Goal: Transaction & Acquisition: Download file/media

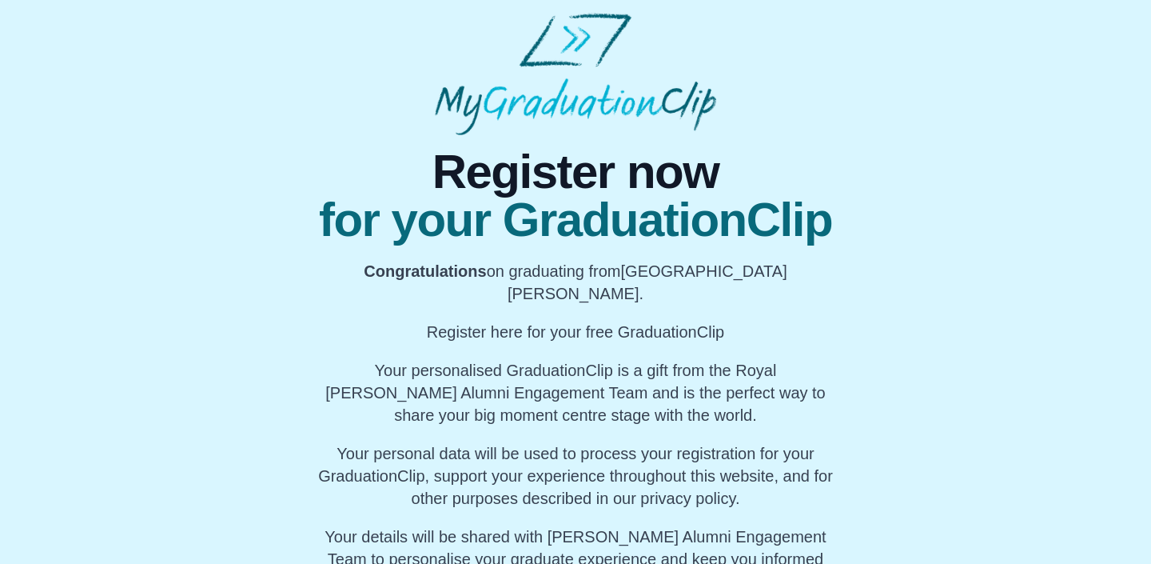
scroll to position [59, 0]
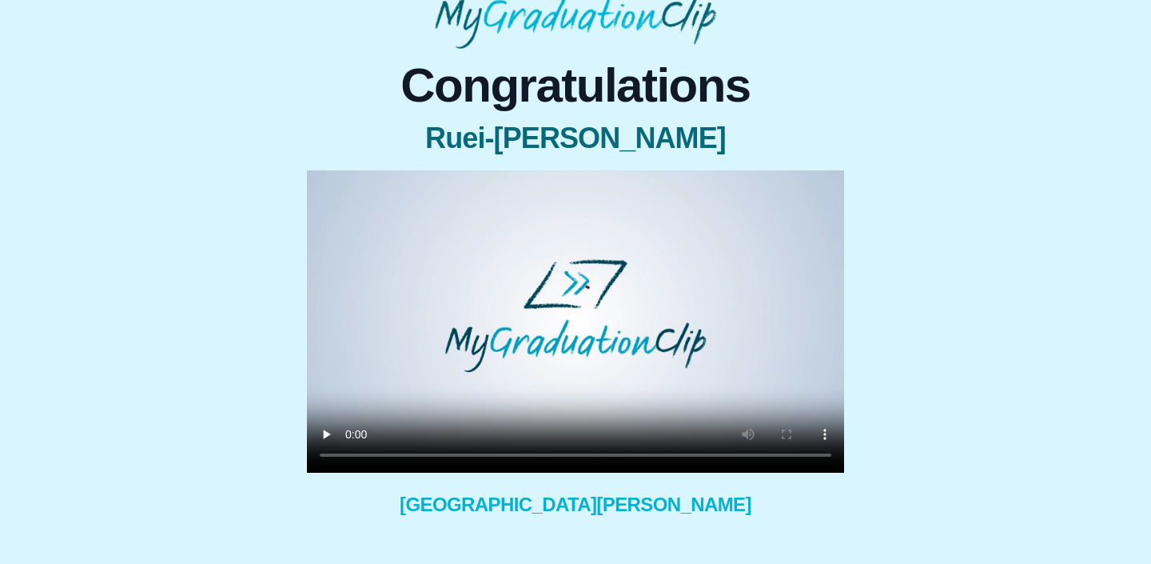
scroll to position [127, 0]
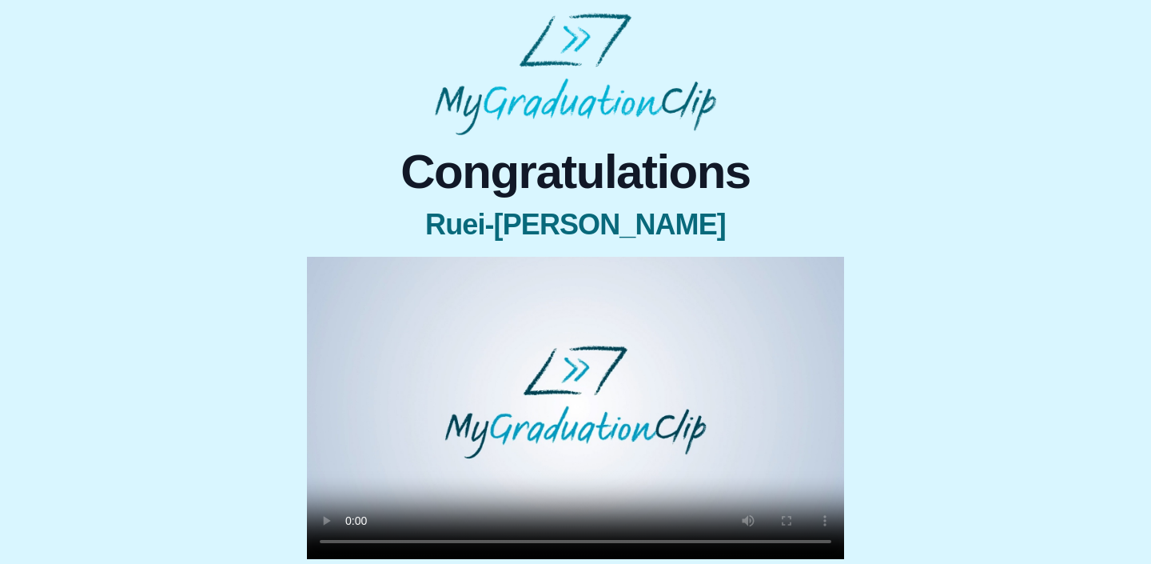
scroll to position [189, 0]
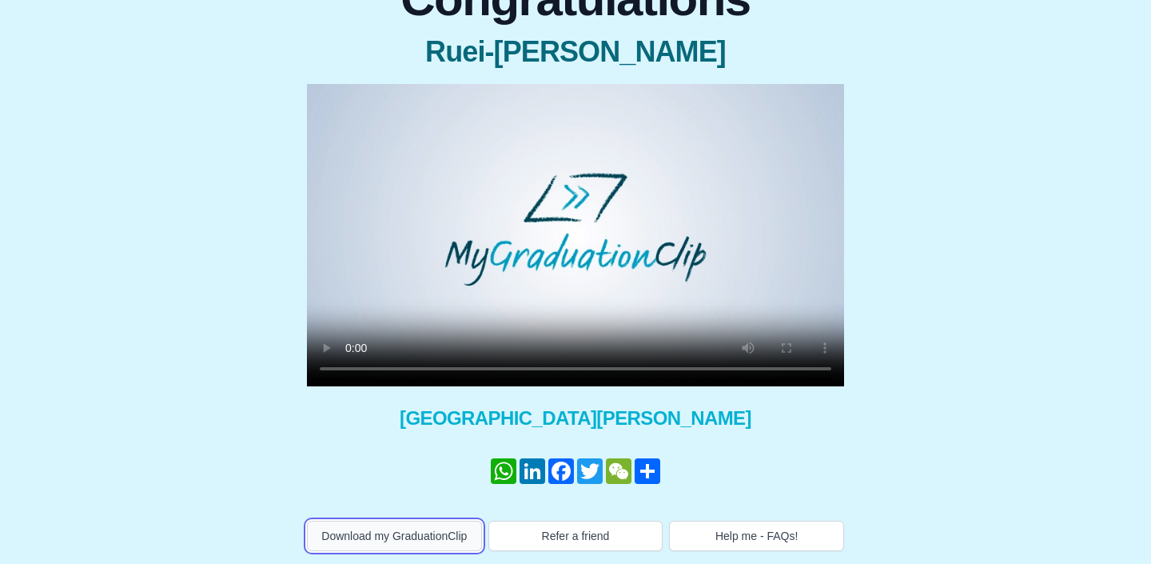
click at [421, 521] on button "Download my GraduationClip" at bounding box center [394, 536] width 175 height 30
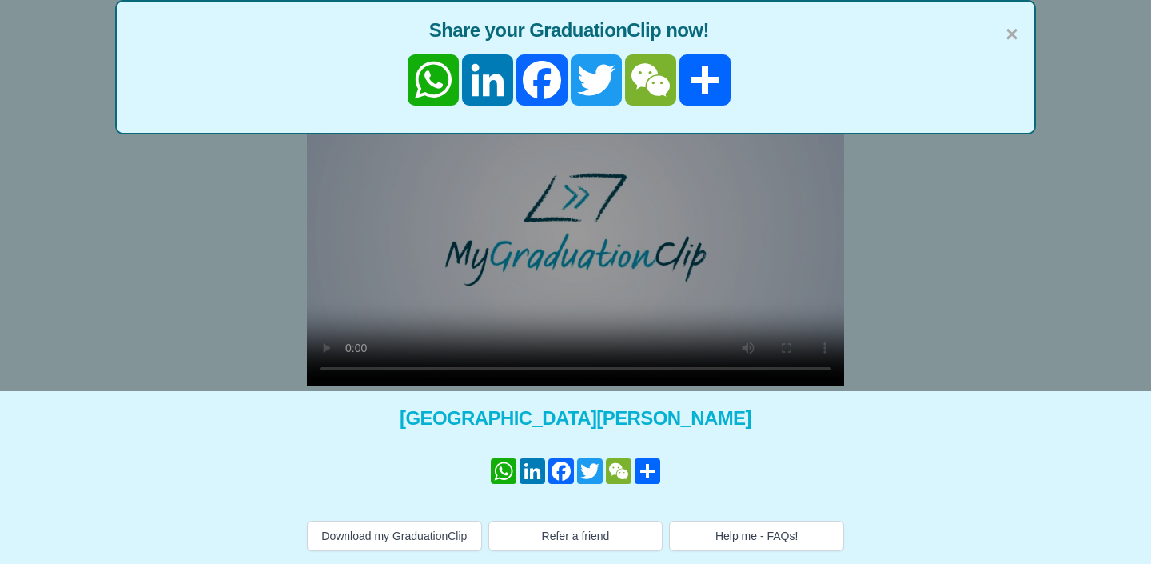
click at [286, 274] on div "× Share your GraduationClip now! WhatsApp LinkedIn Facebook Twitter WeChat Share" at bounding box center [575, 109] width 1151 height 564
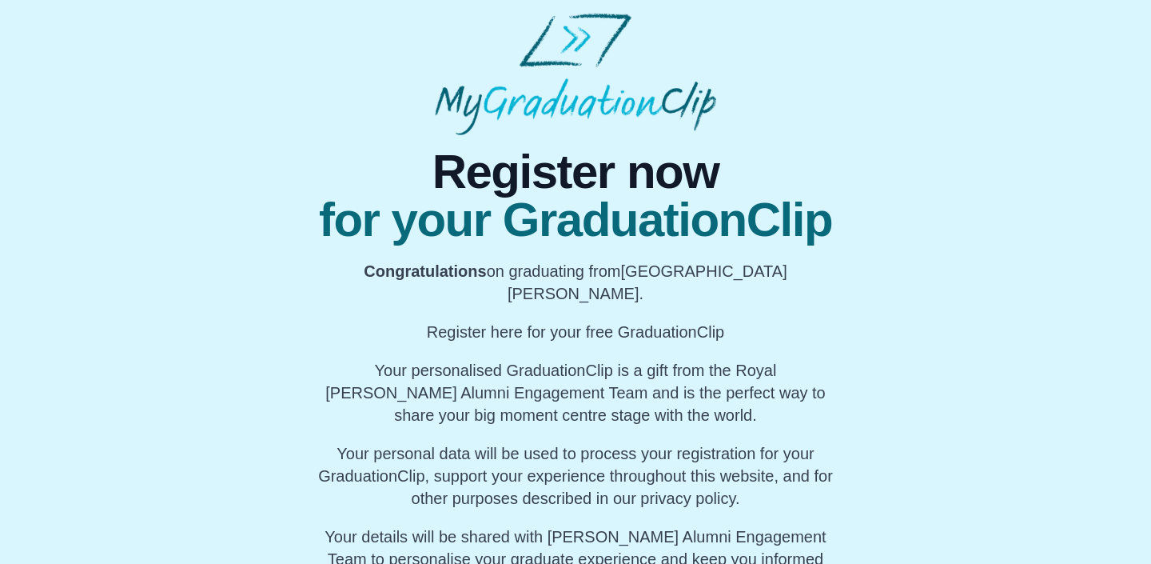
scroll to position [59, 0]
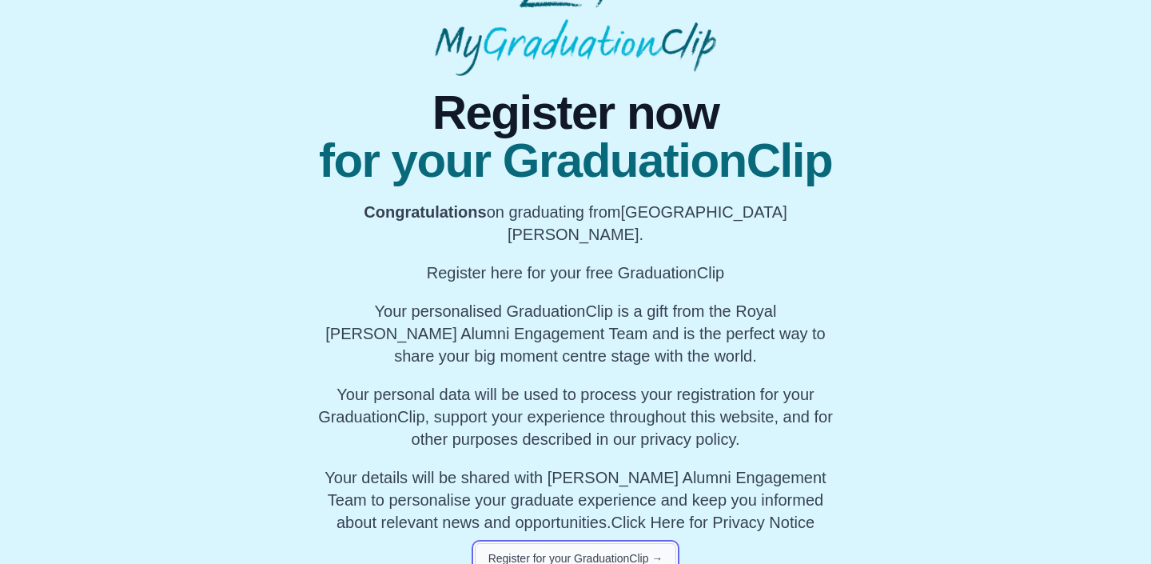
click at [621, 543] on button "Register for your GraduationClip →" at bounding box center [576, 558] width 202 height 30
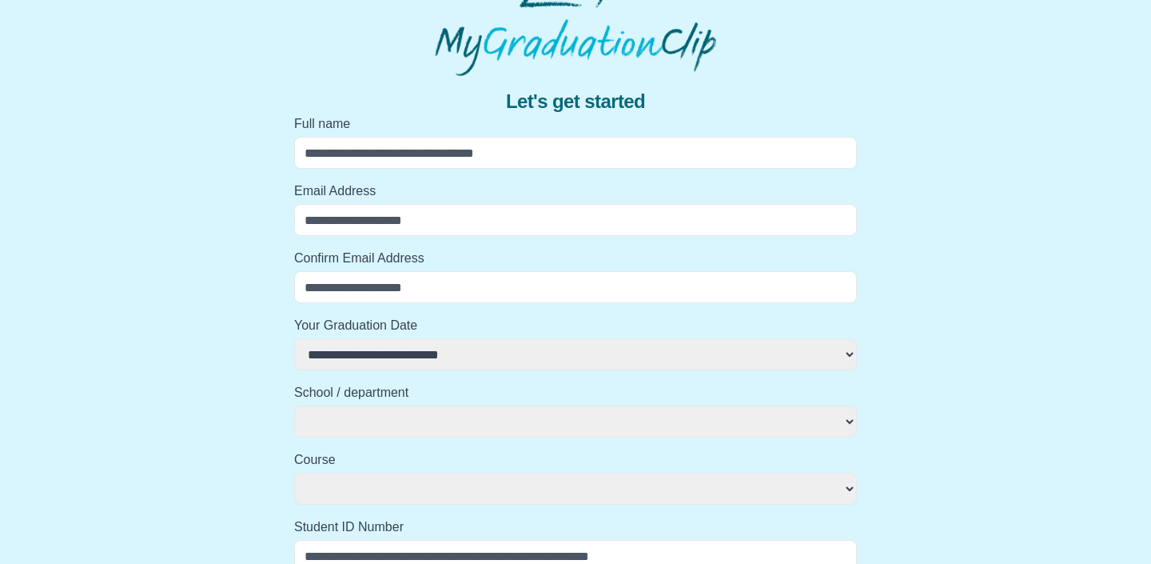
click at [541, 221] on input "Email Address" at bounding box center [575, 220] width 563 height 32
type input "*"
select select
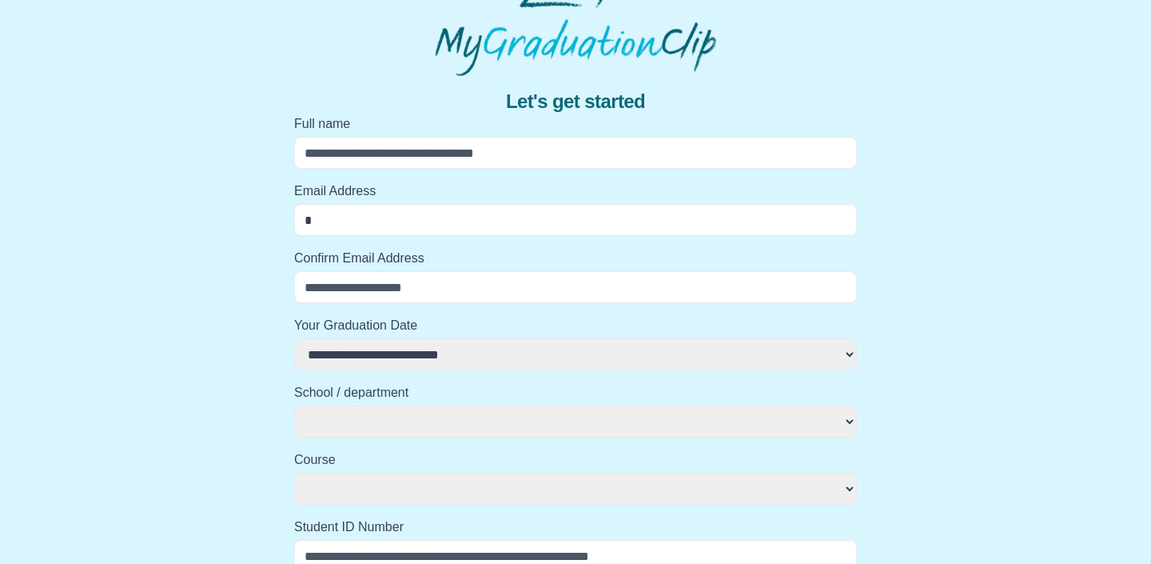
select select
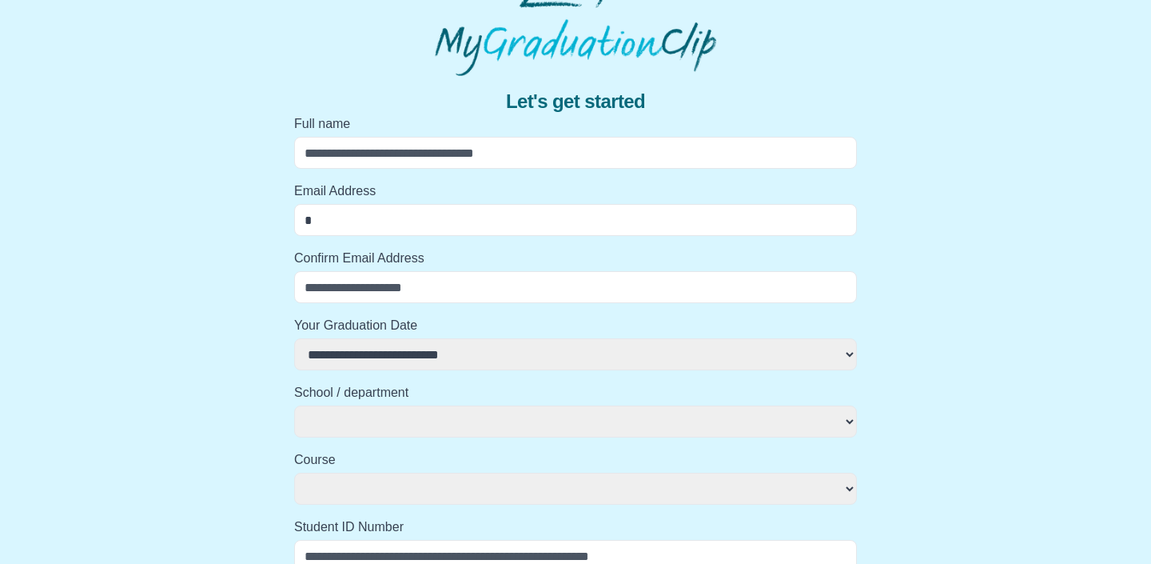
select select
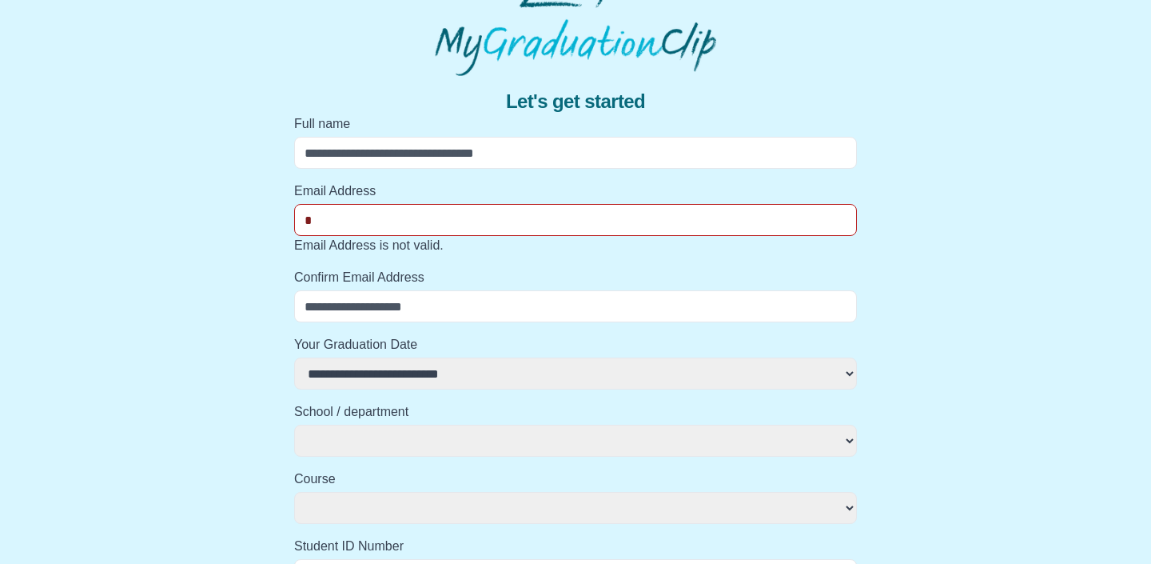
type input "**"
select select
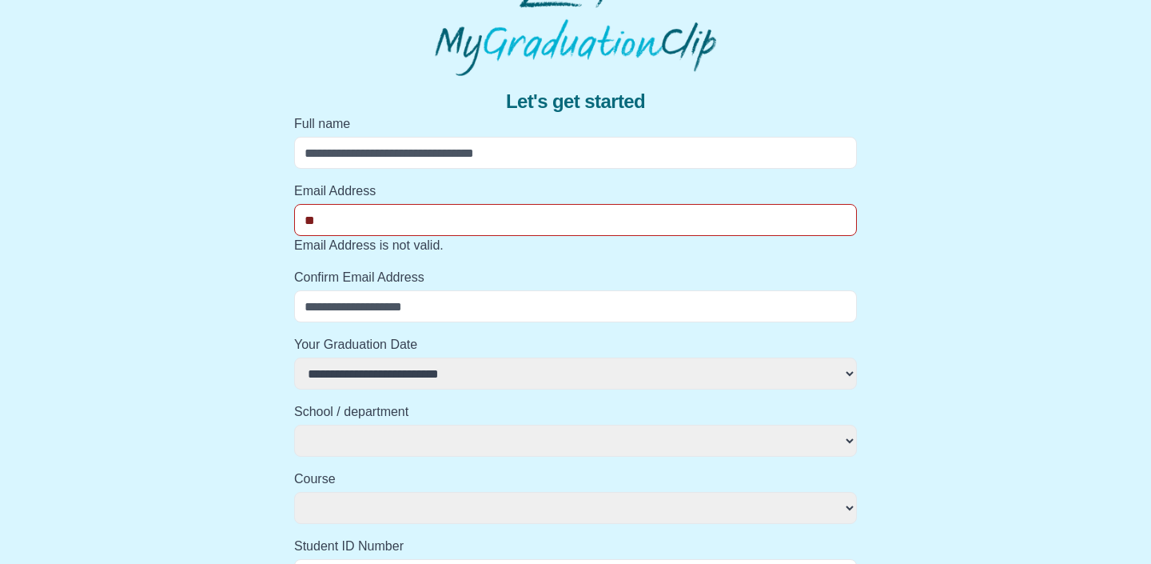
select select
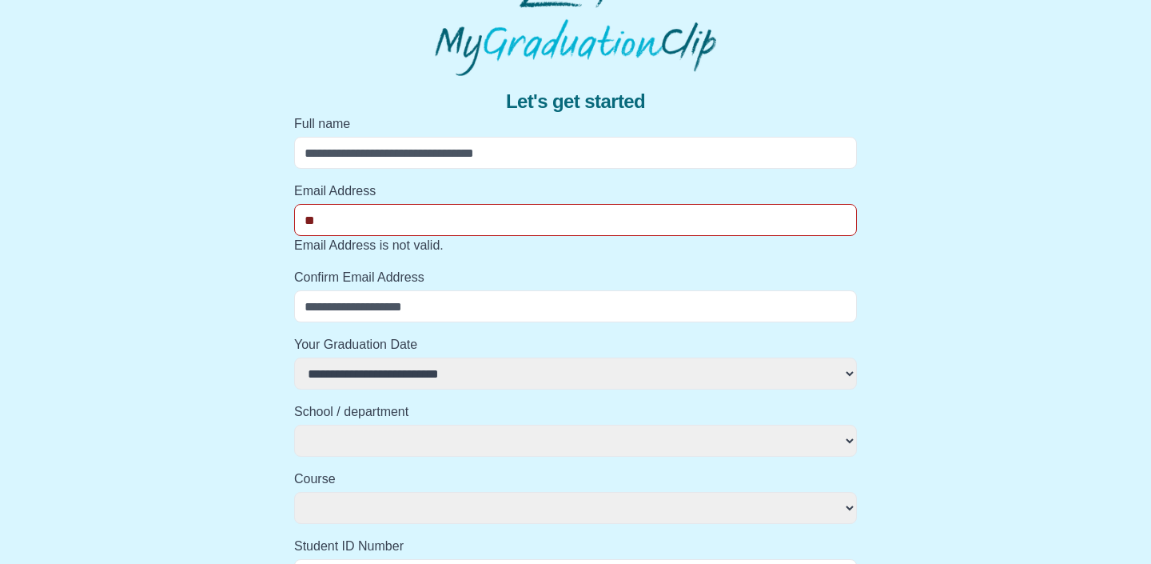
type input "***"
select select
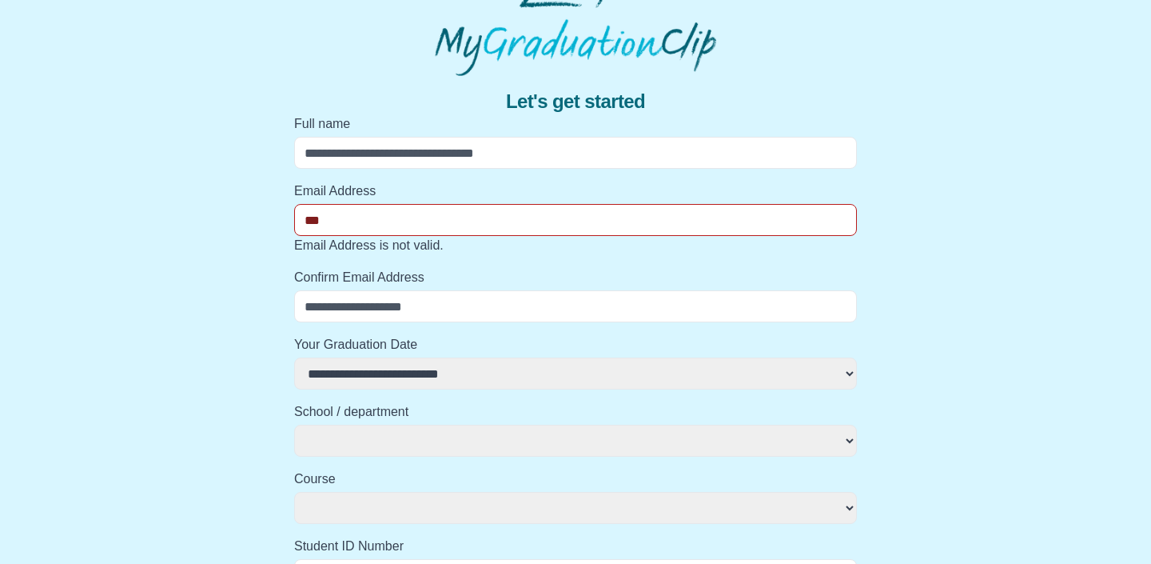
select select
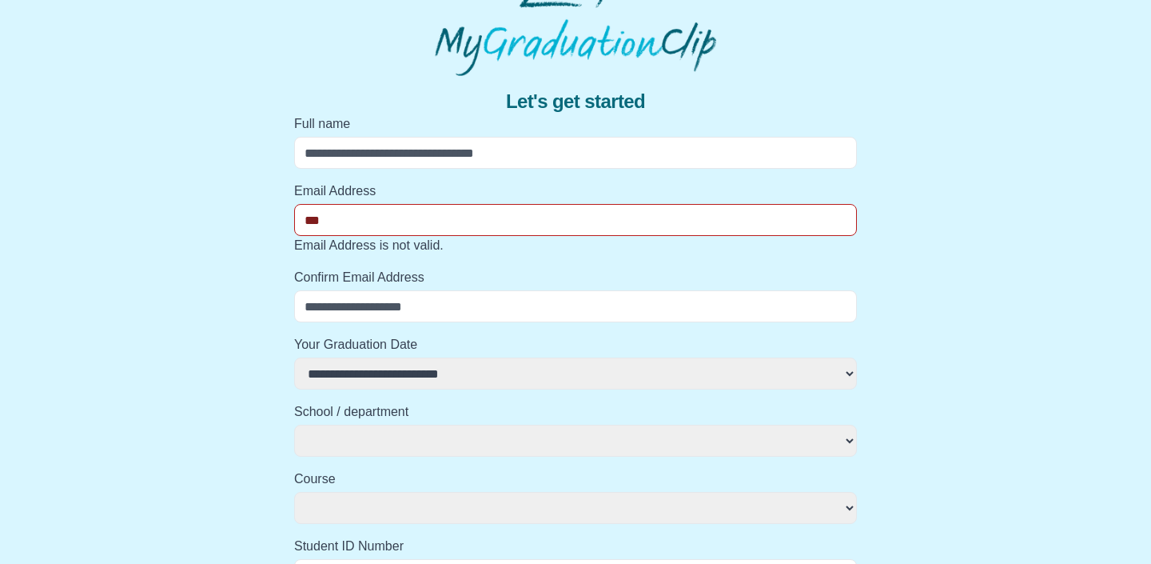
type input "****"
select select
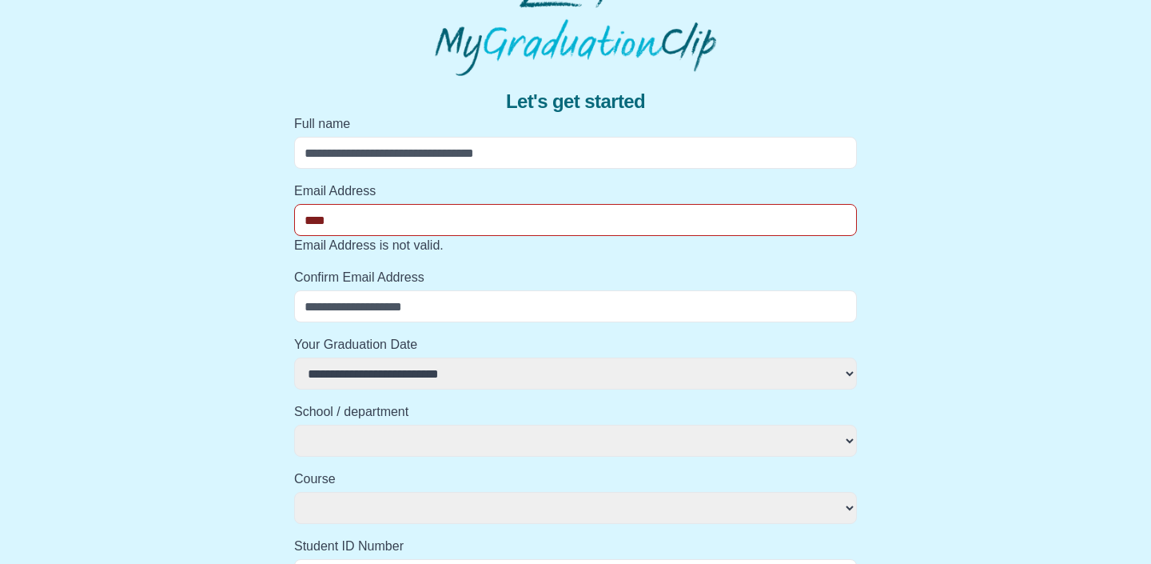
select select
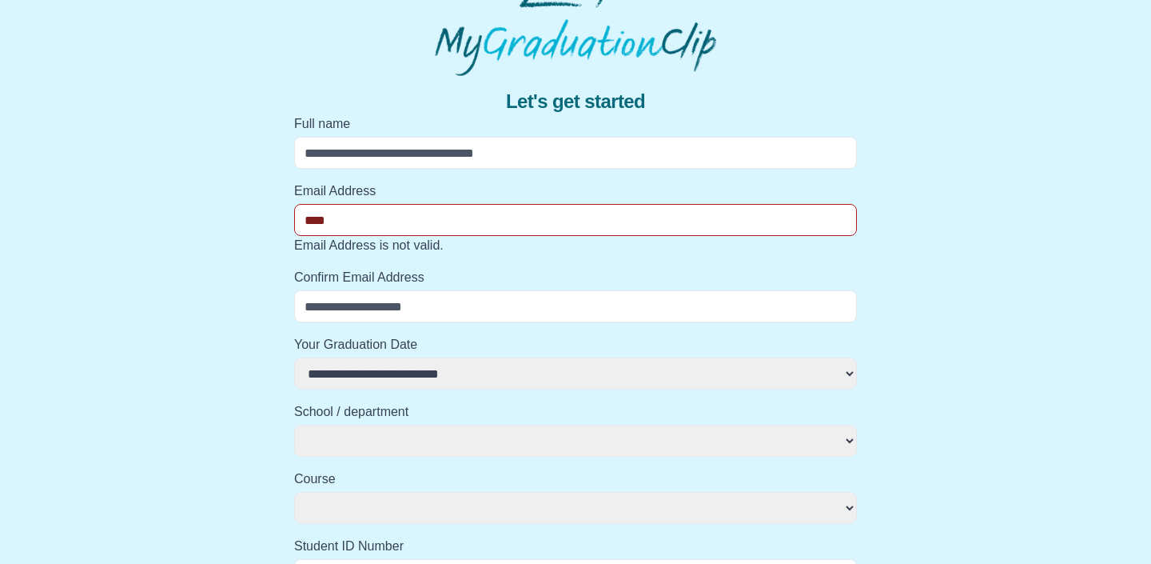
type input "*****"
select select
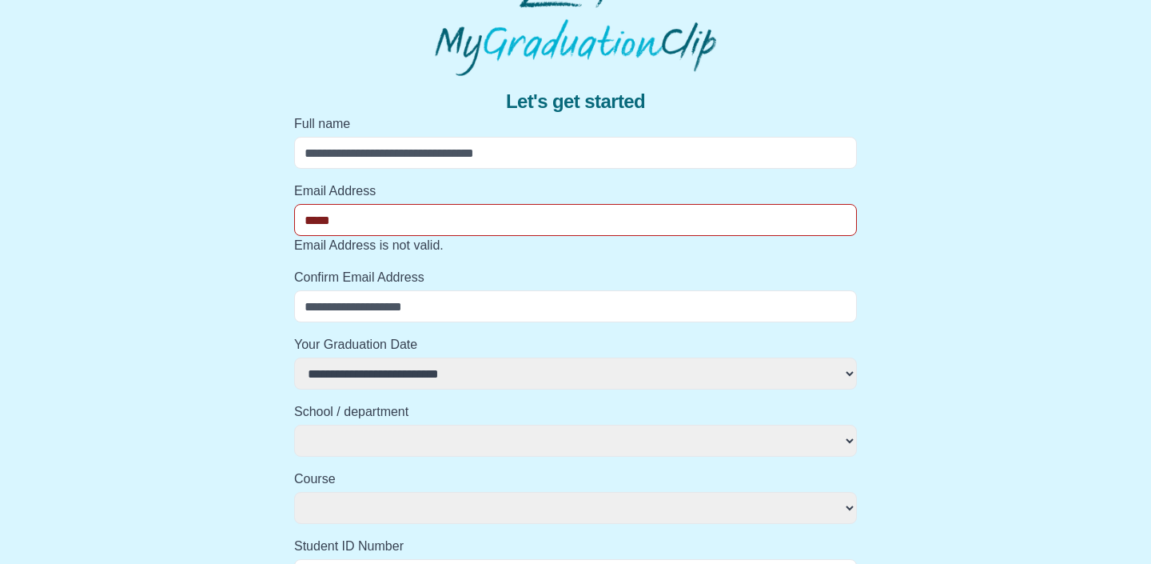
select select
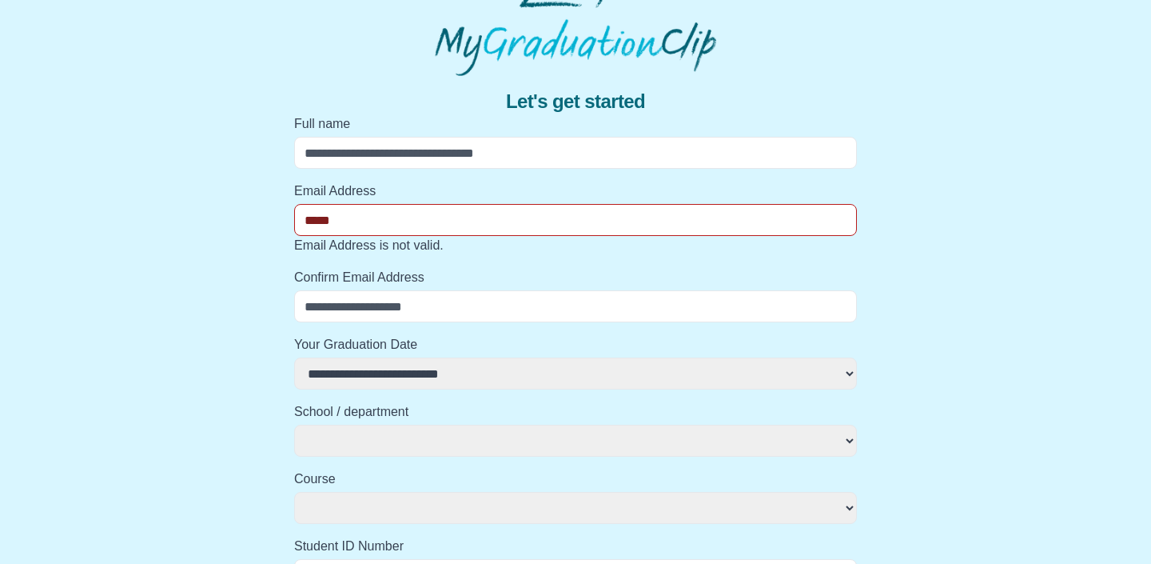
type input "******"
select select
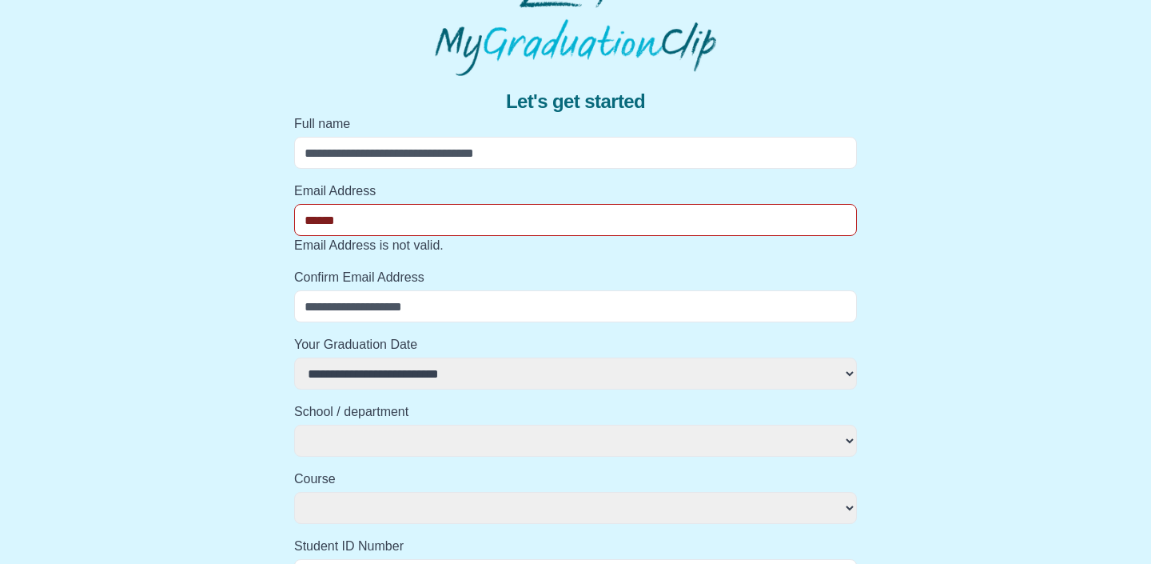
select select
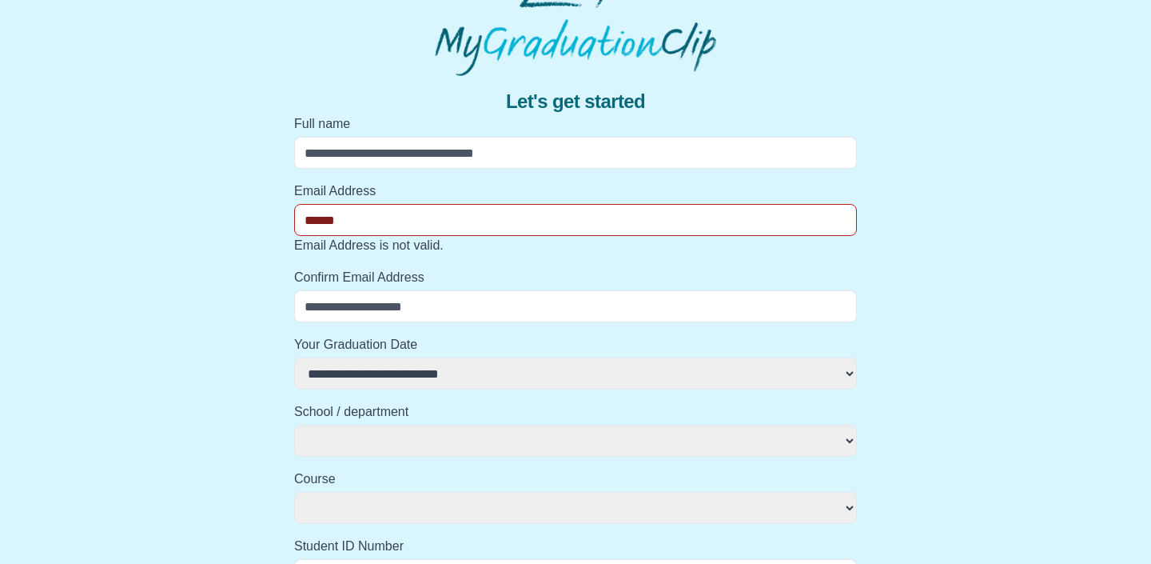
type input "*******"
select select
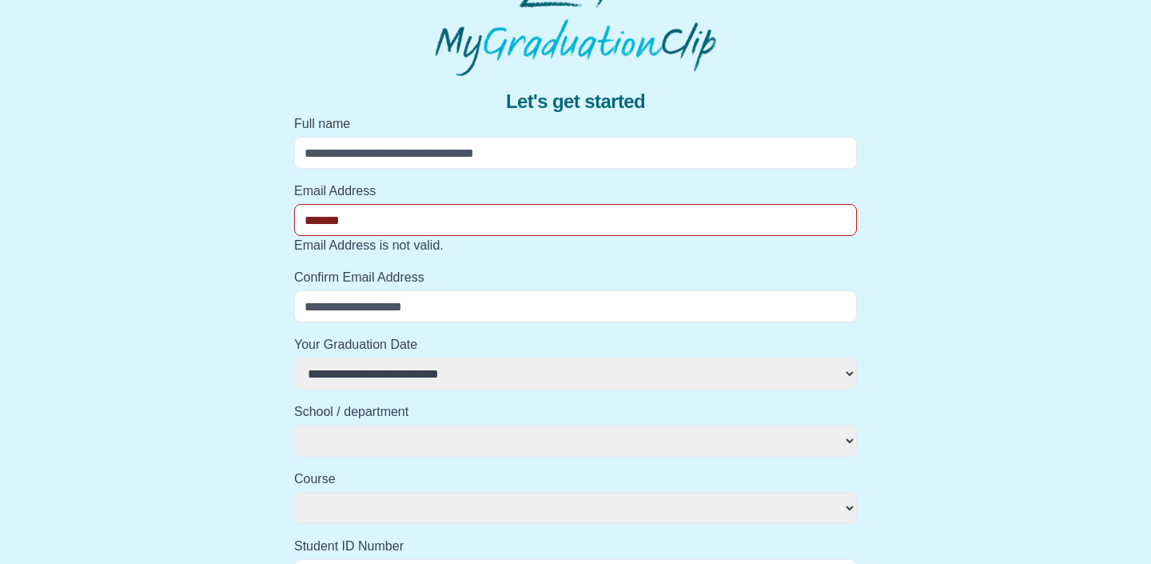
select select
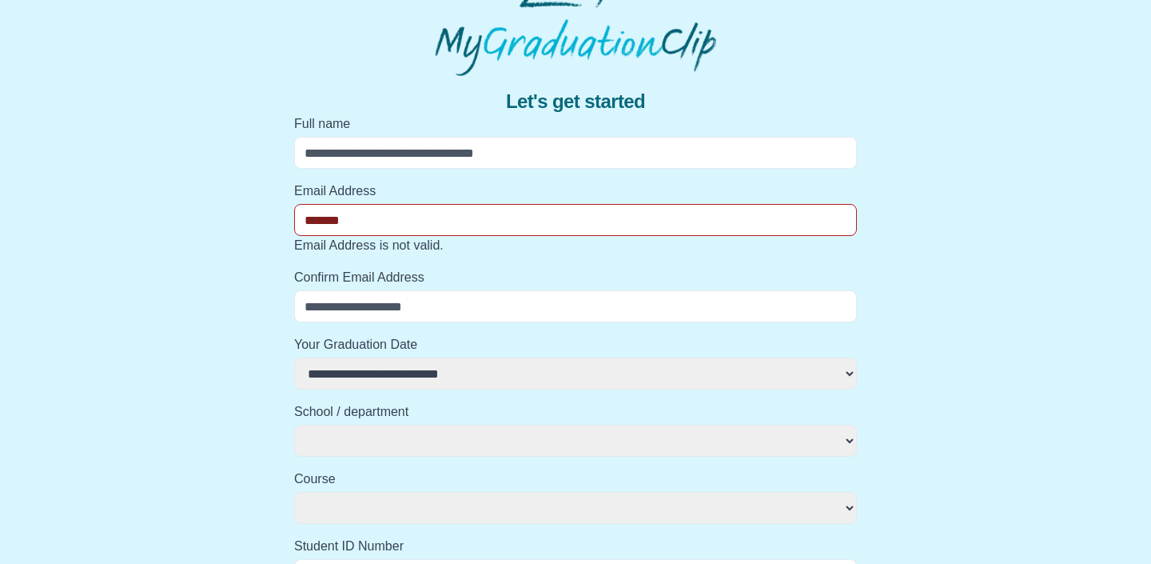
type input "********"
select select
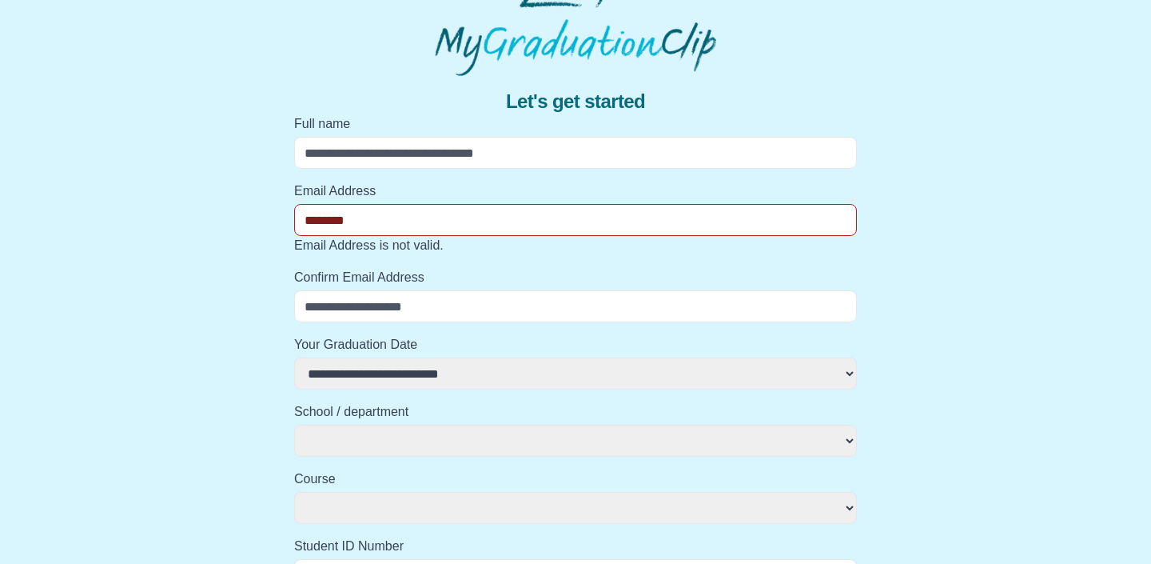
select select
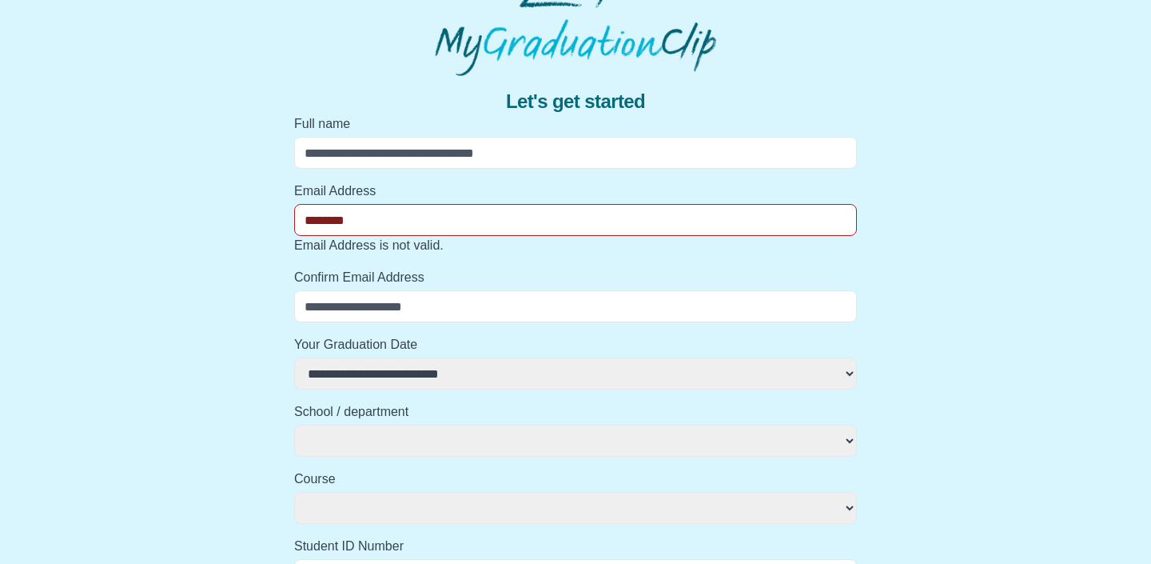
type input "*********"
select select
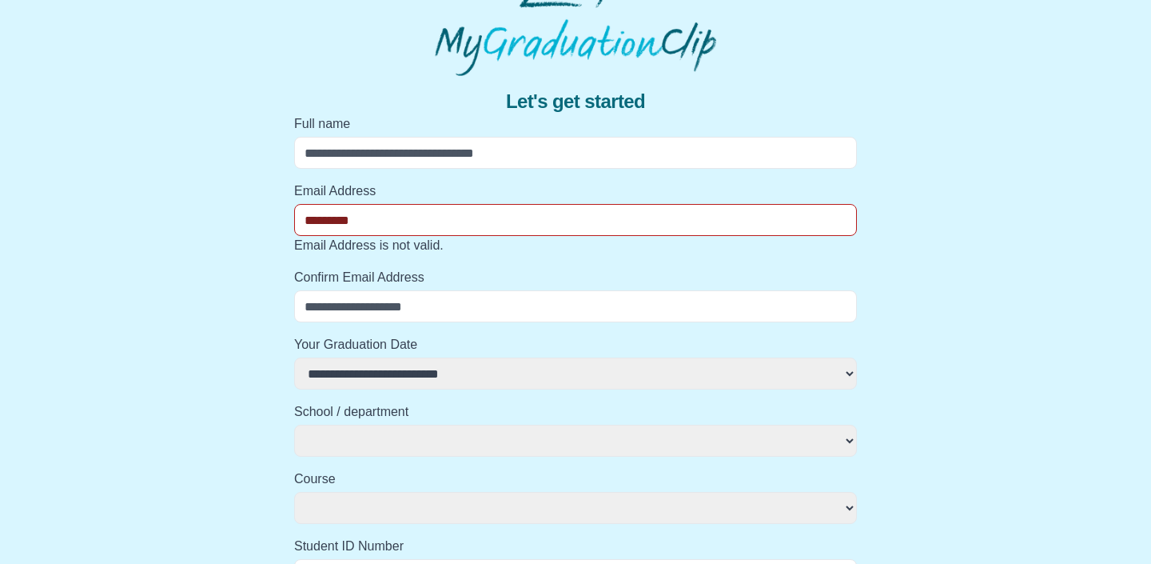
select select
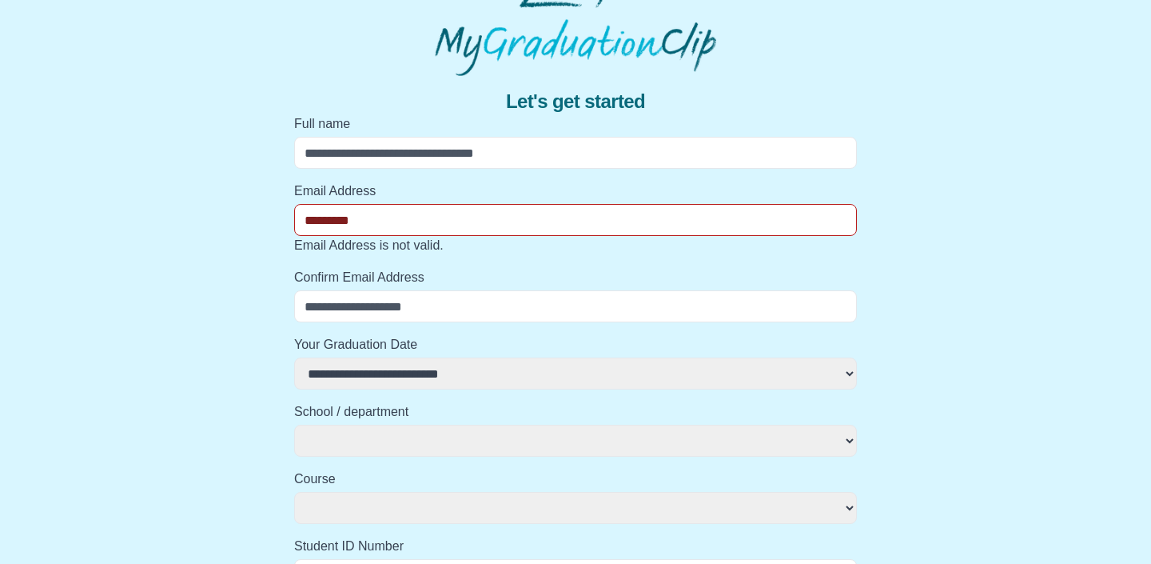
type input "**********"
select select
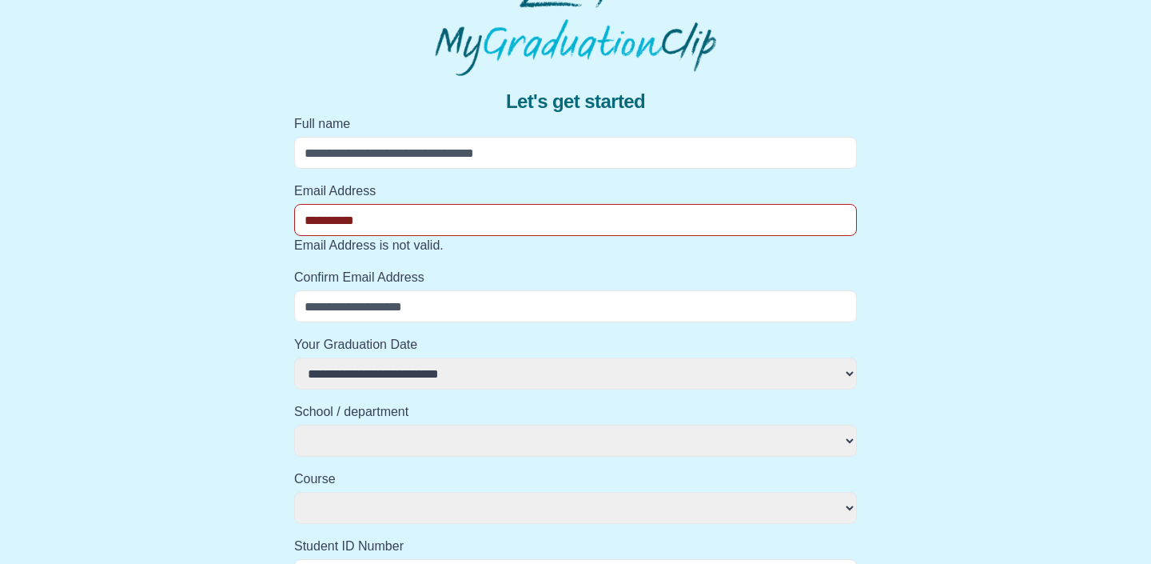
select select
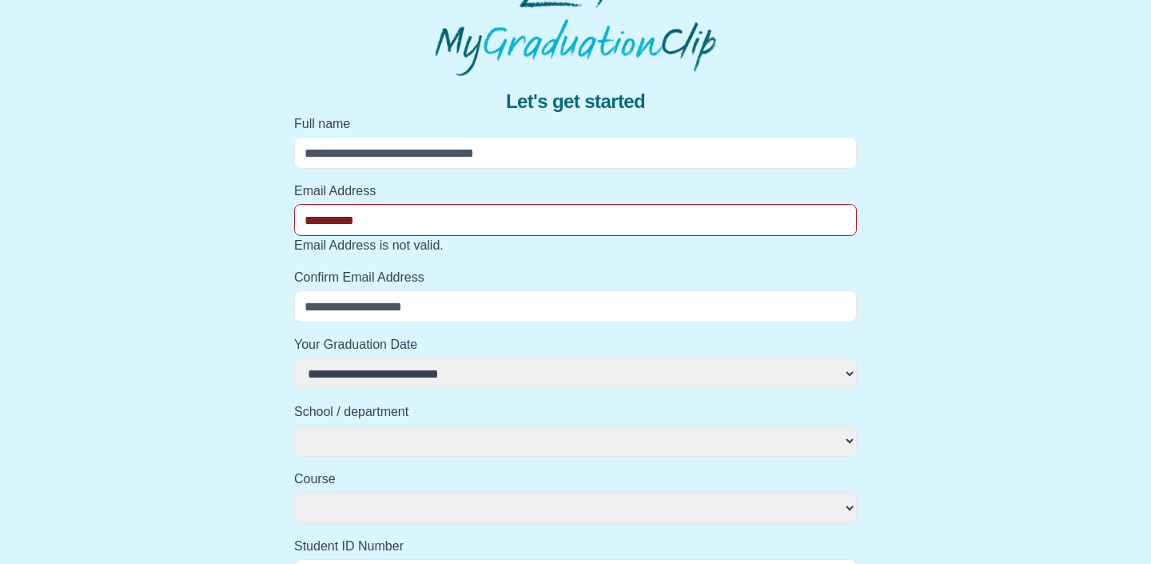
type input "**********"
select select
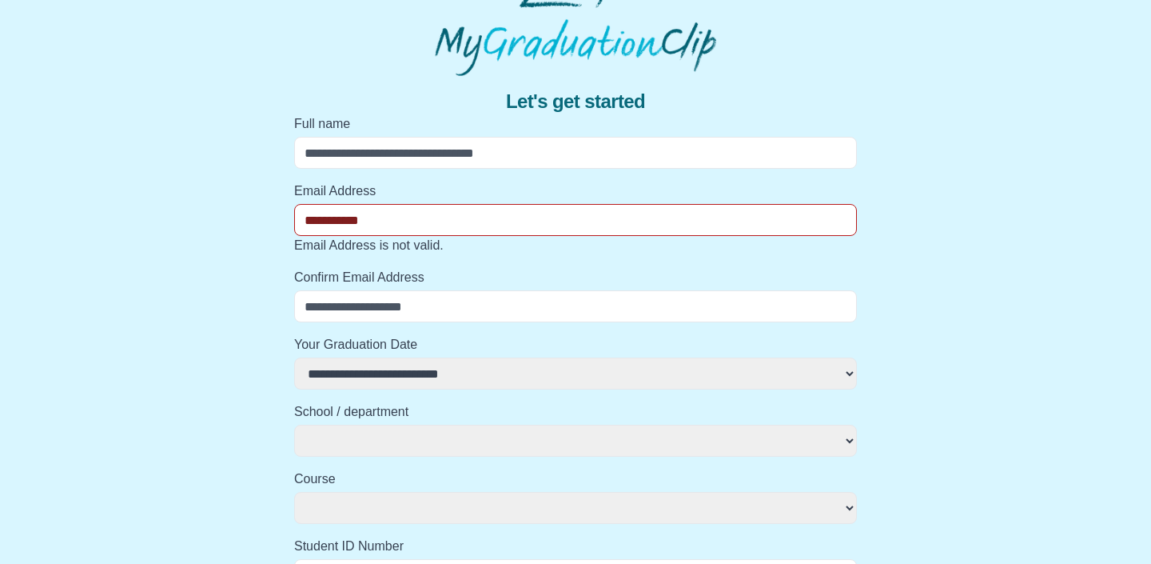
select select
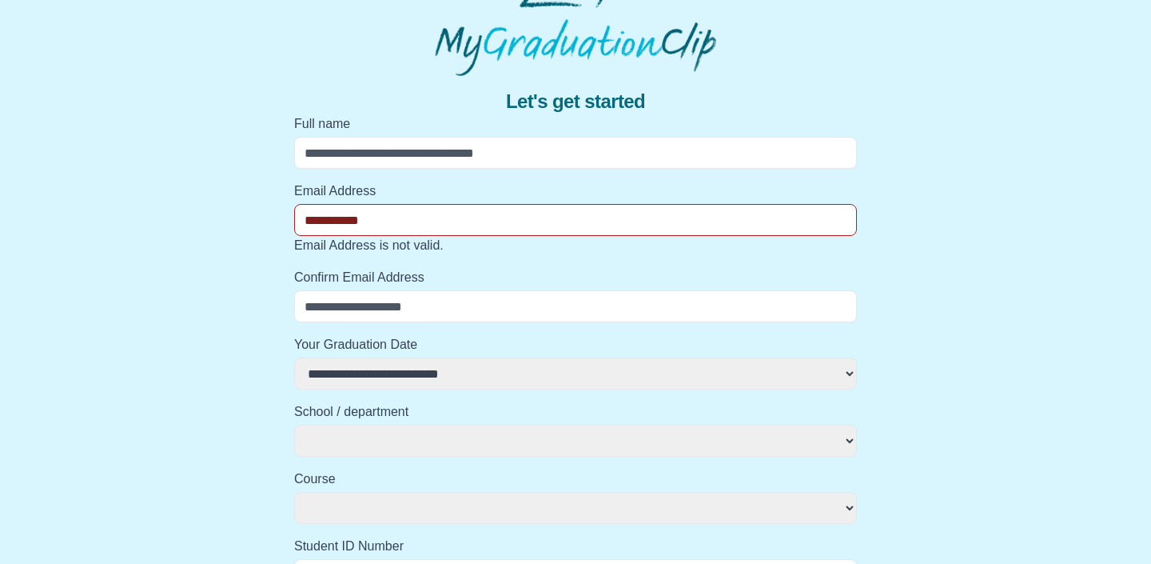
type input "**********"
select select
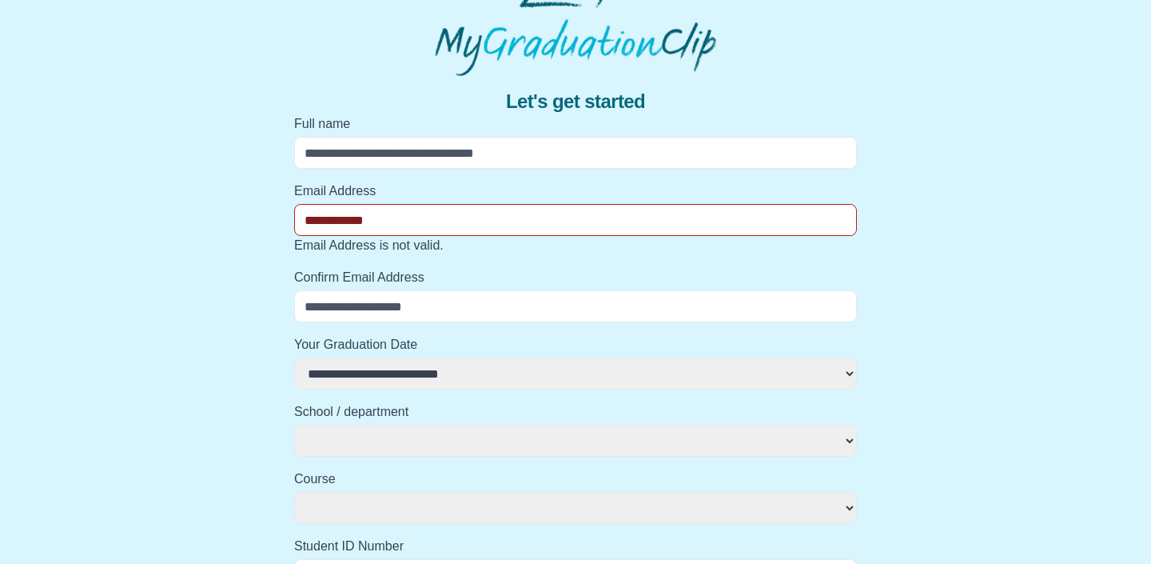
select select
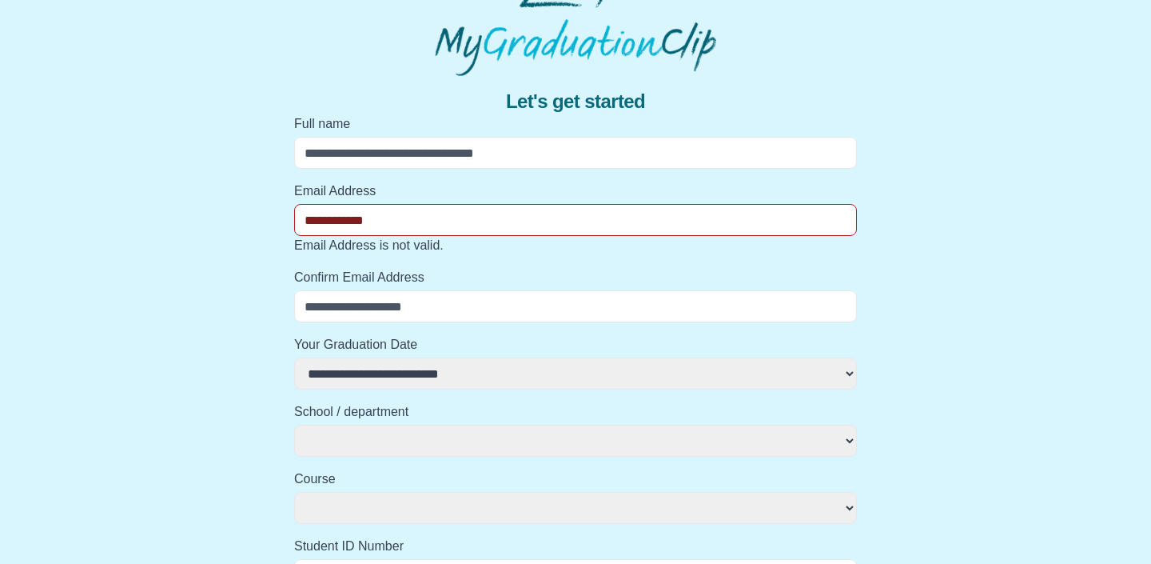
type input "**********"
select select
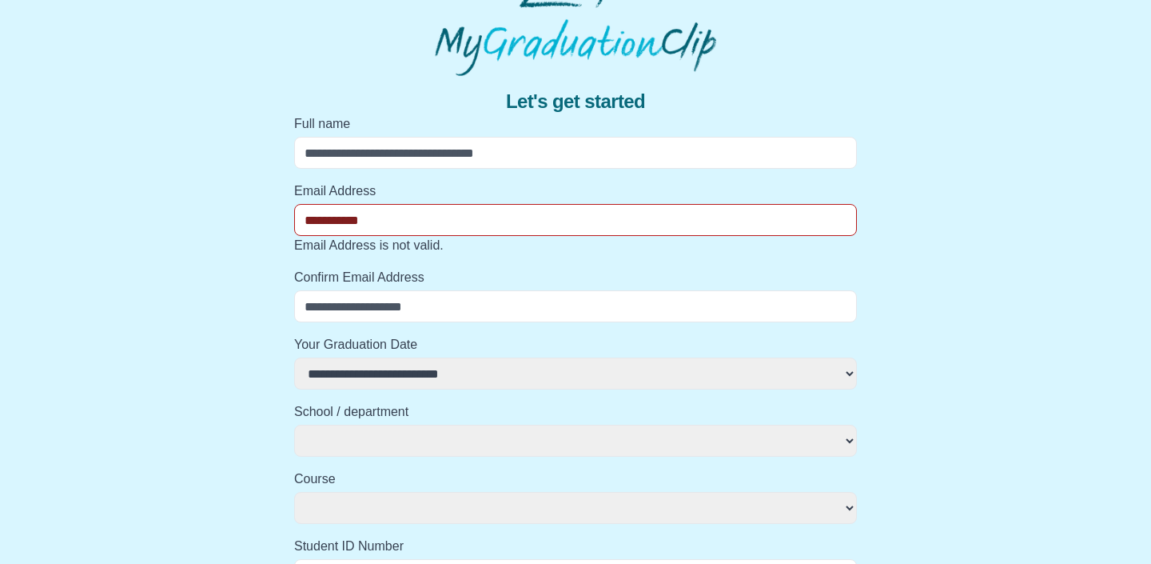
select select
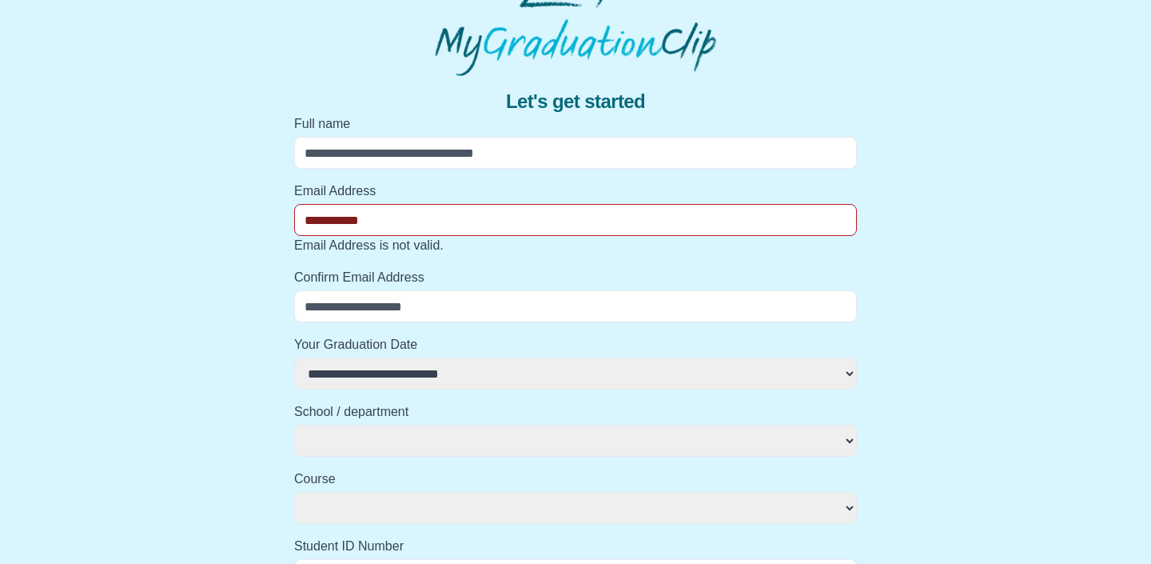
type input "**********"
select select
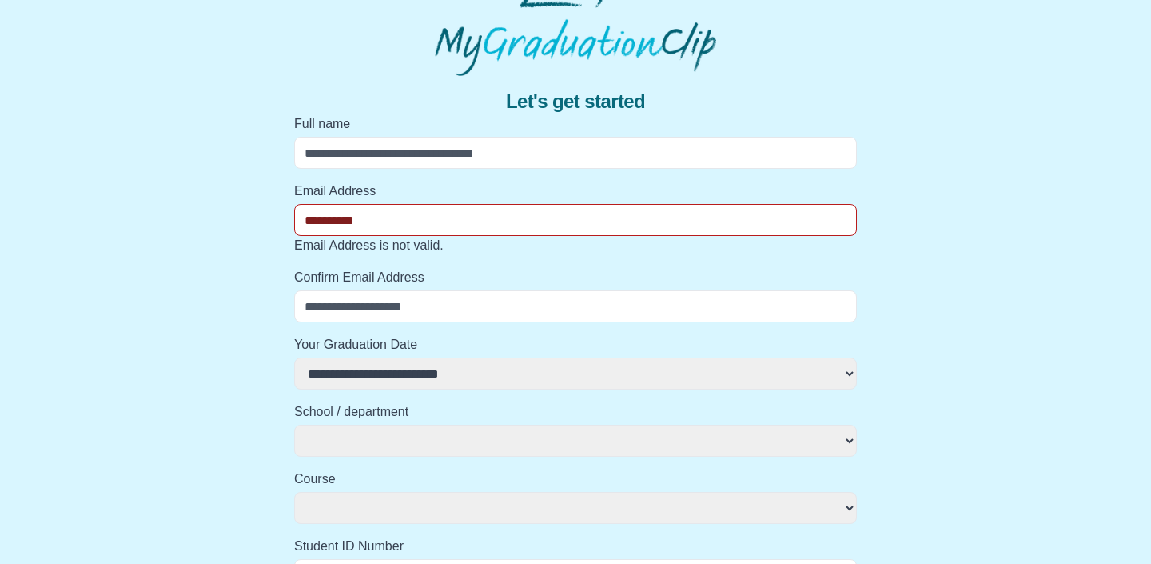
select select
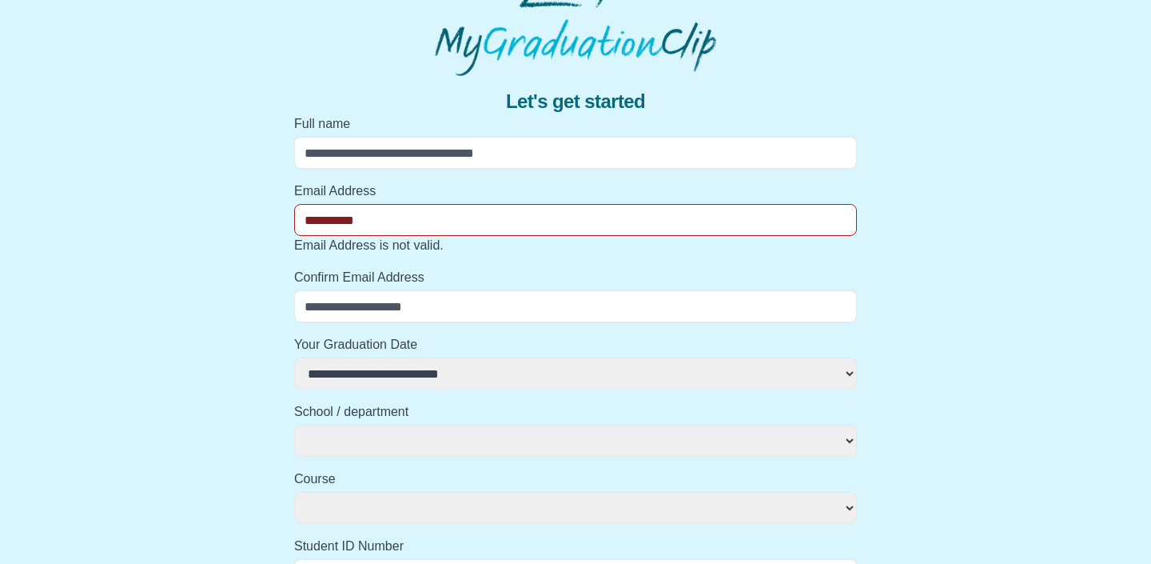
type input "**********"
select select
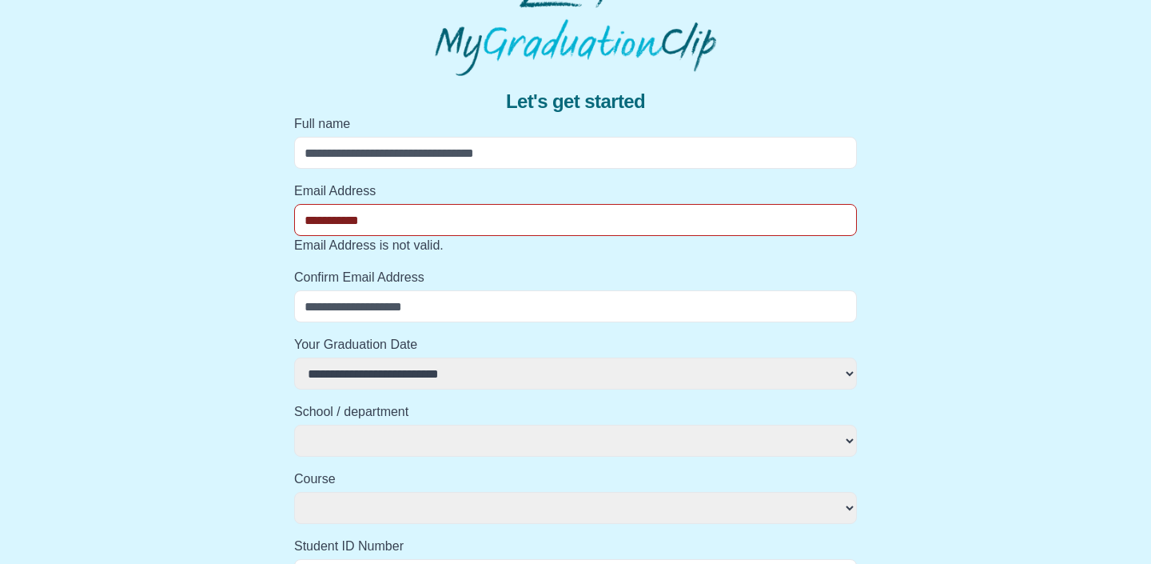
select select
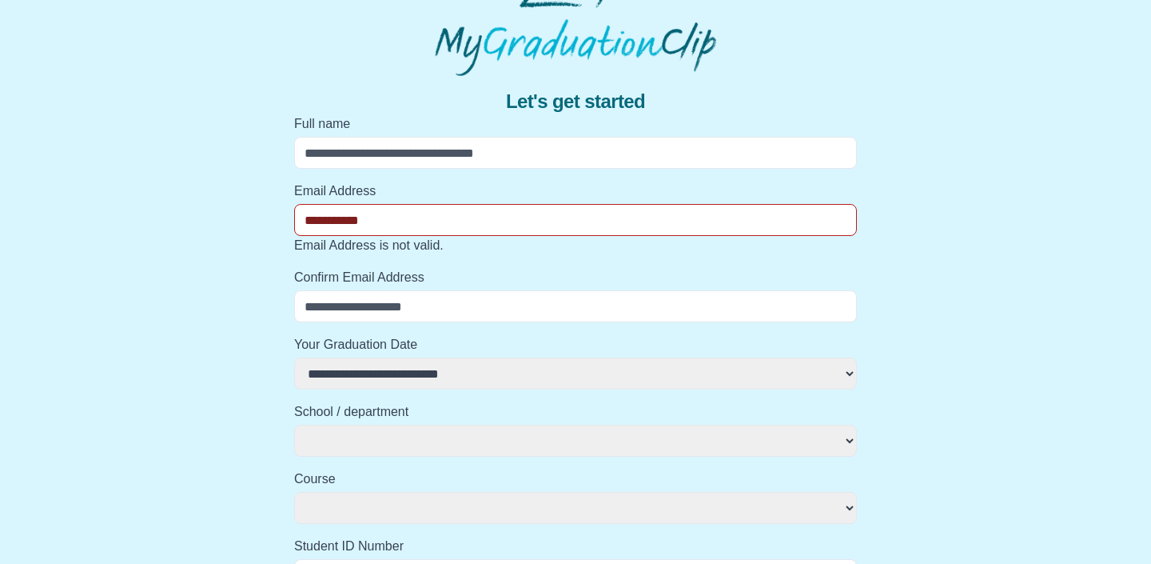
type input "**********"
type input "**"
select select
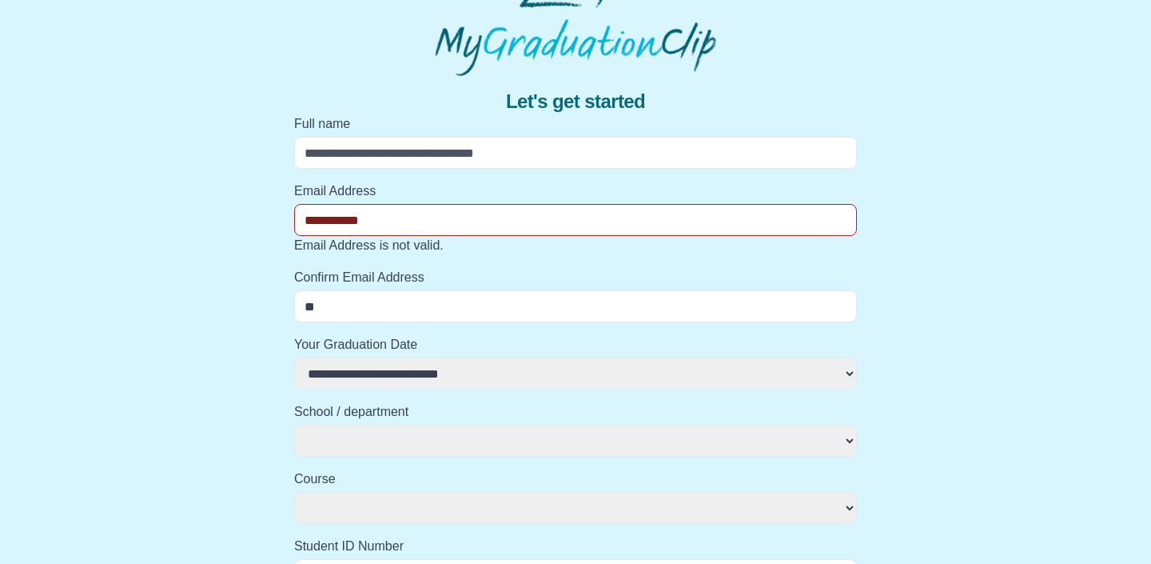
select select
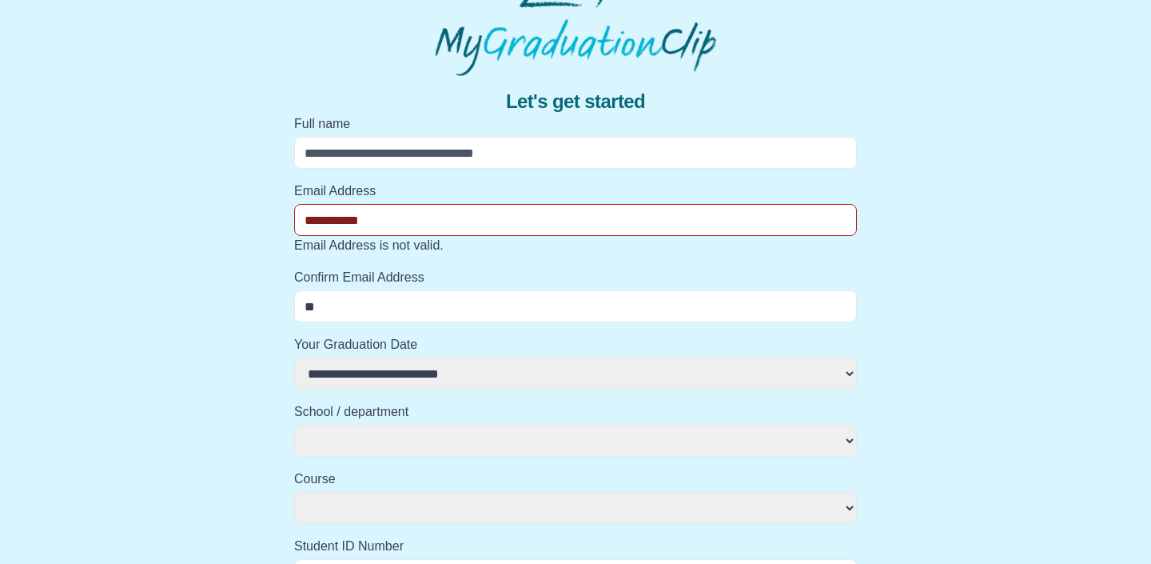
select select
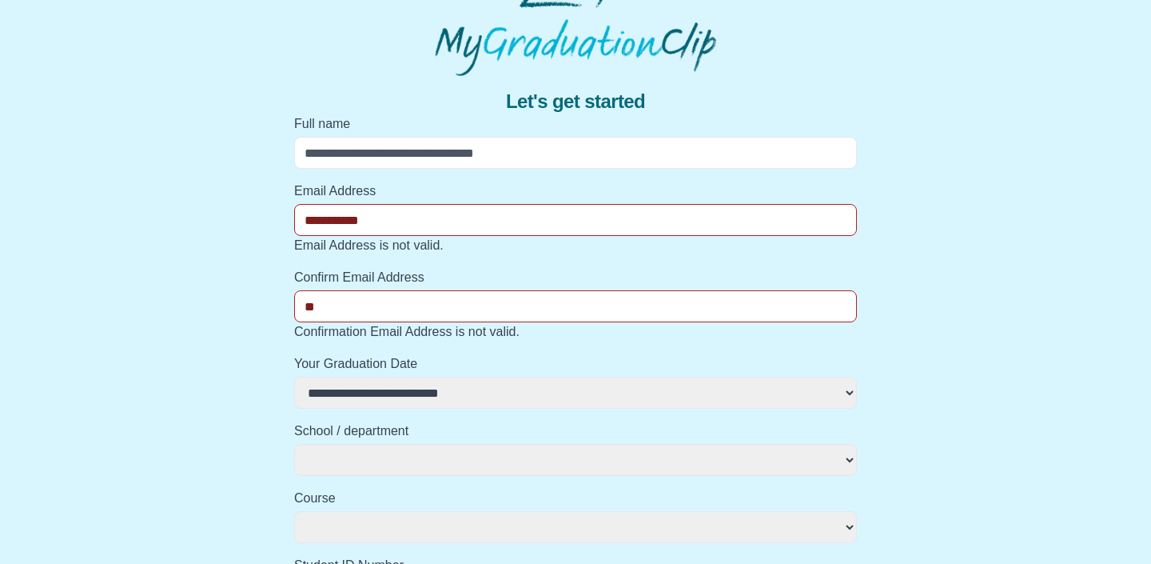
type input "*"
select select
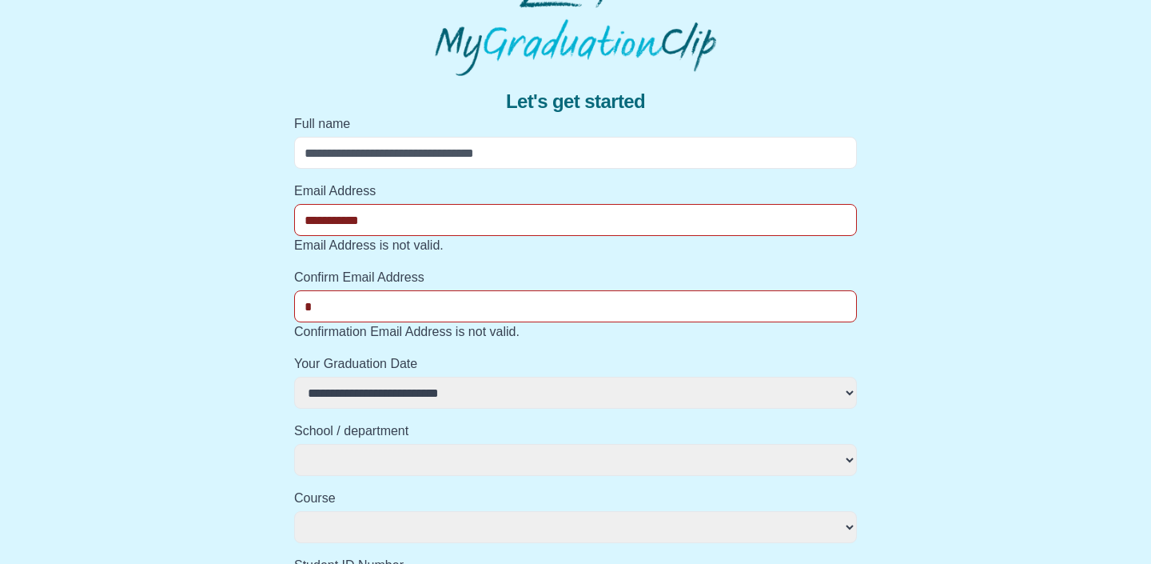
select select
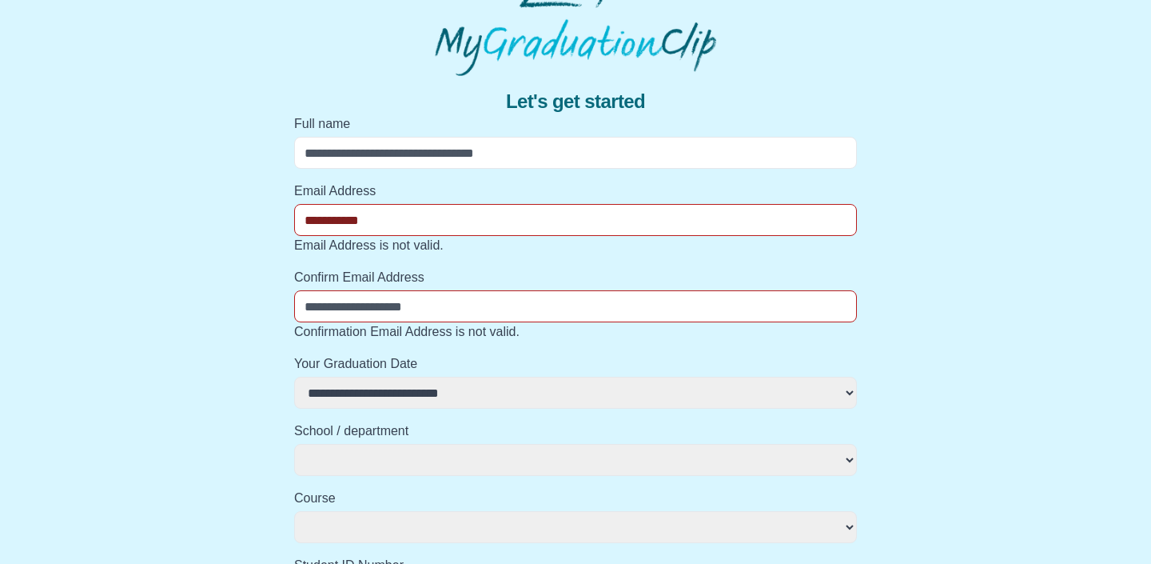
select select
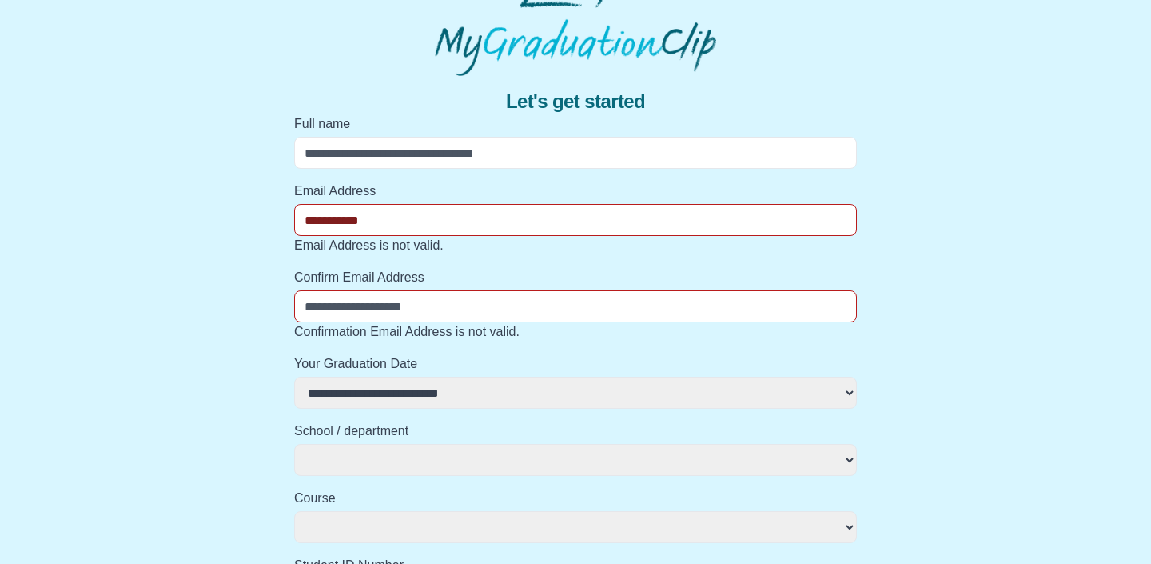
select select
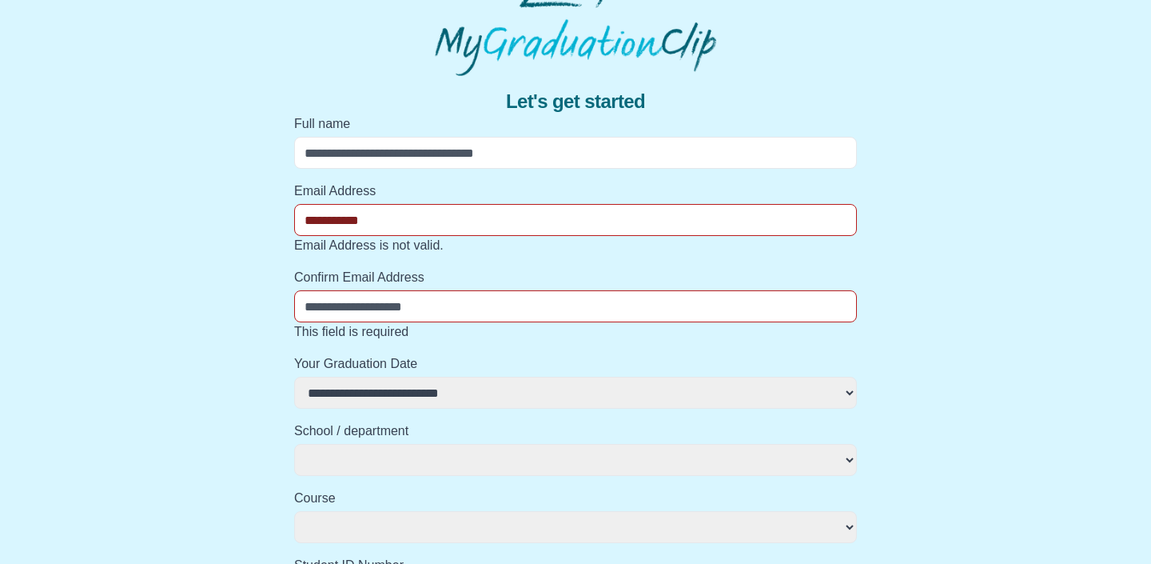
select select
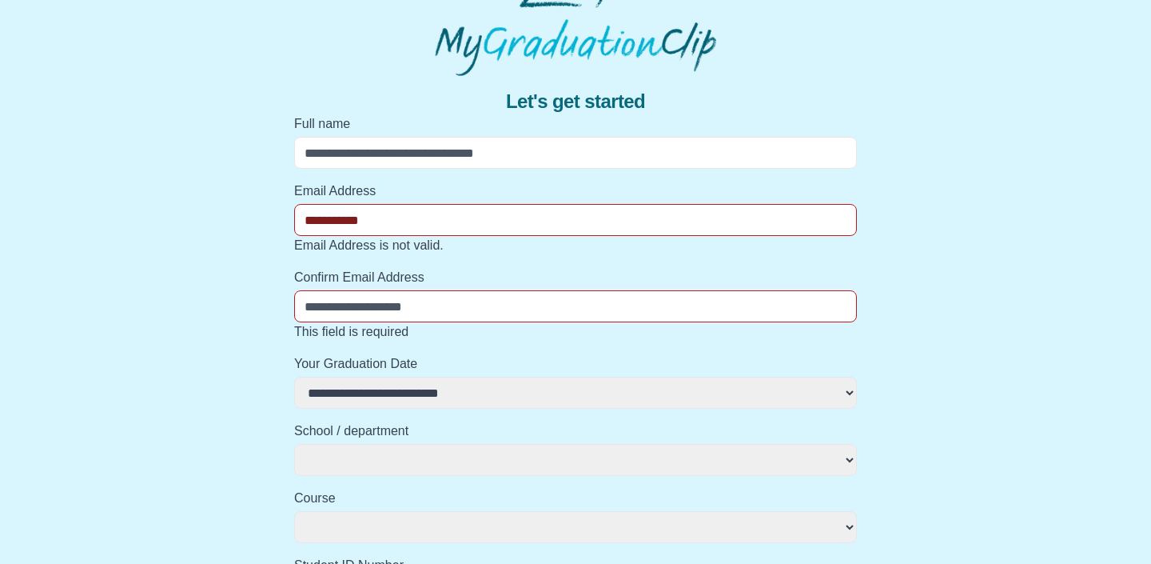
select select
click at [446, 228] on input "**********" at bounding box center [575, 220] width 563 height 32
type input "**********"
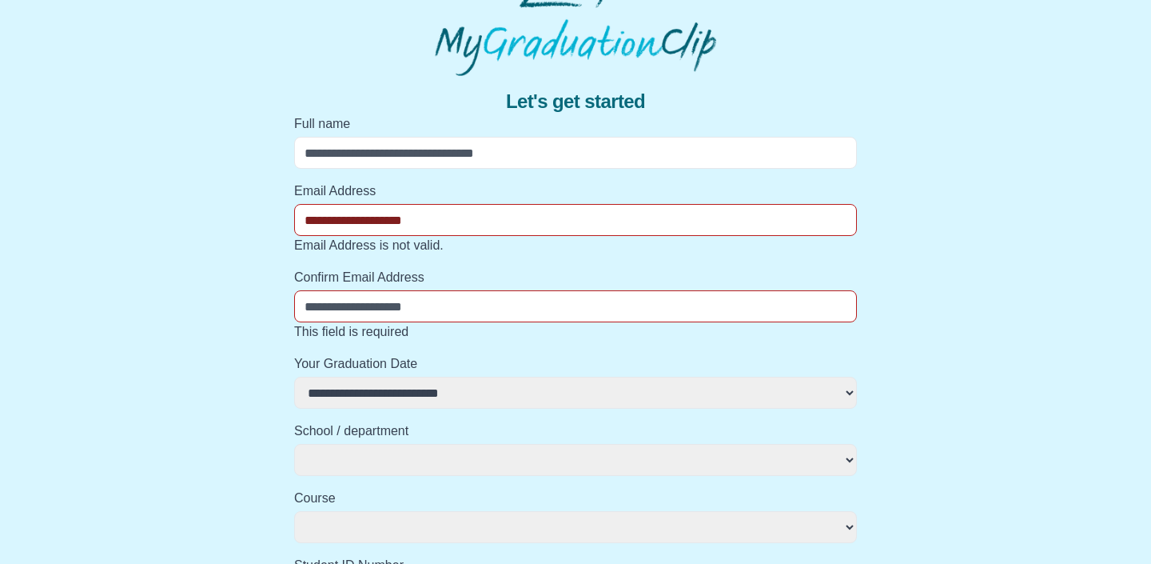
select select
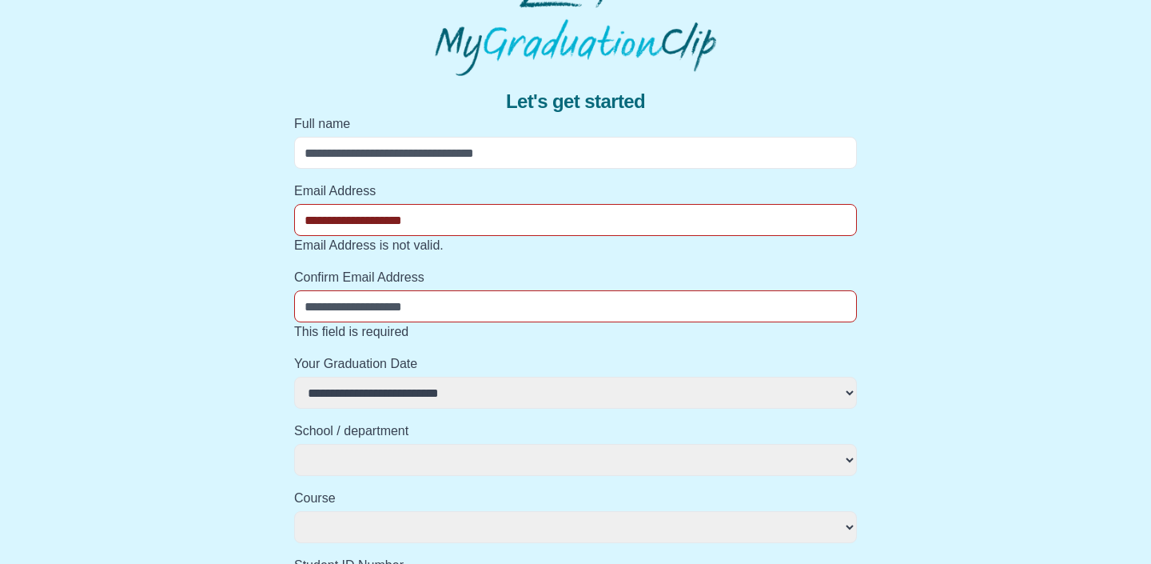
select select
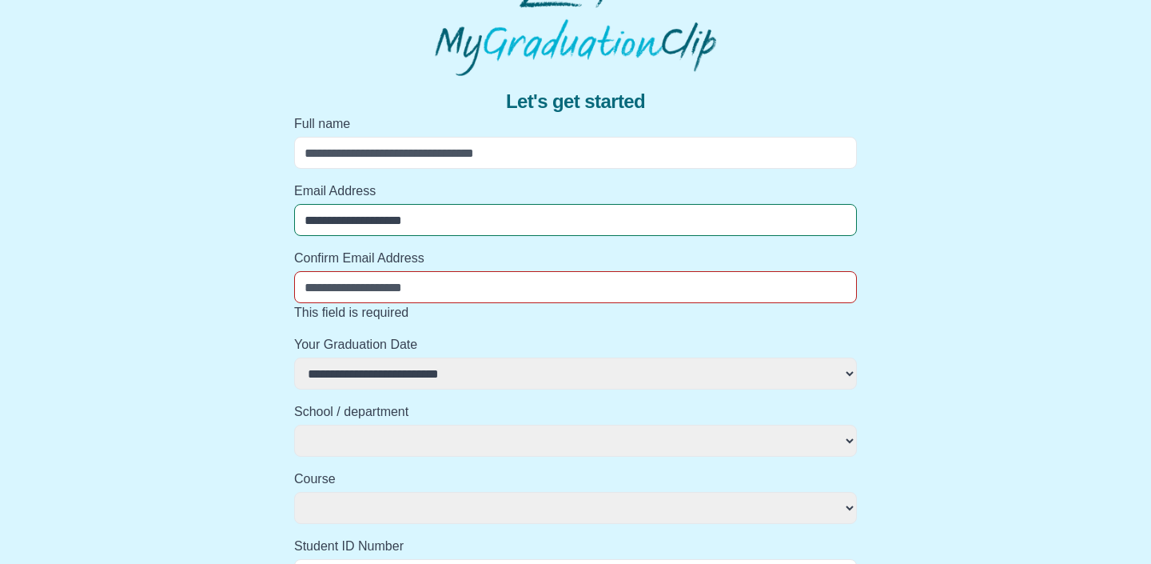
click at [450, 289] on input "Confirm Email Address" at bounding box center [575, 287] width 563 height 32
drag, startPoint x: 470, startPoint y: 215, endPoint x: 234, endPoint y: 210, distance: 236.0
click at [329, 283] on input "Confirm Email Address" at bounding box center [575, 287] width 563 height 32
paste input "**********"
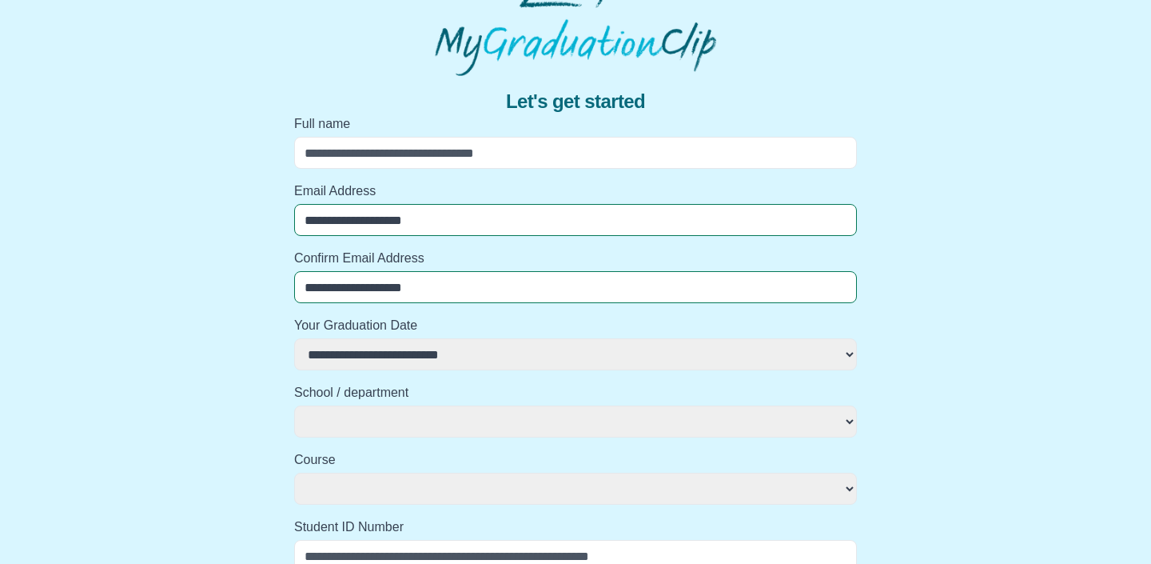
click at [427, 155] on input "Full name" at bounding box center [575, 153] width 563 height 32
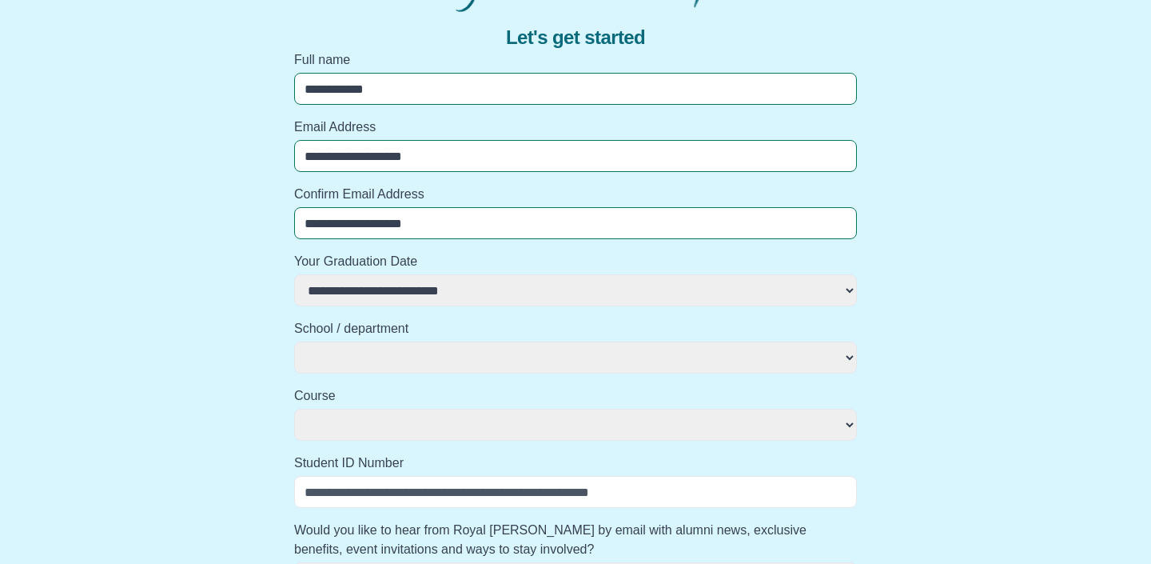
scroll to position [169, 0]
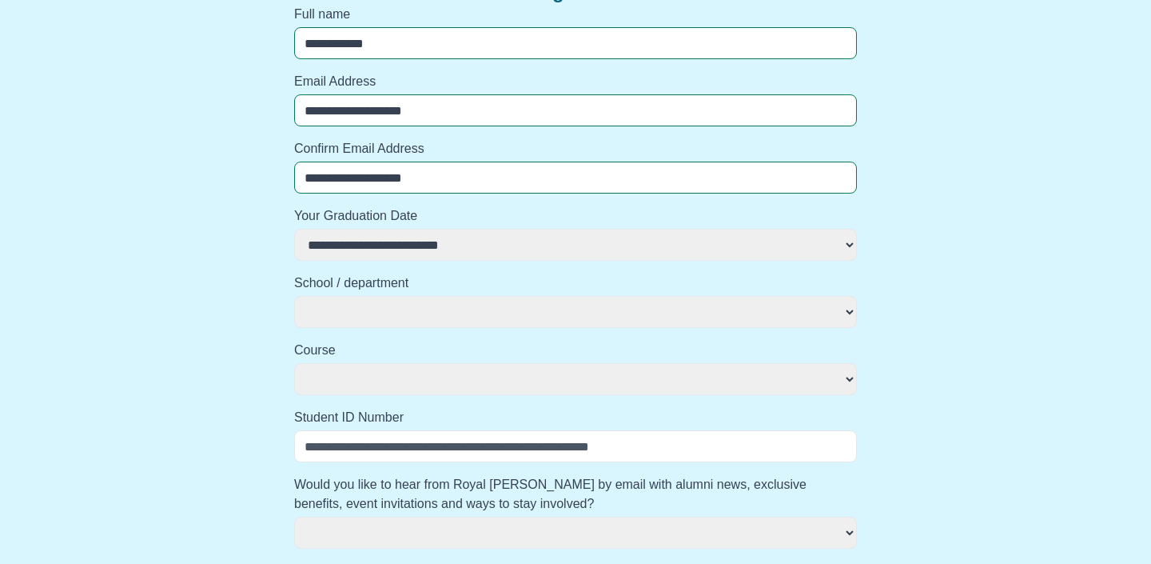
click at [427, 237] on select "**********" at bounding box center [575, 245] width 563 height 32
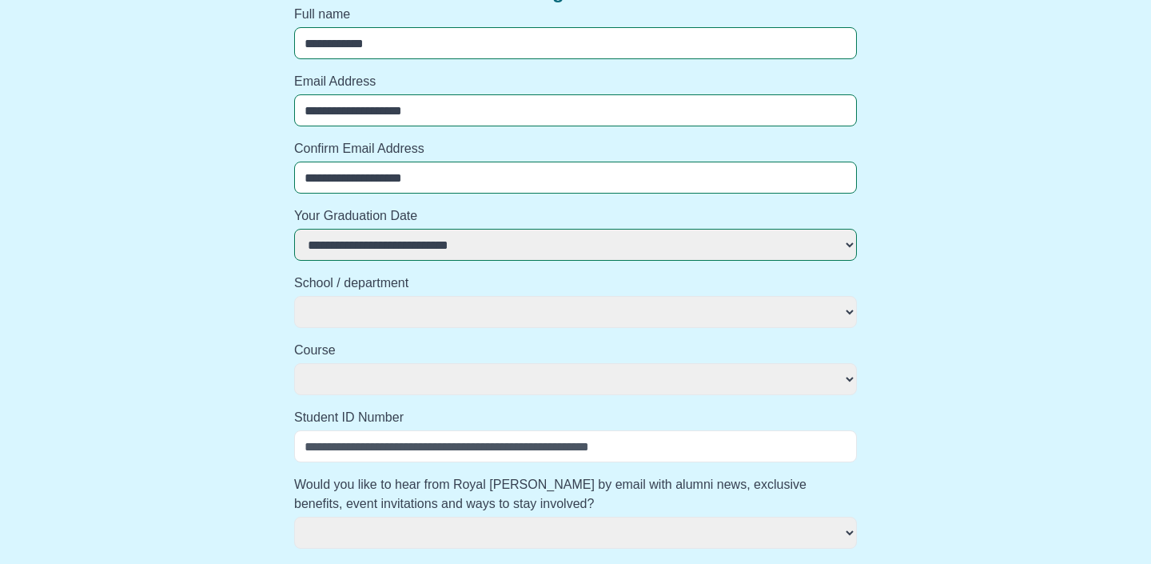
click at [447, 316] on select "**********" at bounding box center [575, 312] width 563 height 32
click at [445, 381] on select "**********" at bounding box center [575, 379] width 563 height 32
click at [451, 443] on input "Student ID Number" at bounding box center [575, 446] width 563 height 32
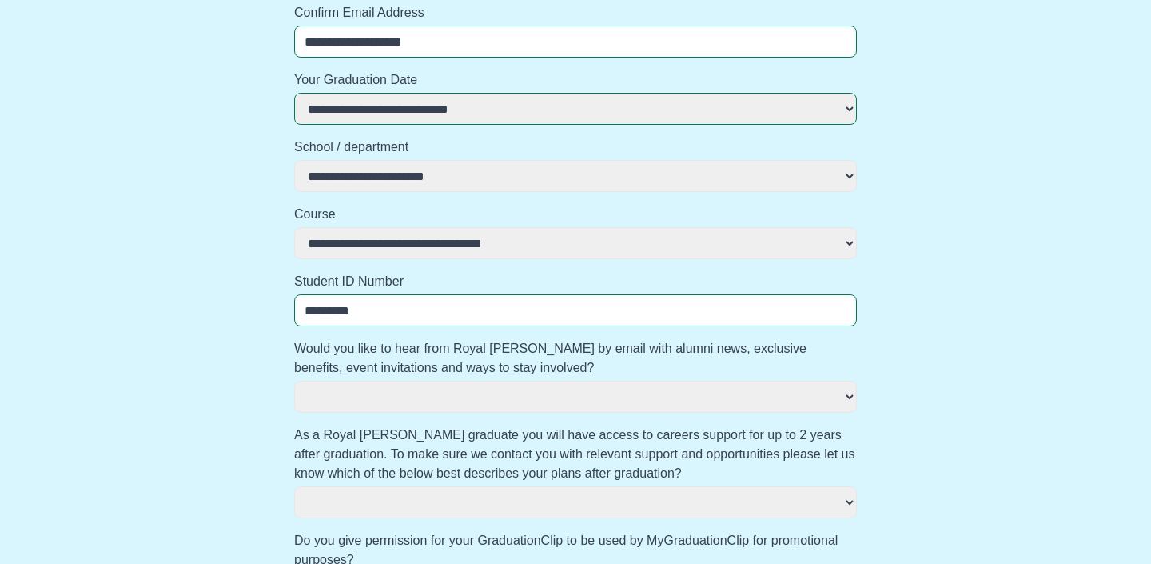
scroll to position [449, 0]
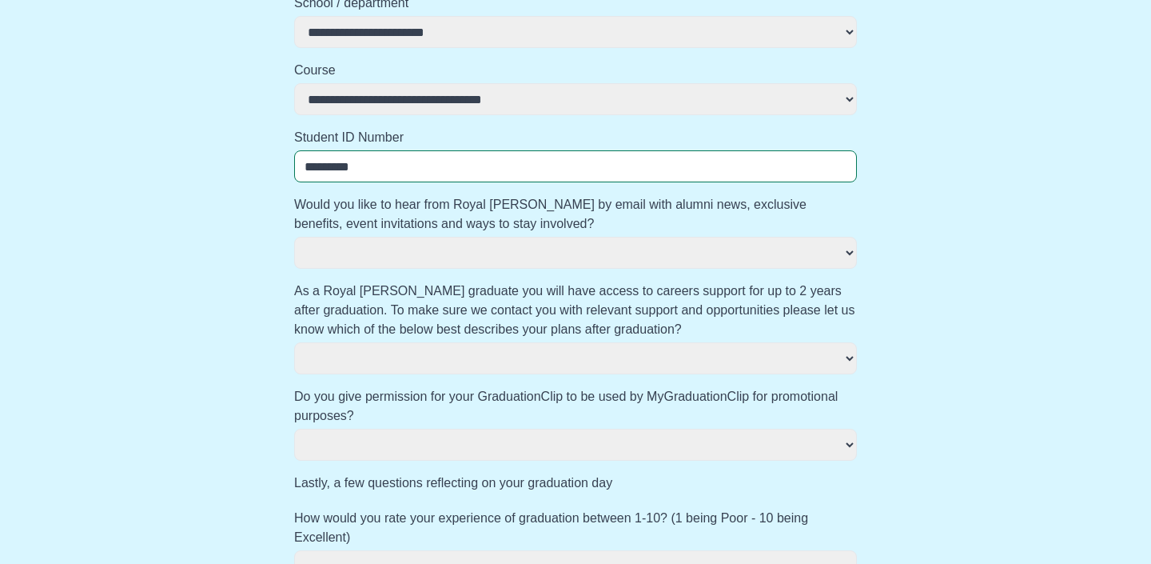
click at [700, 241] on select "*** **" at bounding box center [575, 253] width 563 height 32
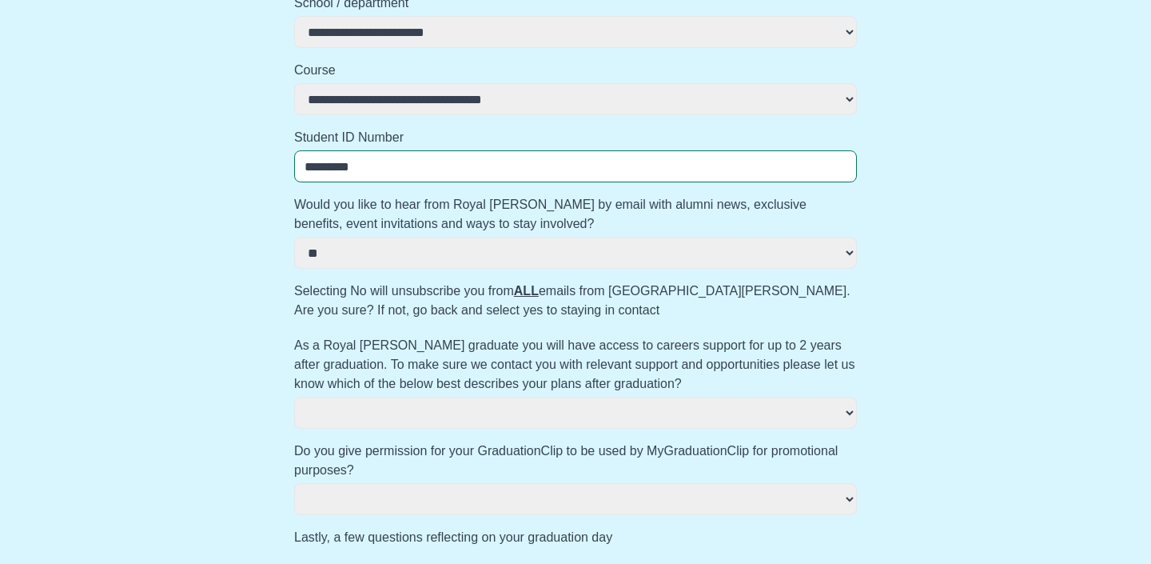
click at [679, 408] on select "**********" at bounding box center [575, 413] width 563 height 32
click at [689, 251] on select "*** **" at bounding box center [575, 253] width 563 height 32
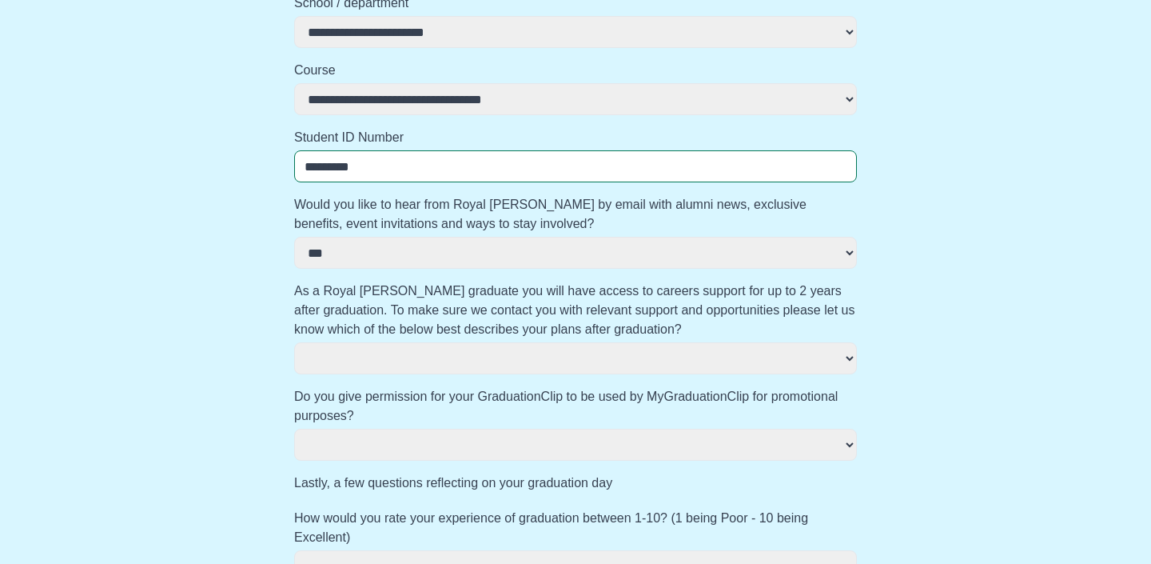
click at [693, 361] on select "**********" at bounding box center [575, 358] width 563 height 32
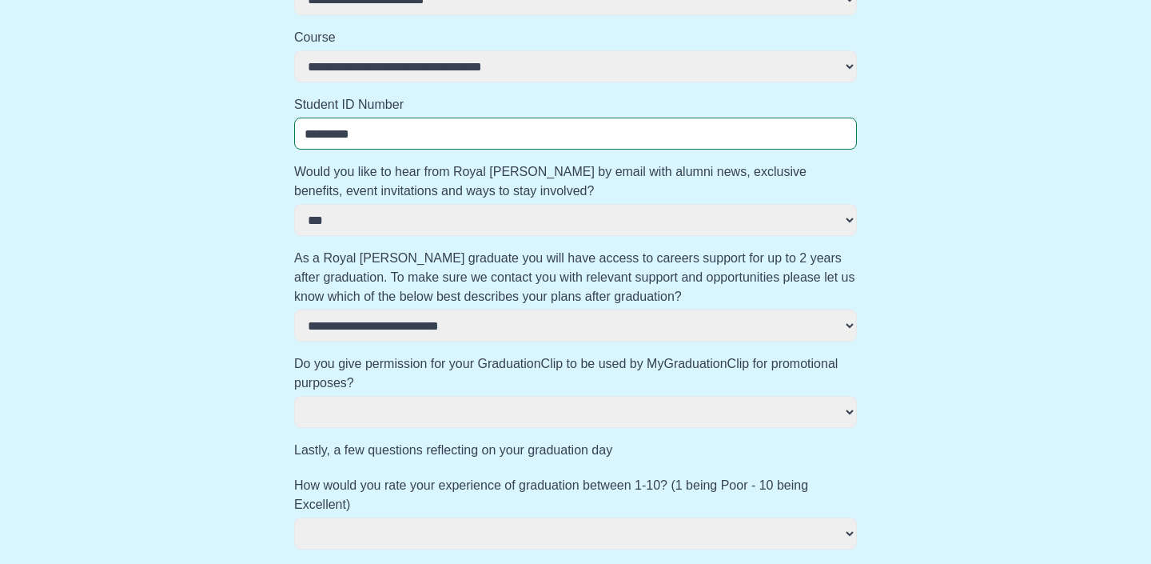
scroll to position [589, 0]
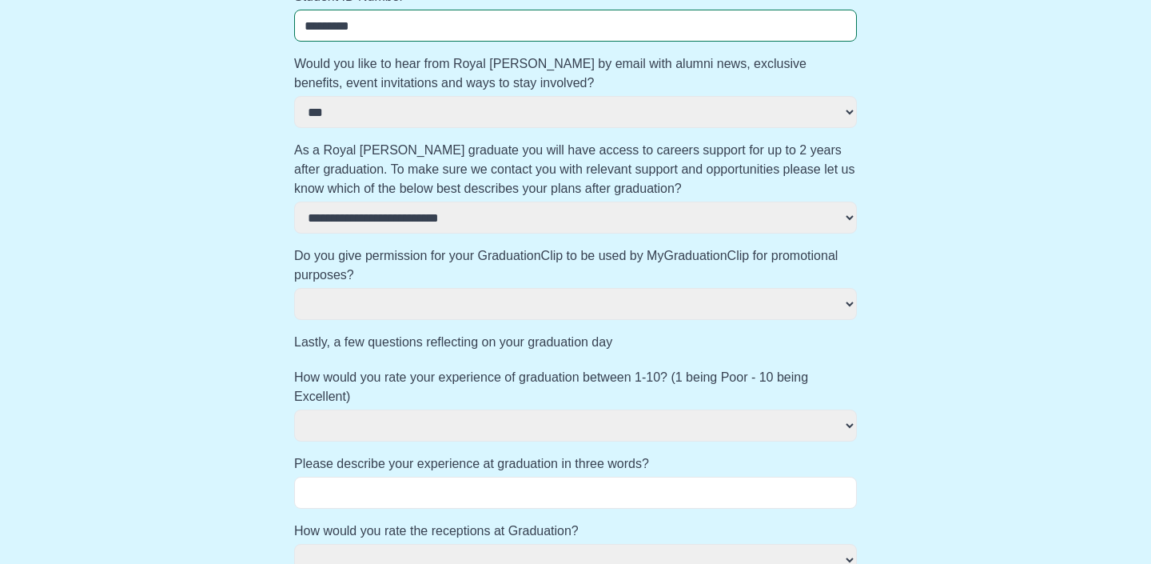
click at [664, 279] on label "Do you give permission for your GraduationClip to be used by MyGraduationClip f…" at bounding box center [575, 265] width 563 height 38
click at [664, 288] on select "*** **" at bounding box center [575, 304] width 563 height 32
click at [664, 290] on select "*** **" at bounding box center [575, 304] width 563 height 32
click at [649, 429] on select "**********" at bounding box center [575, 425] width 563 height 32
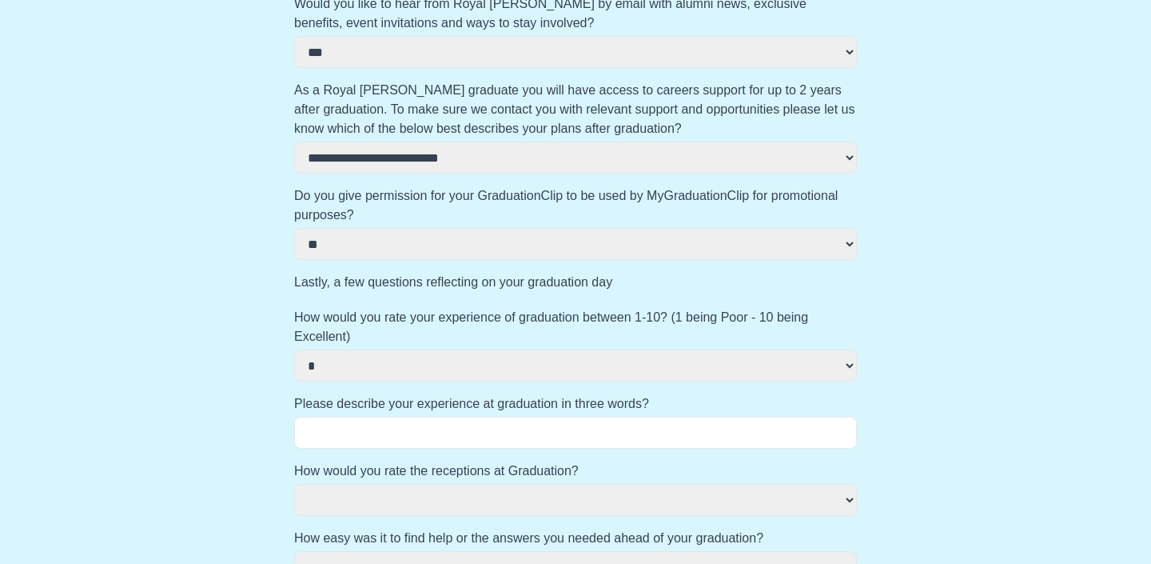
scroll to position [735, 0]
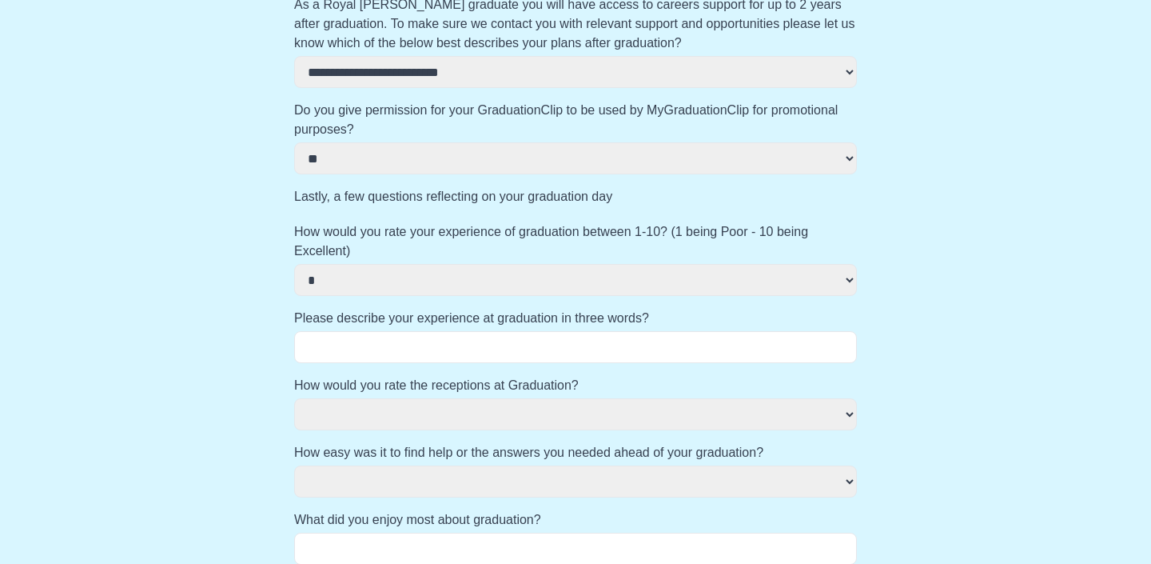
click at [625, 349] on input "Please describe your experience at graduation in three words?" at bounding box center [575, 347] width 563 height 32
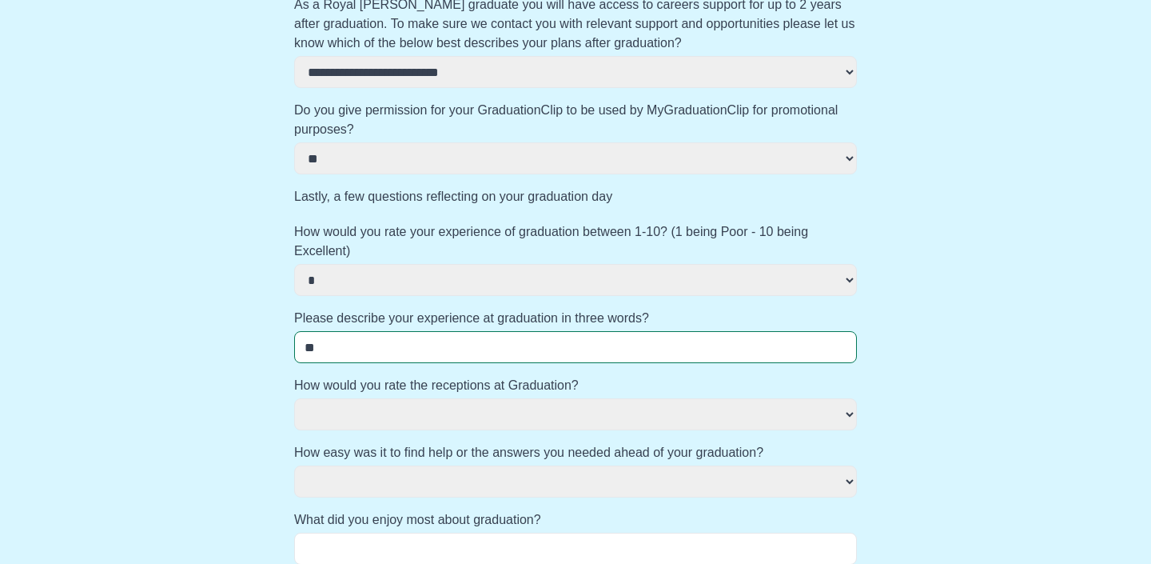
click at [607, 411] on select "********* **** ** **** *********" at bounding box center [575, 414] width 563 height 32
click at [594, 479] on select "**********" at bounding box center [575, 481] width 563 height 32
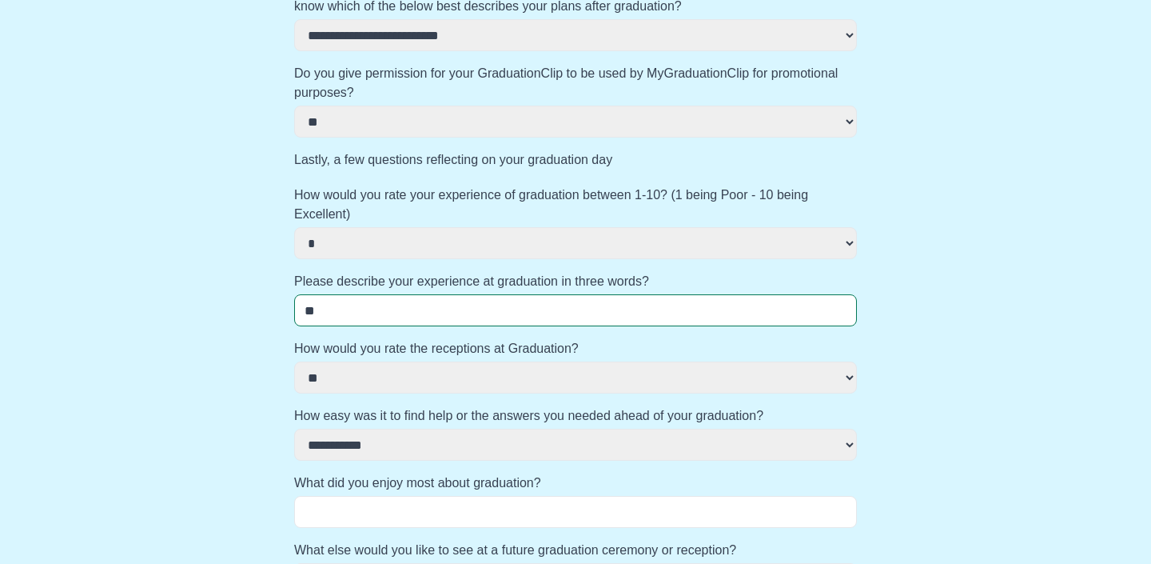
scroll to position [859, 0]
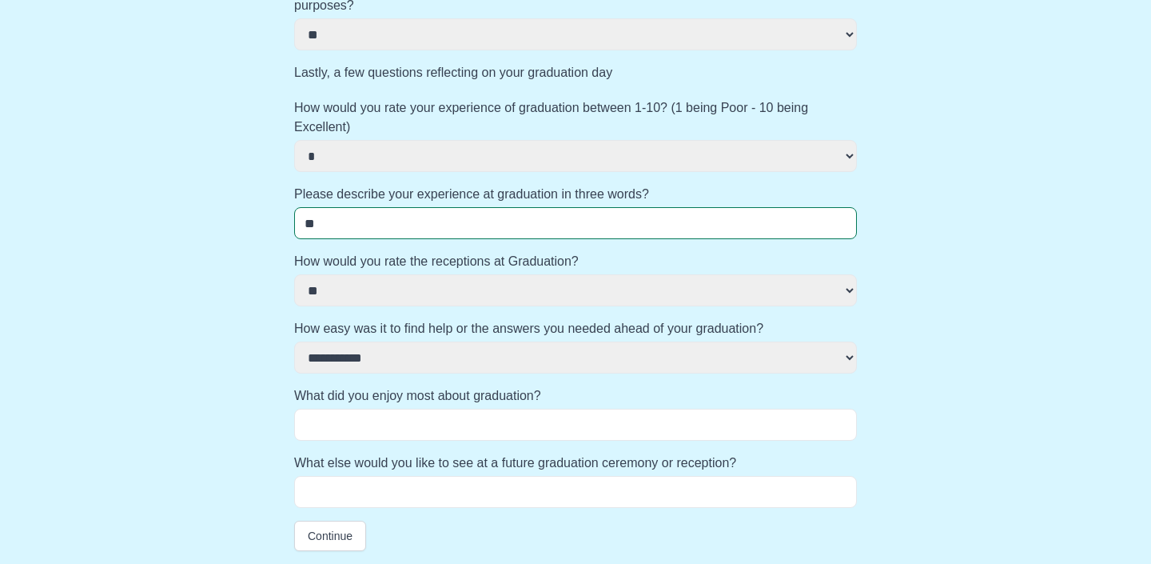
click at [566, 421] on input "What did you enjoy most about graduation?" at bounding box center [575, 425] width 563 height 32
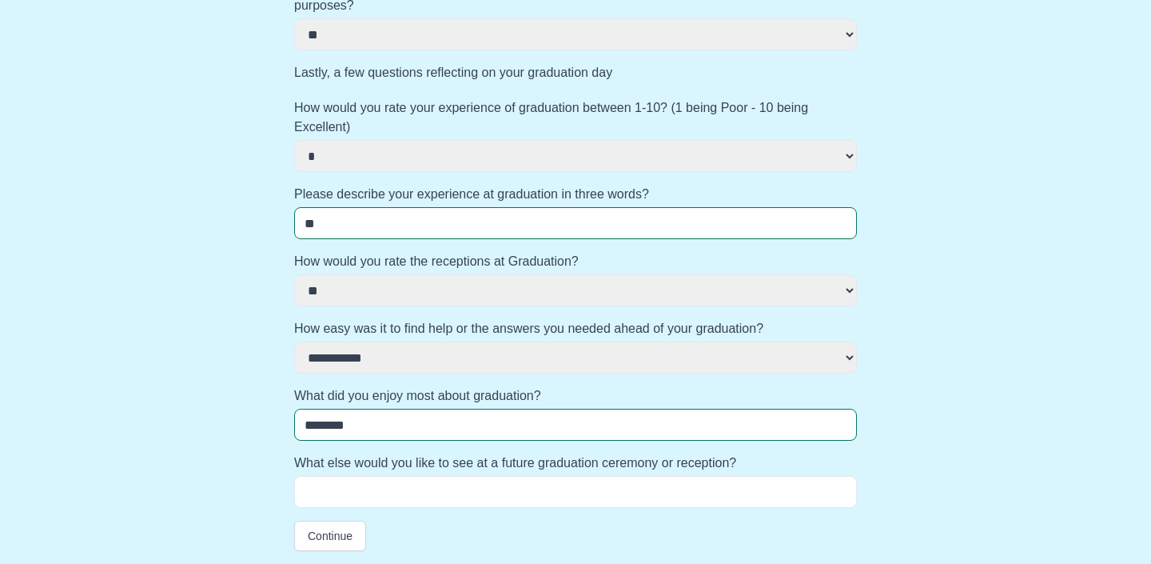
click at [565, 488] on input "What else would you like to see at a future graduation ceremony or reception?" at bounding box center [575, 492] width 563 height 32
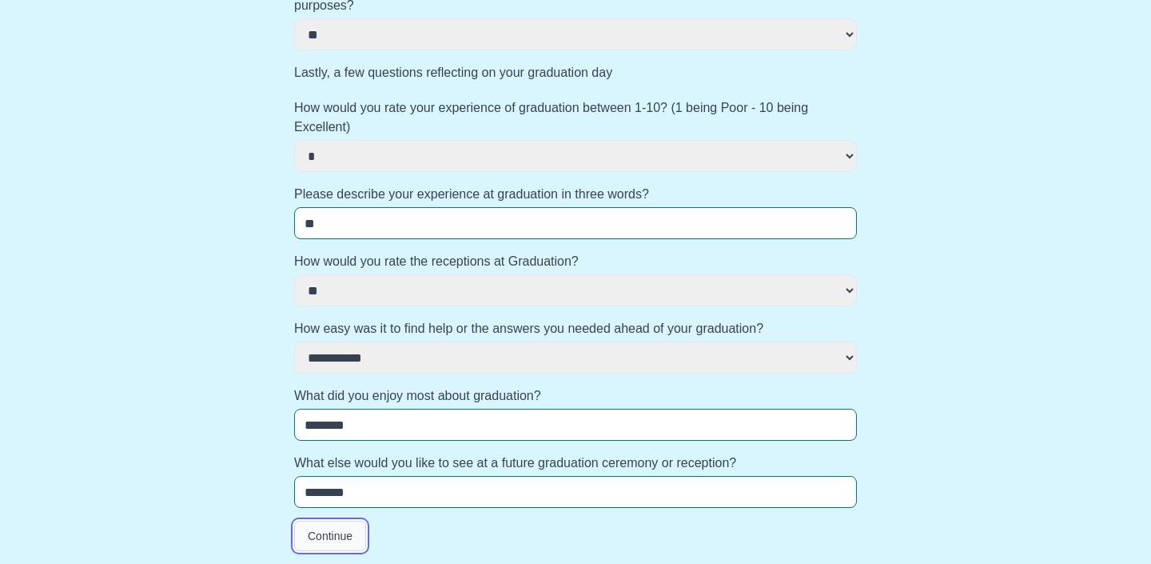
click at [323, 541] on button "Continue" at bounding box center [330, 536] width 72 height 30
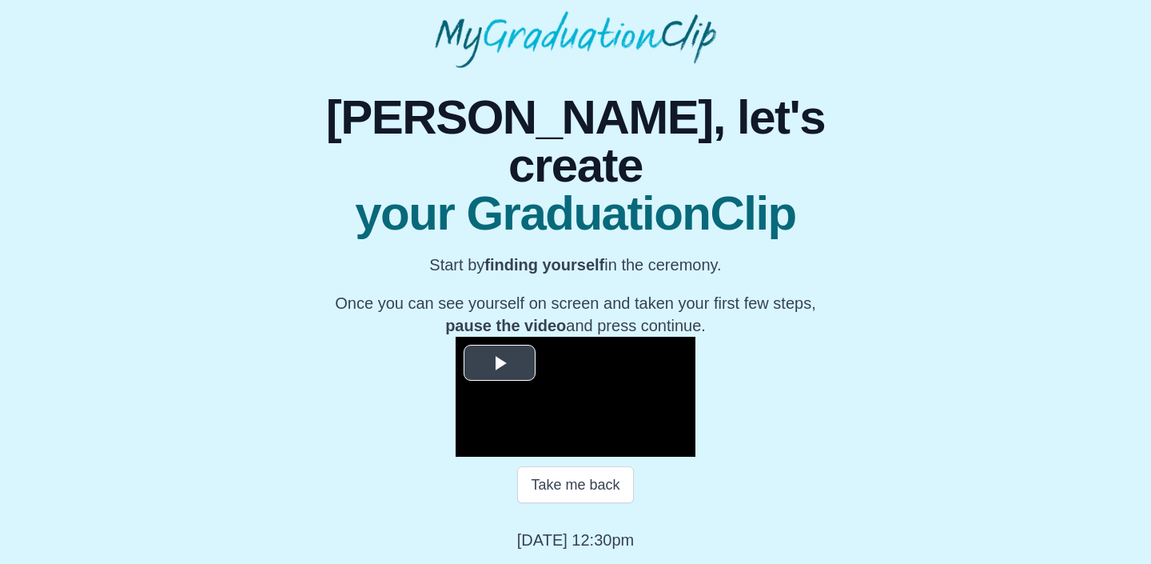
scroll to position [202, 0]
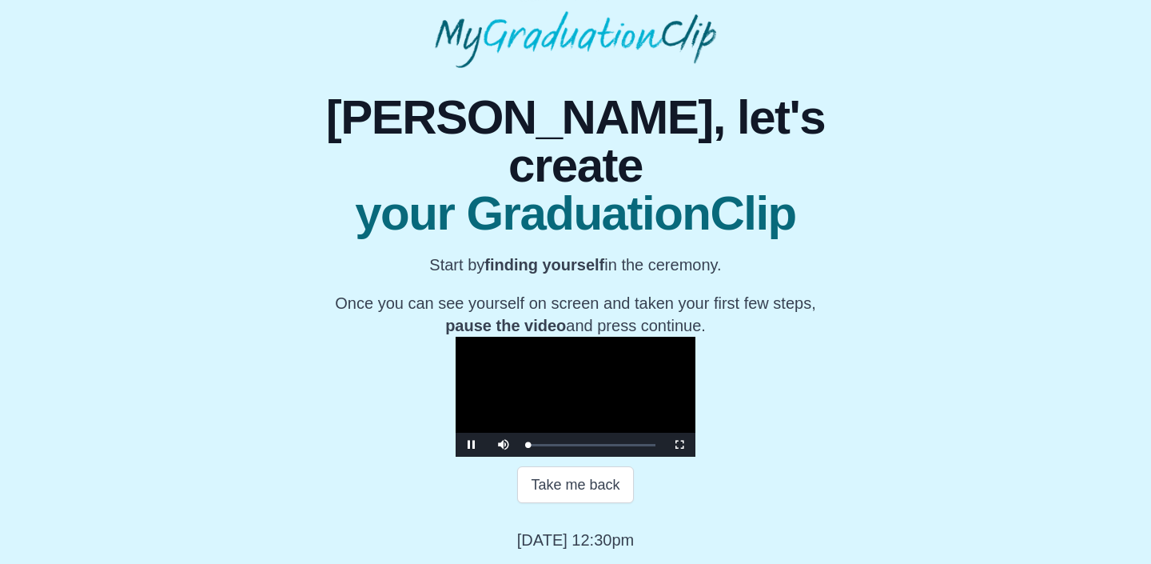
click at [460, 393] on video "Video Player" at bounding box center [576, 397] width 240 height 120
click at [572, 457] on div "Loaded : 0% 09:44 00:01 Progress : 0%" at bounding box center [592, 445] width 144 height 24
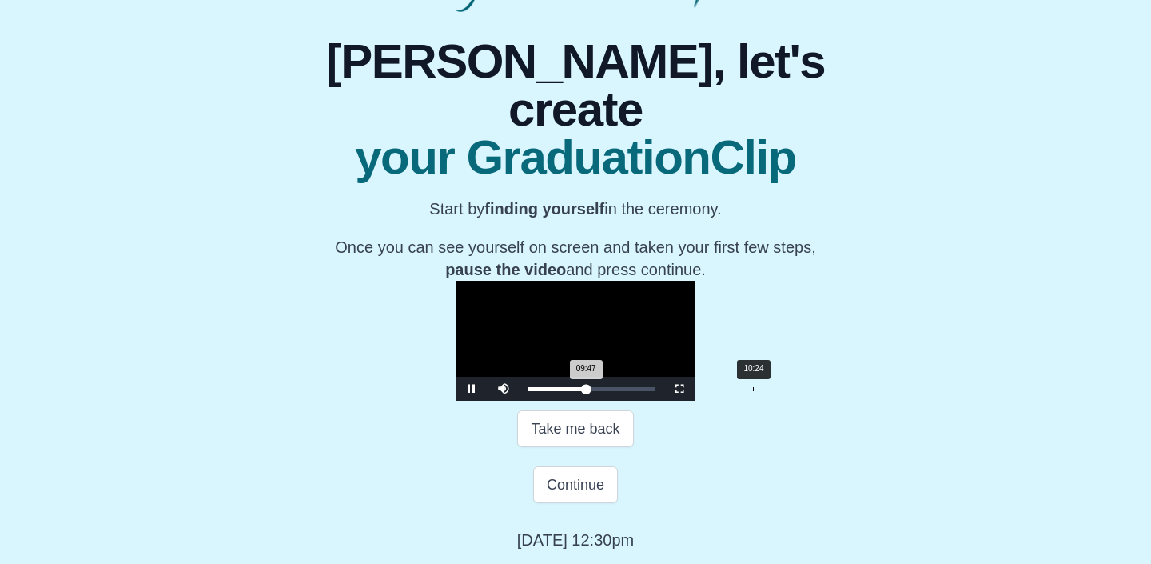
click at [753, 391] on div "10:24" at bounding box center [753, 389] width 1 height 4
click at [792, 391] on div "12:12" at bounding box center [792, 389] width 1 height 4
click at [632, 391] on div "Loaded : 0% 12:32 12:14 Progress : 0%" at bounding box center [592, 389] width 128 height 4
click at [625, 391] on div "Loaded : 0% 12:17 12:33 Progress : 0%" at bounding box center [592, 389] width 128 height 4
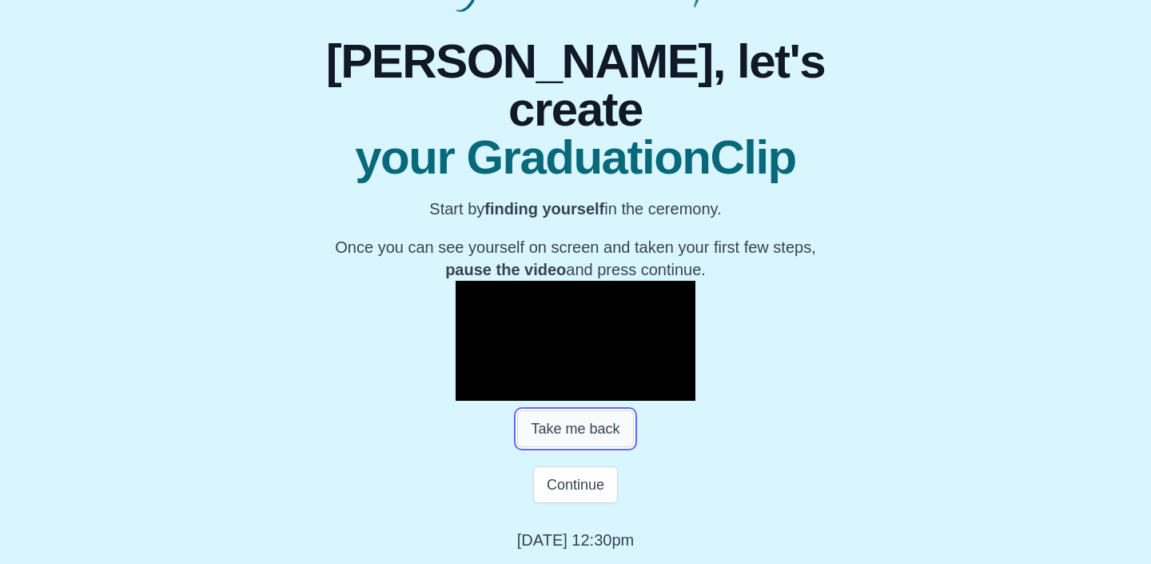
click at [573, 447] on button "Take me back" at bounding box center [575, 428] width 116 height 37
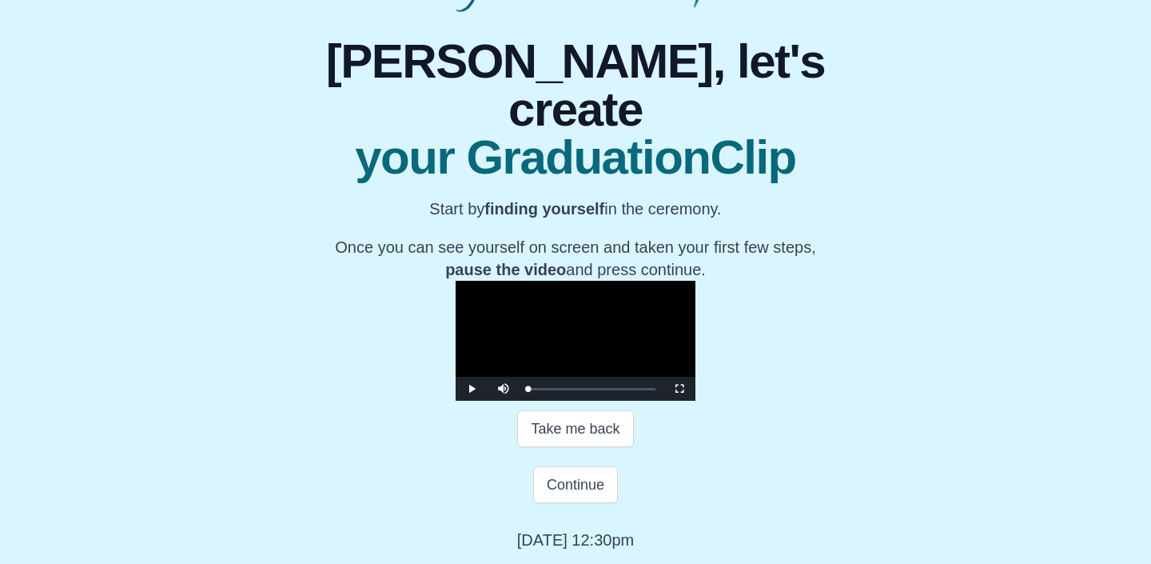
click at [559, 401] on video "Video Player" at bounding box center [576, 341] width 240 height 120
click at [640, 401] on div "Loaded : 0% 13:08 00:03 Progress : 0%" at bounding box center [592, 389] width 144 height 24
click at [660, 401] on div "Loaded : 0% 12:57 12:55 Progress : 0%" at bounding box center [592, 389] width 144 height 24
click at [664, 401] on div "Loaded : 0% 15:07 13:51 Progress : 0%" at bounding box center [592, 389] width 144 height 24
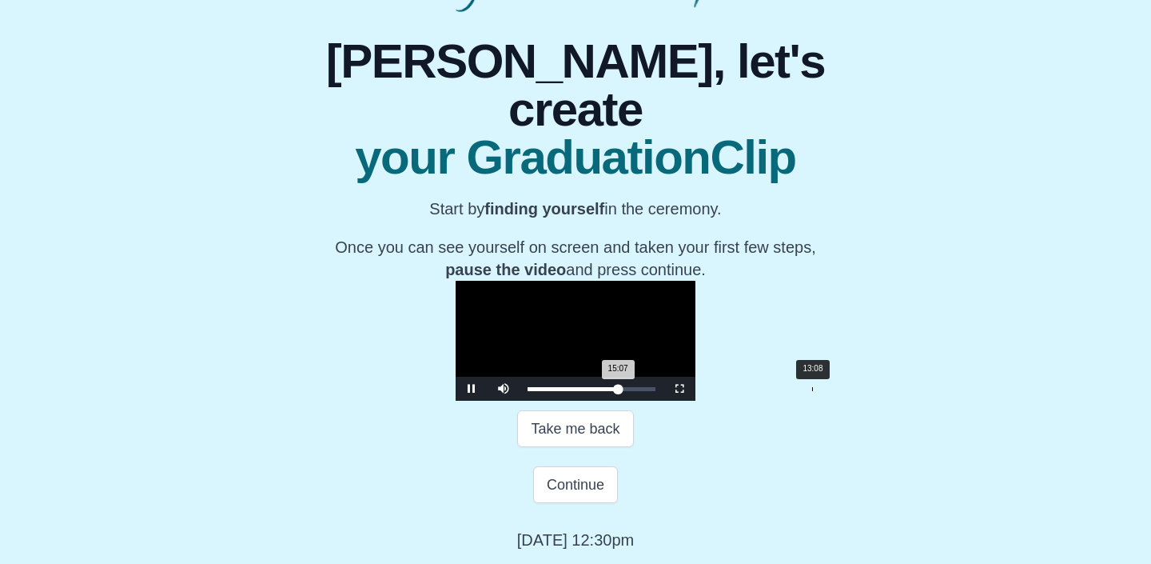
click at [638, 401] on div "Loaded : 0% 13:08 15:07 Progress : 0%" at bounding box center [592, 389] width 144 height 24
click at [609, 401] on div "Loaded : 0% 12:28 12:50 Progress : 0%" at bounding box center [592, 389] width 144 height 24
click at [769, 391] on div "11:08" at bounding box center [769, 389] width 1 height 4
click at [618, 401] on div "Loaded : 0% 11:55 11:55 Progress : 0%" at bounding box center [592, 389] width 144 height 24
click at [627, 401] on div "Loaded : 0% 12:19 12:19 Progress : 0%" at bounding box center [592, 389] width 144 height 24
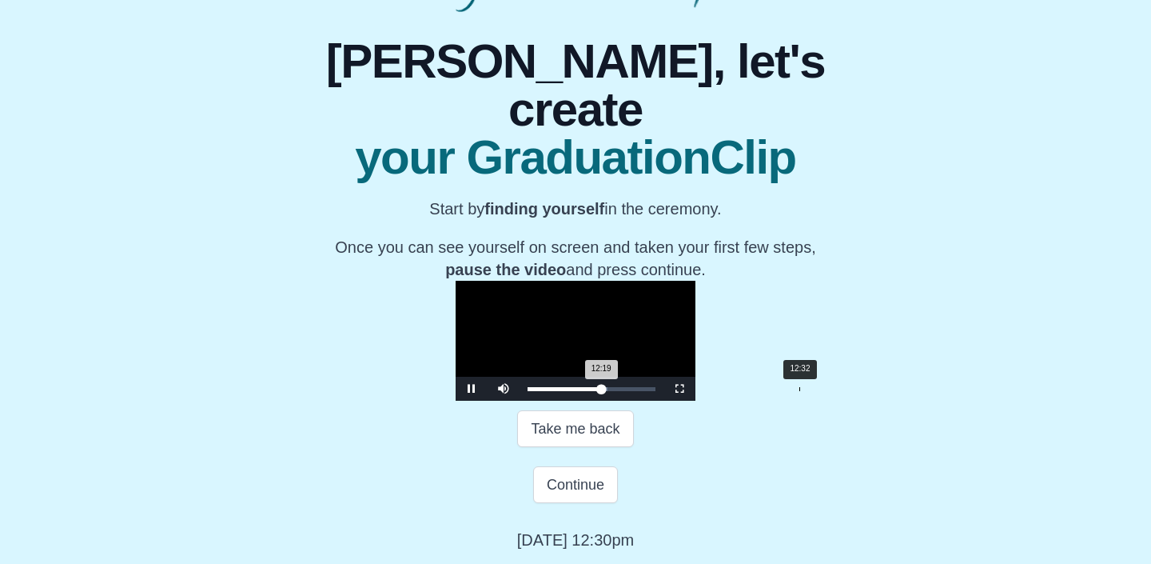
click at [635, 401] on div "Loaded : 0% 12:32 12:19 Progress : 0%" at bounding box center [592, 389] width 144 height 24
click at [604, 391] on div "12:42 Progress : 0%" at bounding box center [566, 389] width 76 height 4
click at [602, 391] on div "12:29 Progress : 0%" at bounding box center [565, 389] width 74 height 4
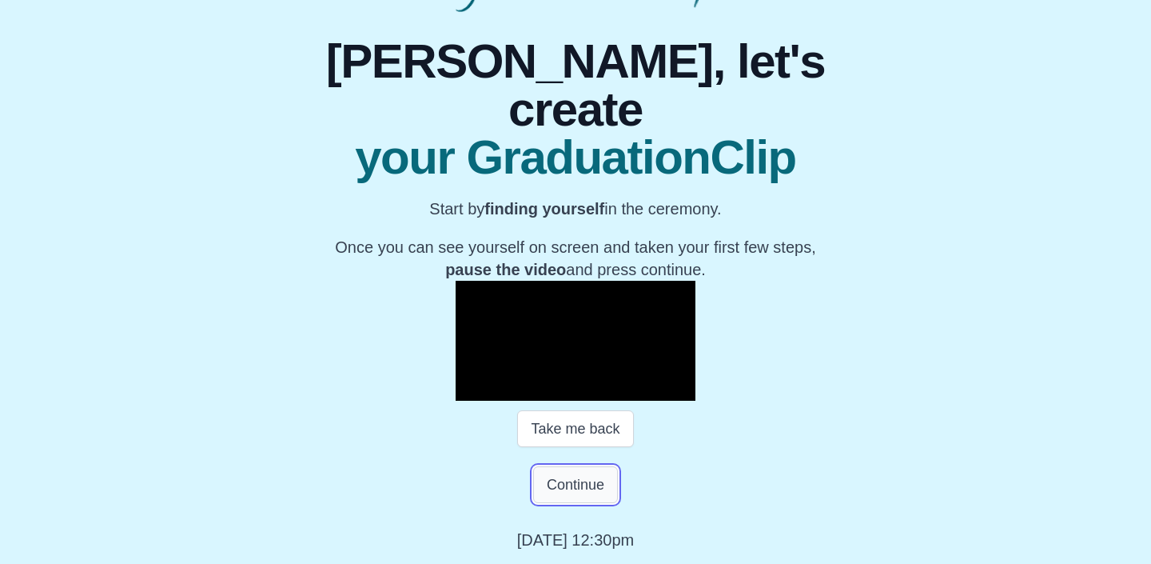
click at [578, 502] on button "Continue" at bounding box center [575, 484] width 85 height 37
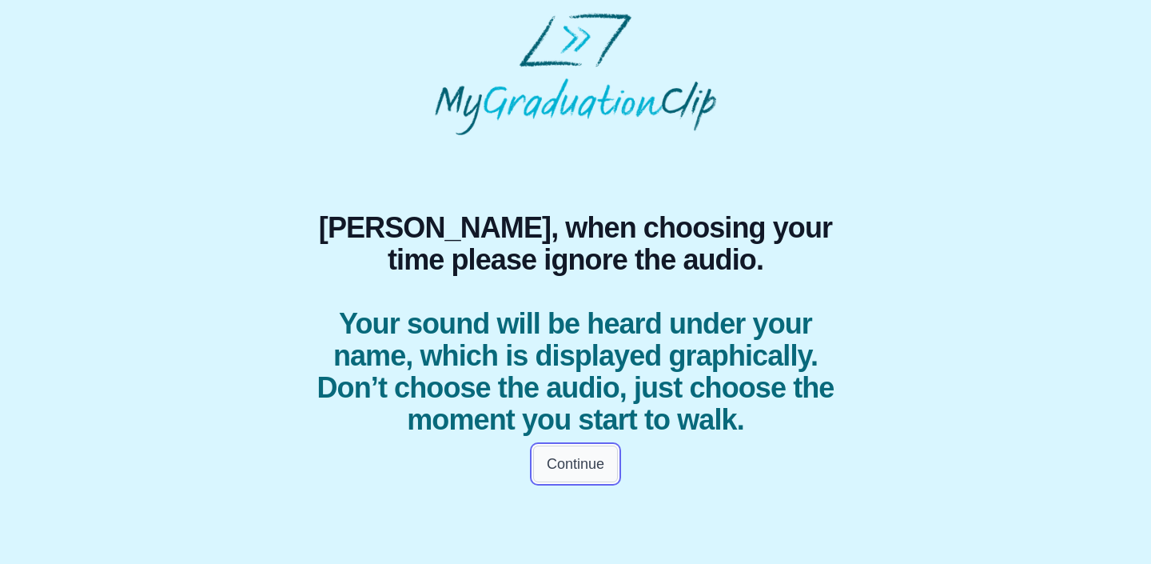
click at [590, 473] on button "Continue" at bounding box center [575, 463] width 85 height 37
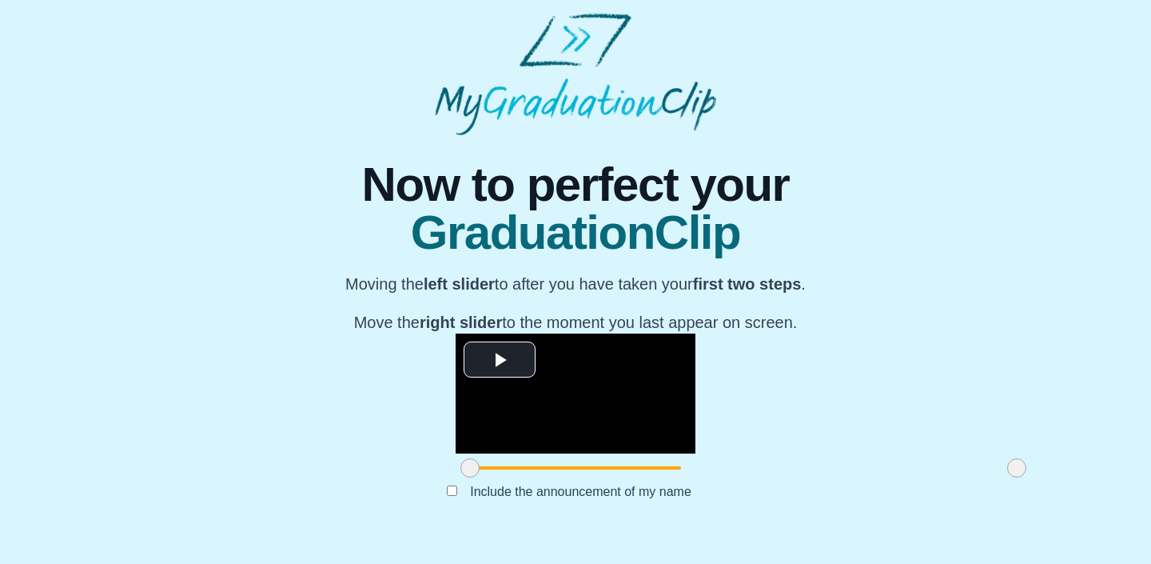
scroll to position [122, 0]
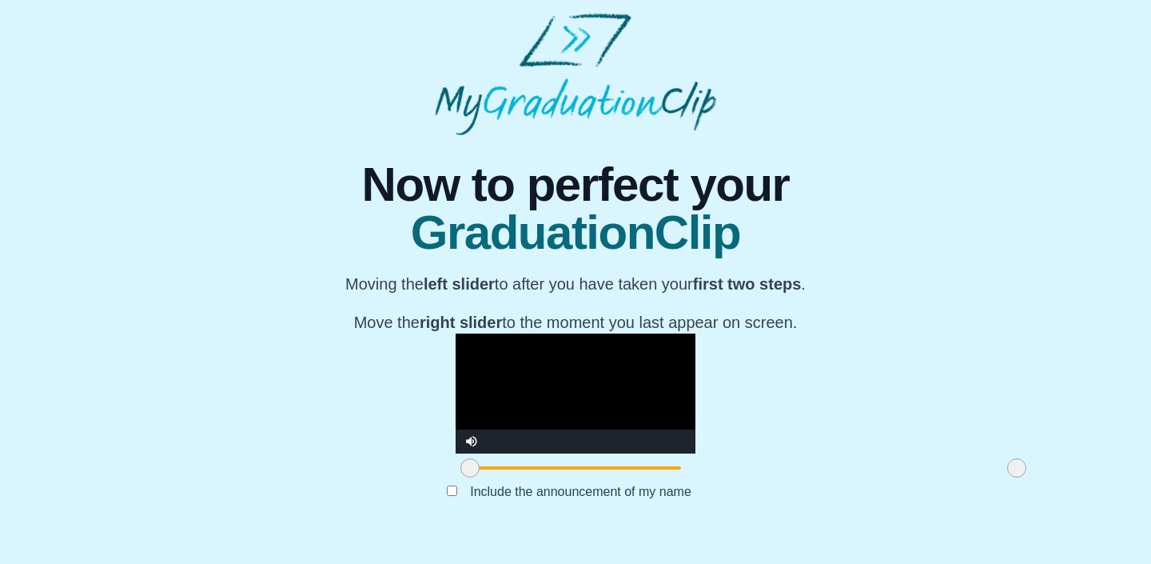
click at [609, 382] on video "Video Player" at bounding box center [576, 393] width 240 height 120
drag, startPoint x: 299, startPoint y: 489, endPoint x: 438, endPoint y: 505, distance: 140.1
click at [438, 505] on div "**********" at bounding box center [576, 333] width 576 height 397
drag, startPoint x: 442, startPoint y: 488, endPoint x: 528, endPoint y: 489, distance: 85.6
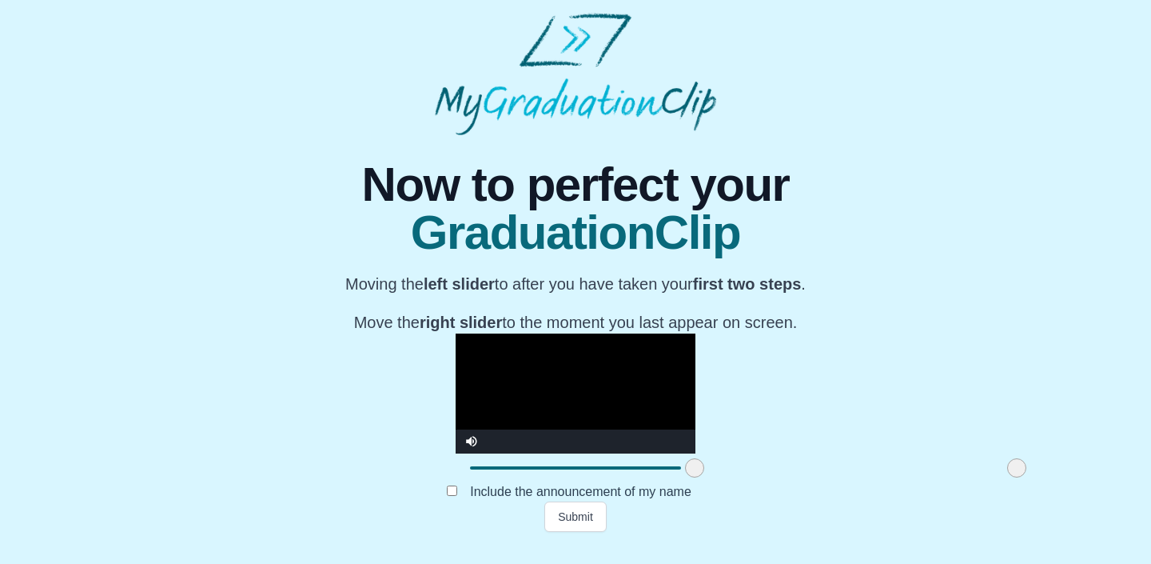
click at [685, 477] on span at bounding box center [694, 467] width 19 height 19
drag, startPoint x: 529, startPoint y: 486, endPoint x: 618, endPoint y: 486, distance: 88.8
click at [774, 477] on span at bounding box center [783, 467] width 19 height 19
drag, startPoint x: 618, startPoint y: 486, endPoint x: 768, endPoint y: 482, distance: 150.4
click at [925, 477] on span at bounding box center [934, 467] width 19 height 19
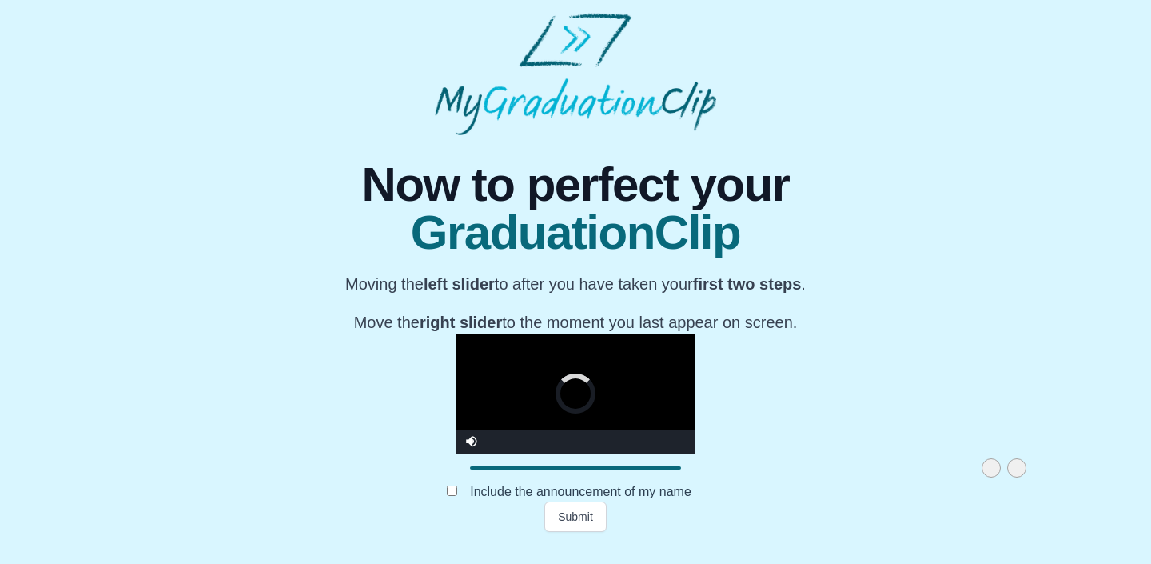
drag, startPoint x: 769, startPoint y: 481, endPoint x: 865, endPoint y: 488, distance: 96.2
click at [865, 488] on div "**********" at bounding box center [576, 333] width 1126 height 397
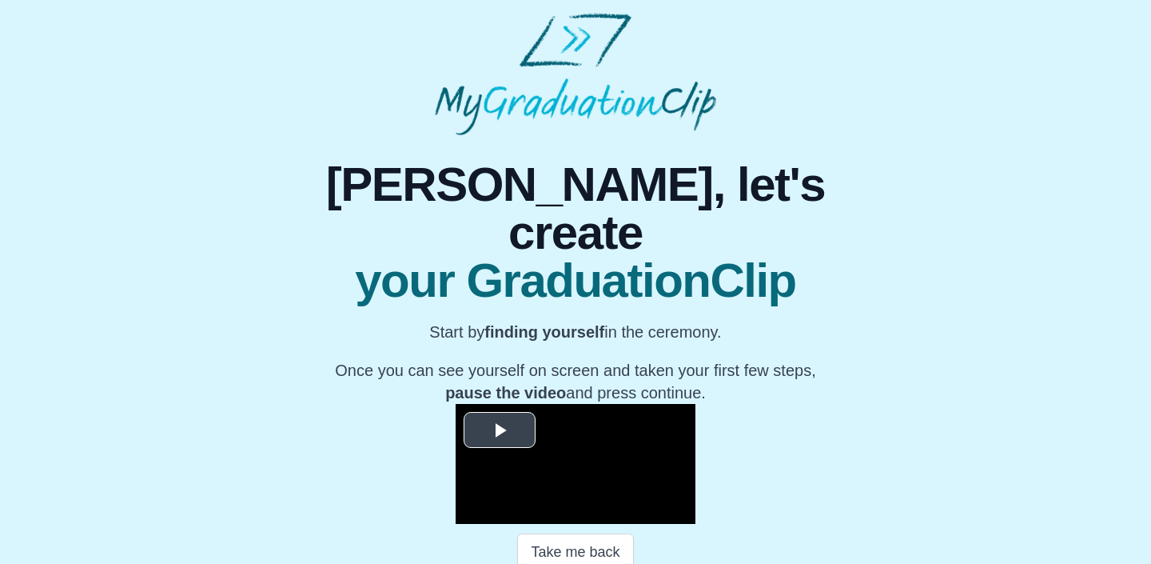
click at [572, 414] on video "Video Player" at bounding box center [576, 464] width 240 height 120
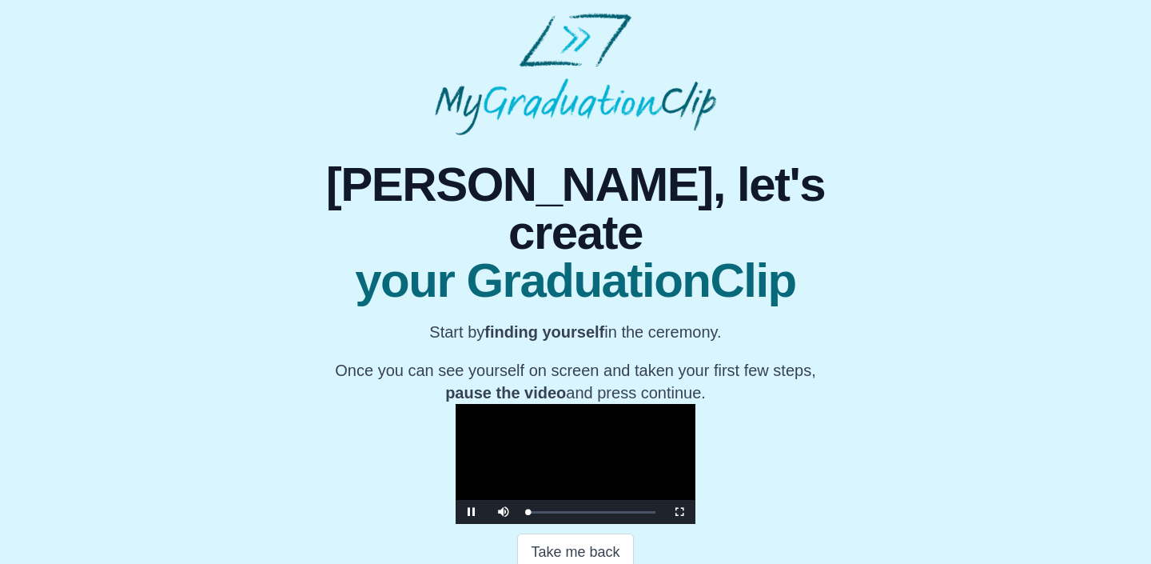
scroll to position [224, 0]
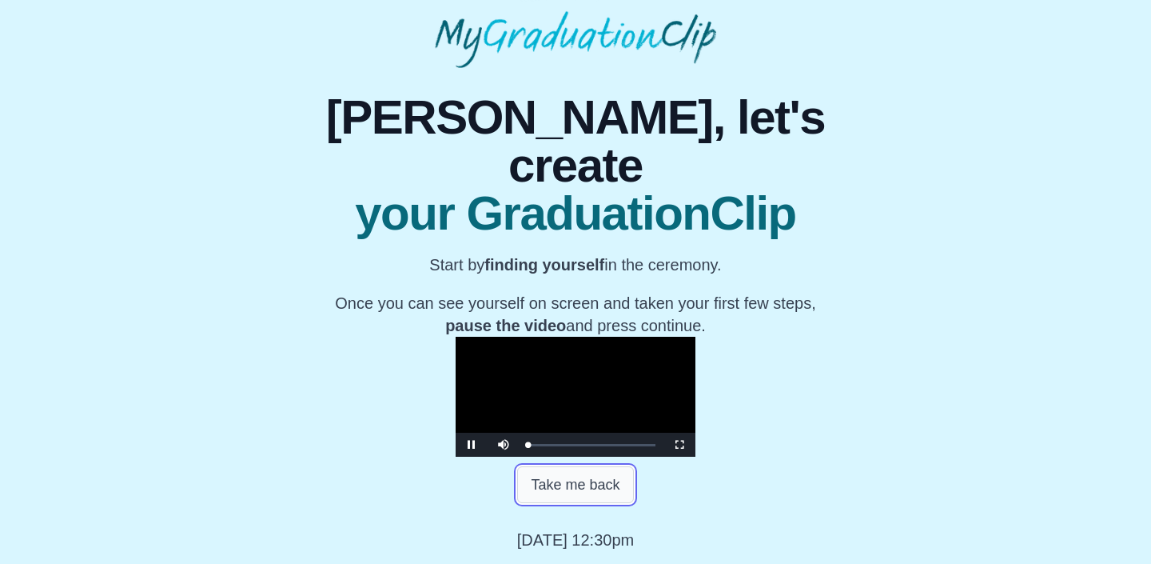
click at [576, 480] on button "Take me back" at bounding box center [575, 484] width 116 height 37
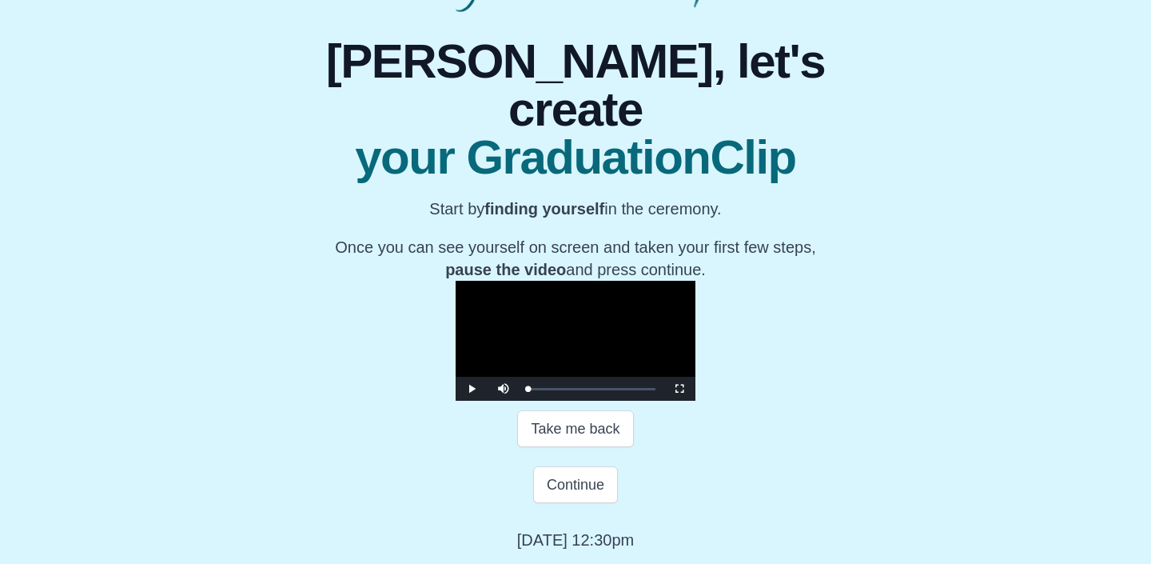
click at [609, 399] on video "Video Player" at bounding box center [576, 341] width 240 height 120
click at [777, 391] on div "11:30" at bounding box center [777, 389] width 1 height 4
click at [645, 401] on div "Loaded : 0% 13:08 13:08 Progress : 0%" at bounding box center [592, 389] width 144 height 24
click at [844, 391] on div "14:34" at bounding box center [844, 389] width 1 height 4
click at [661, 401] on div "Loaded : 0% 13:54 14:37 Progress : 0%" at bounding box center [592, 389] width 144 height 24
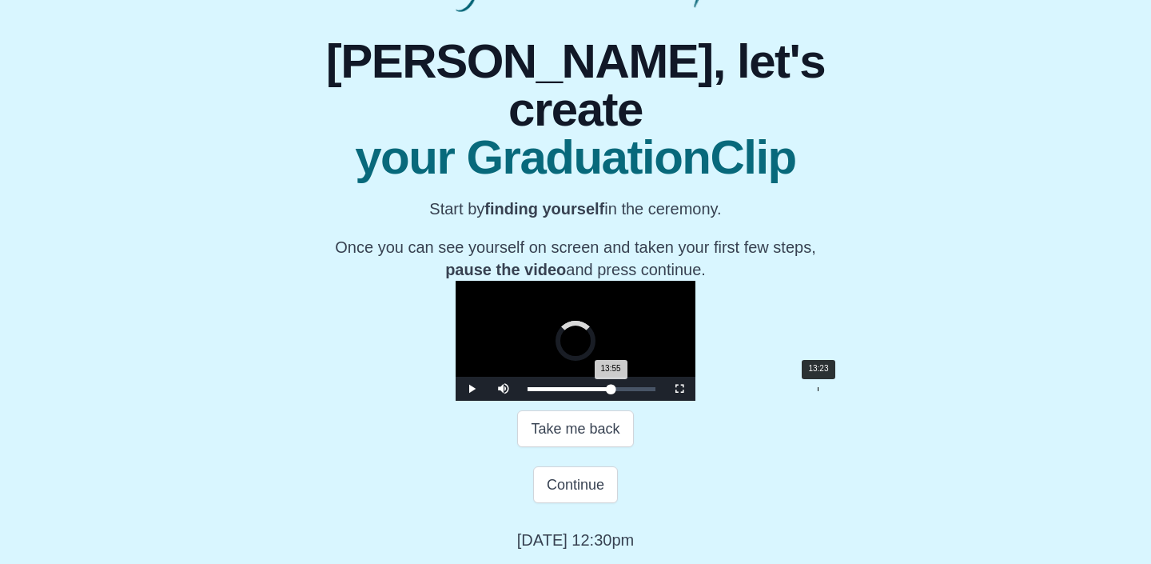
click at [649, 401] on div "Loaded : 0% 13:23 13:55 Progress : 0%" at bounding box center [592, 389] width 144 height 24
click at [633, 401] on div "Loaded : 0% 13:19 13:21 Progress : 0%" at bounding box center [592, 389] width 144 height 24
click at [616, 401] on div "Loaded : 0% 12:17 12:37 Progress : 0%" at bounding box center [592, 389] width 144 height 24
drag, startPoint x: 617, startPoint y: 447, endPoint x: 627, endPoint y: 448, distance: 10.4
click at [601, 391] on div "12:19 Progress : 0%" at bounding box center [565, 389] width 74 height 4
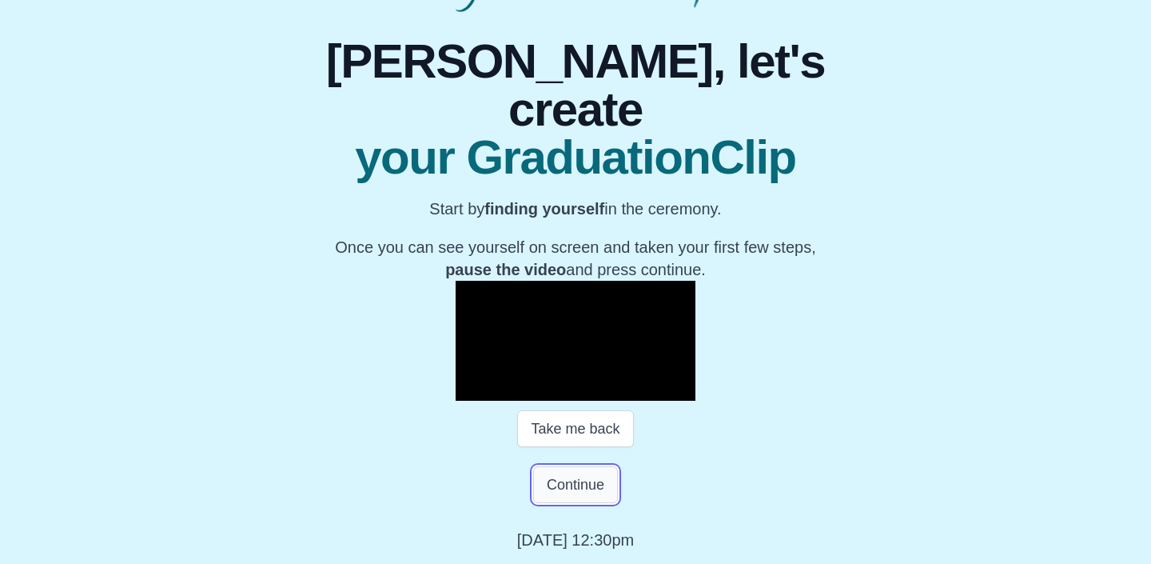
click at [592, 503] on button "Continue" at bounding box center [575, 484] width 85 height 37
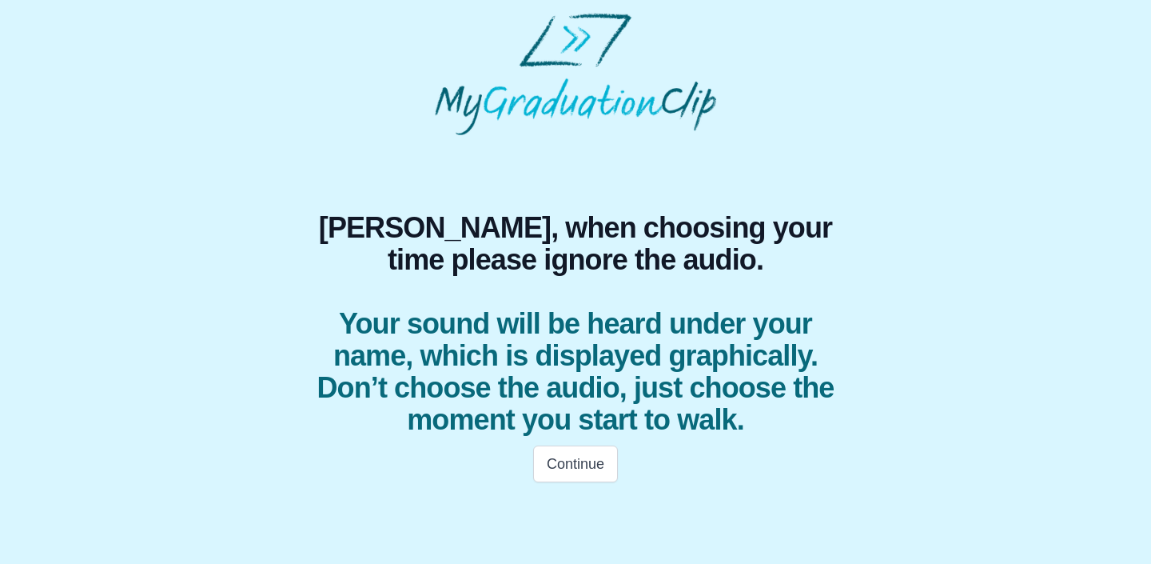
click at [592, 505] on html "Ruei-Rong, when choosing your time please ignore the audio. Your sound will be …" at bounding box center [575, 252] width 1151 height 505
click at [575, 457] on button "Continue" at bounding box center [575, 463] width 85 height 37
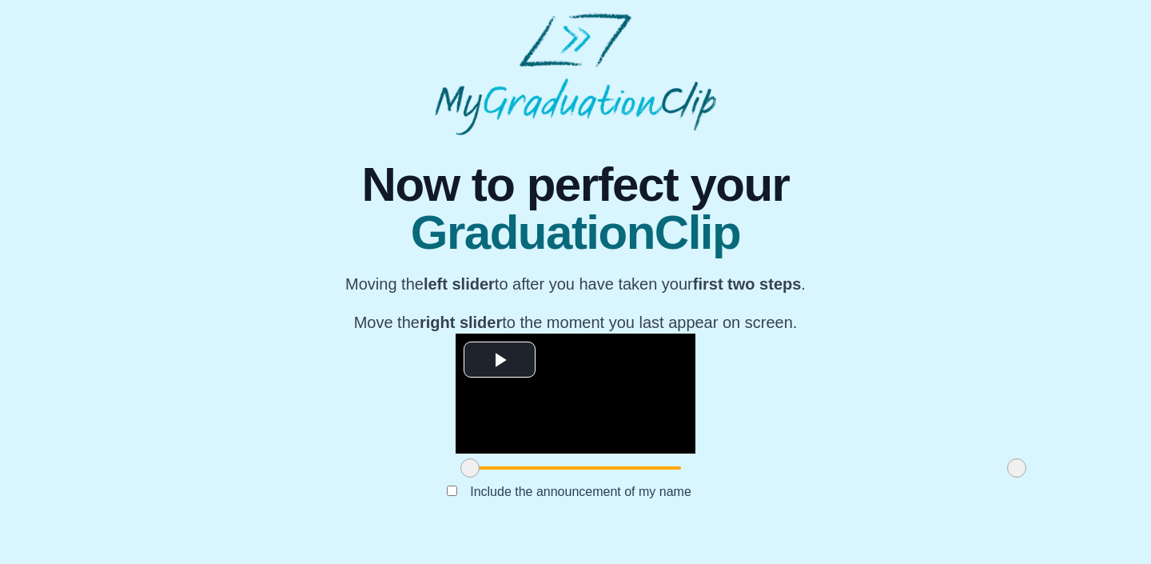
scroll to position [186, 0]
click at [573, 333] on video "Video Player" at bounding box center [576, 393] width 240 height 120
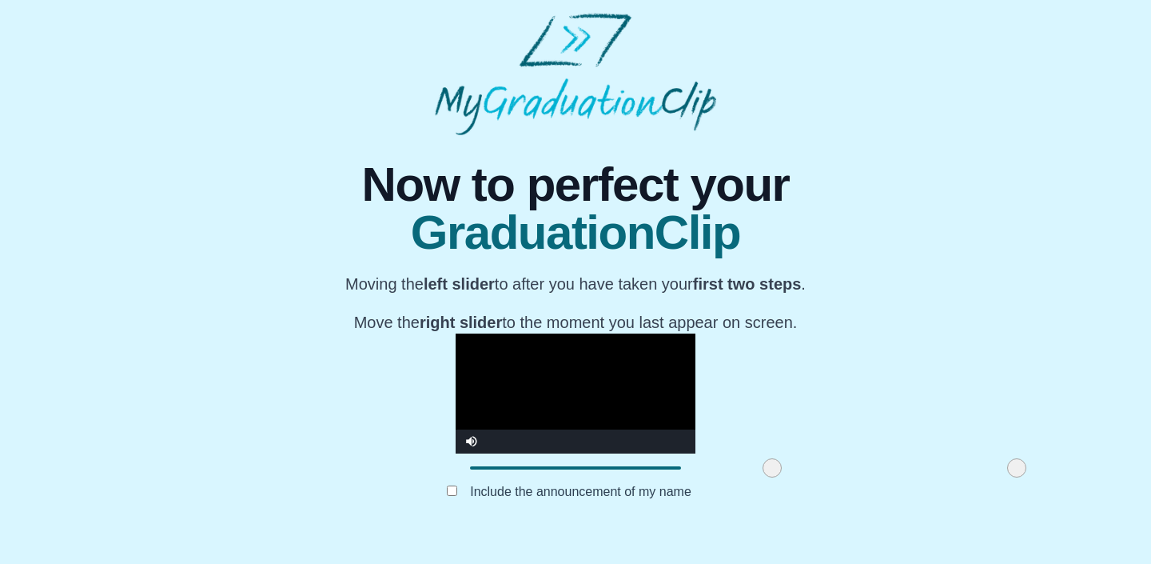
drag, startPoint x: 305, startPoint y: 484, endPoint x: 609, endPoint y: 485, distance: 303.1
click at [763, 477] on span at bounding box center [772, 467] width 19 height 19
drag, startPoint x: 609, startPoint y: 485, endPoint x: 864, endPoint y: 492, distance: 255.2
click at [865, 492] on div "**********" at bounding box center [576, 333] width 1126 height 397
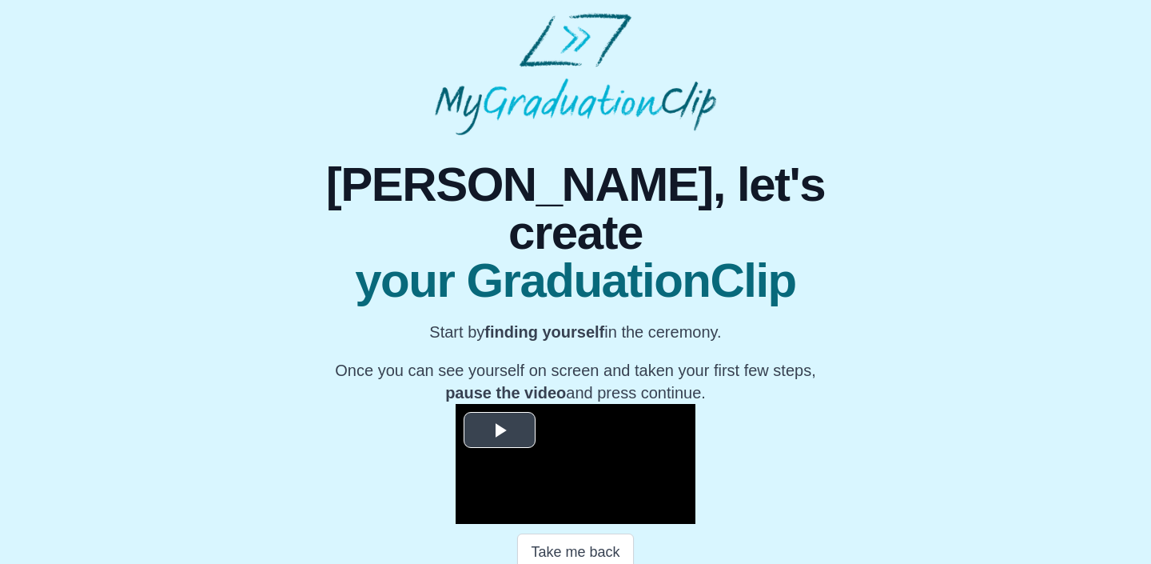
click at [601, 404] on video "Video Player" at bounding box center [576, 464] width 240 height 120
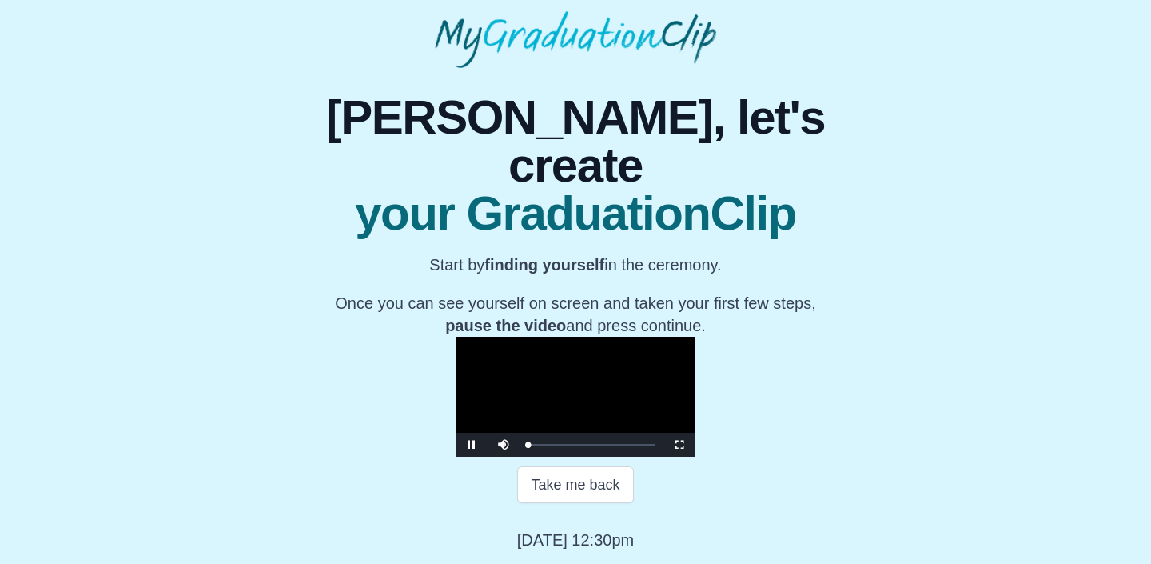
scroll to position [224, 0]
click at [645, 441] on div "Loaded : 0% 12:59 00:00 Progress : 0%" at bounding box center [592, 445] width 144 height 24
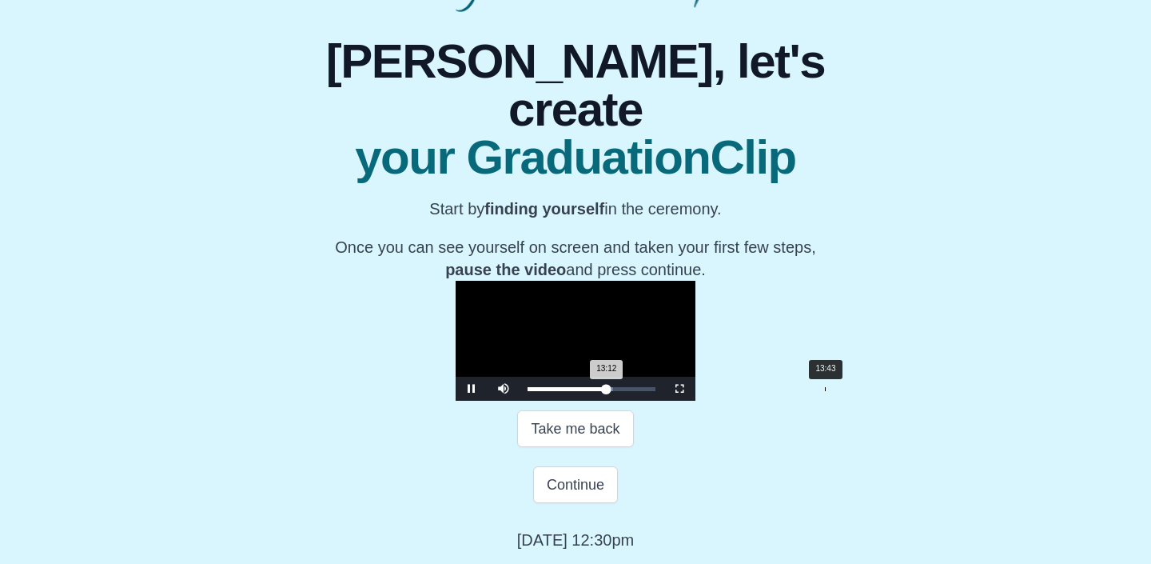
click at [658, 401] on div "Loaded : 0% 13:43 13:12 Progress : 0%" at bounding box center [592, 389] width 144 height 24
click at [656, 391] on div "Loaded : 0% 14:16 13:46 Progress : 0%" at bounding box center [592, 389] width 128 height 4
click at [656, 391] on div "Loaded : 0% 15:09 15:09 Progress : 0%" at bounding box center [592, 389] width 128 height 4
click at [620, 401] on div "Loaded : 0% 14:16 15:10 Progress : 0%" at bounding box center [592, 389] width 144 height 24
click at [606, 401] on div "Loaded : 0% 11:21 12:00 Progress : 0%" at bounding box center [592, 389] width 144 height 24
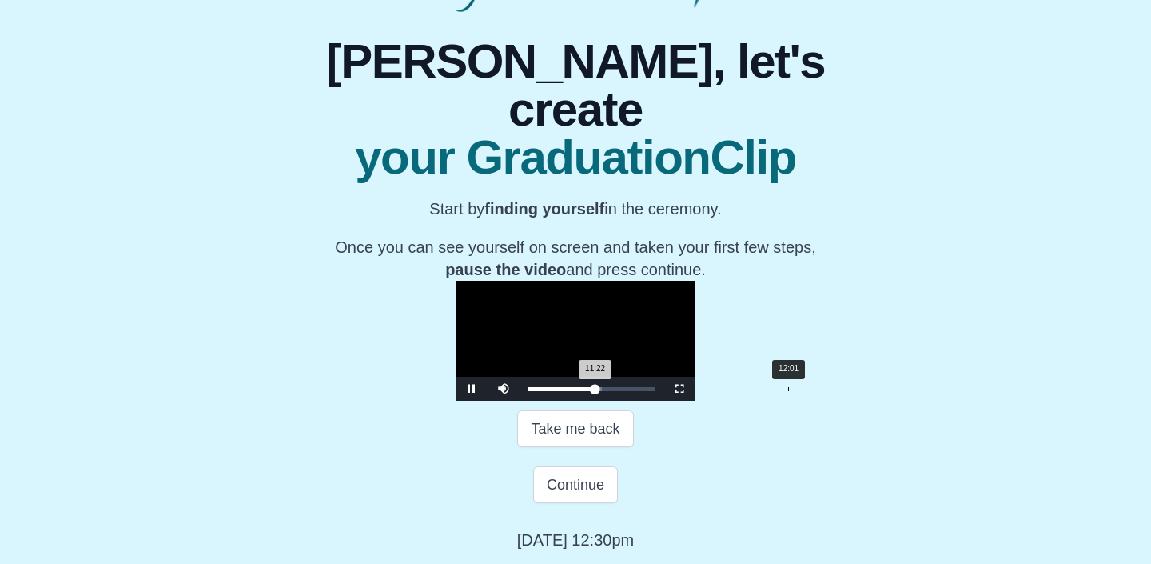
click at [626, 401] on div "Loaded : 0% 12:01 11:22 Progress : 0%" at bounding box center [592, 389] width 144 height 24
click at [568, 281] on video "Video Player" at bounding box center [576, 341] width 240 height 120
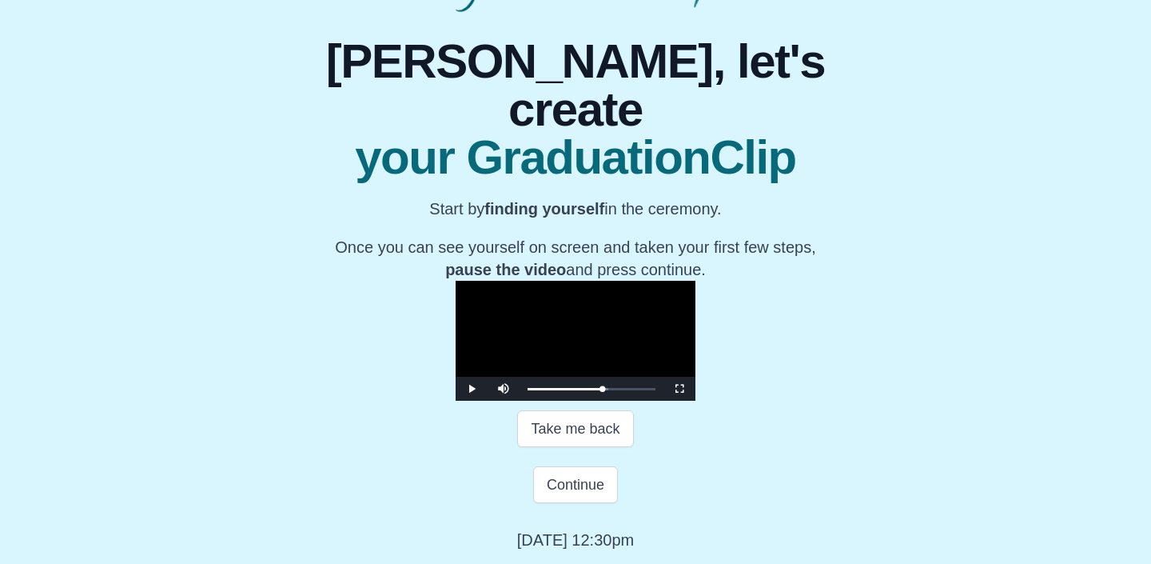
click at [568, 281] on video "Video Player" at bounding box center [576, 341] width 240 height 120
click at [575, 503] on button "Continue" at bounding box center [575, 484] width 85 height 37
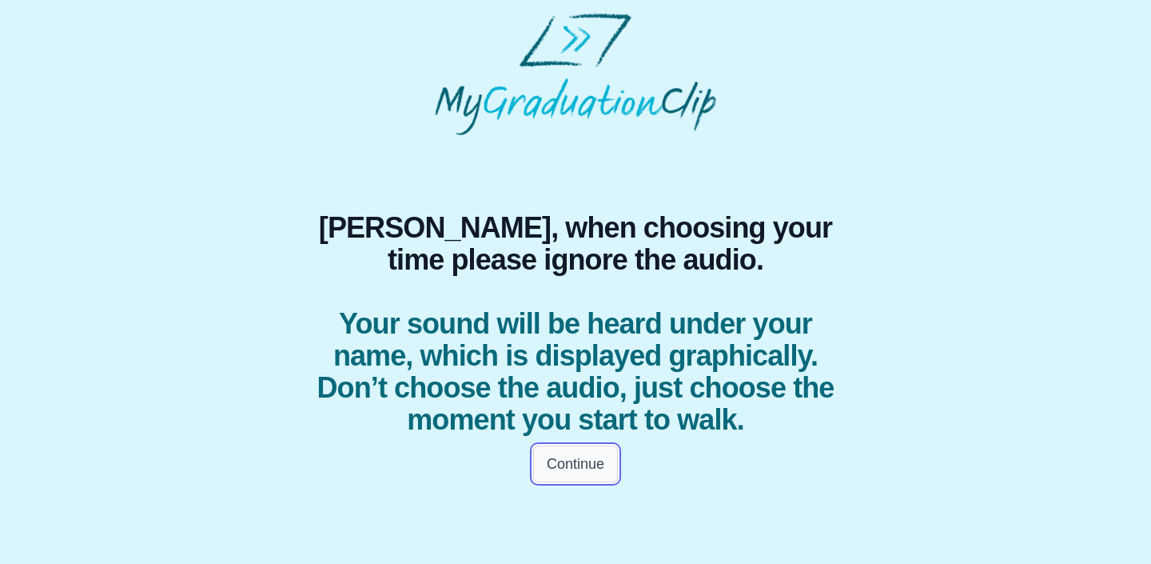
click at [581, 460] on button "Continue" at bounding box center [575, 463] width 85 height 37
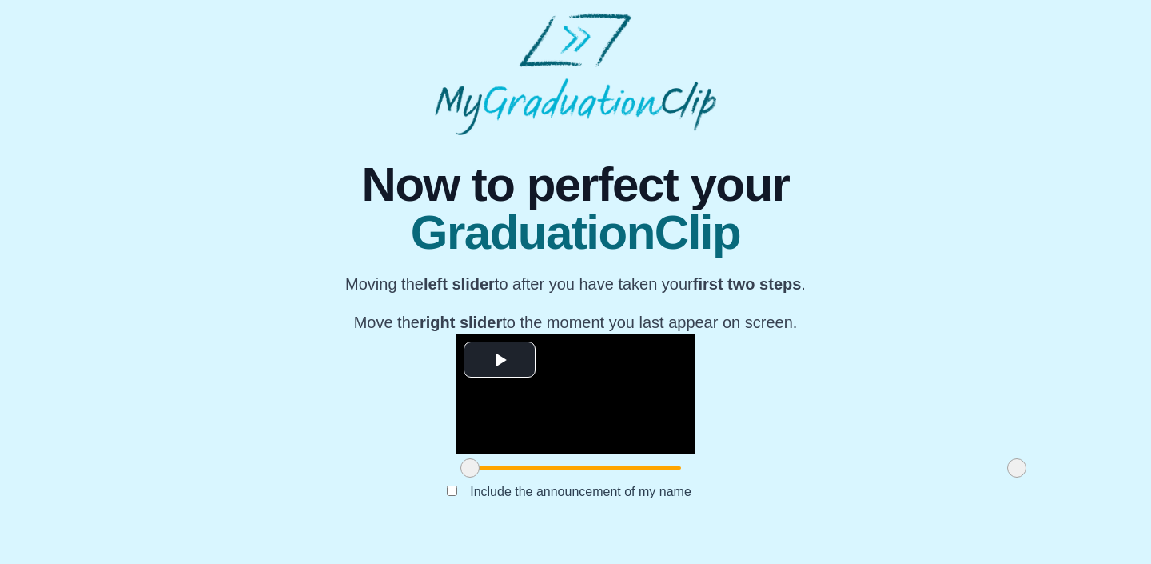
click at [581, 453] on video "Video Player" at bounding box center [576, 393] width 240 height 120
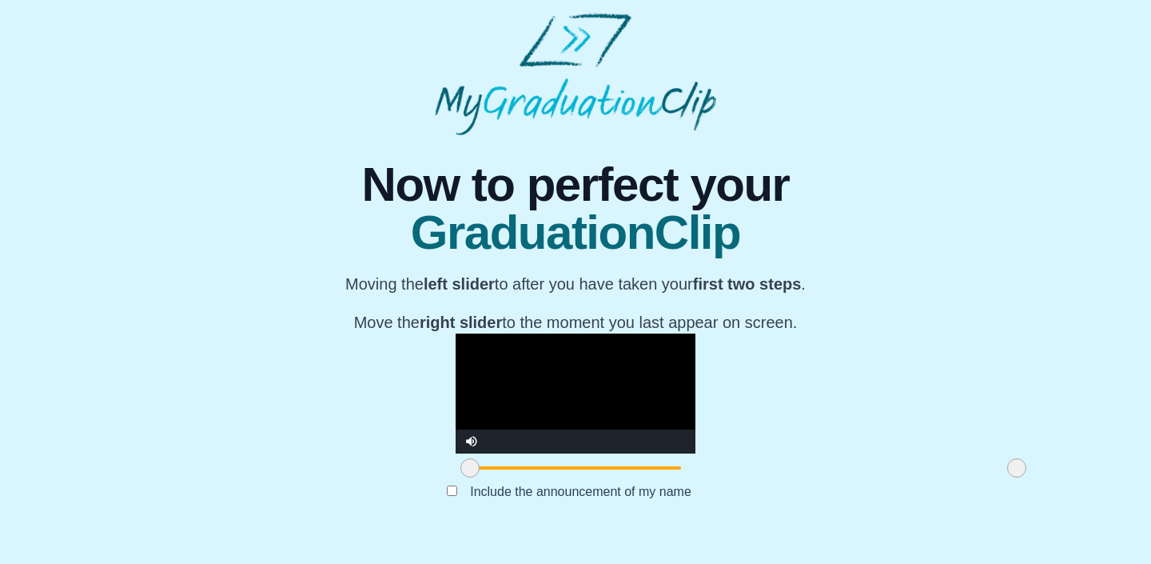
scroll to position [186, 0]
drag, startPoint x: 303, startPoint y: 489, endPoint x: 442, endPoint y: 491, distance: 139.1
click at [603, 477] on span at bounding box center [612, 467] width 19 height 19
click at [469, 374] on video "Video Player" at bounding box center [576, 393] width 240 height 120
drag, startPoint x: 855, startPoint y: 489, endPoint x: 812, endPoint y: 509, distance: 47.3
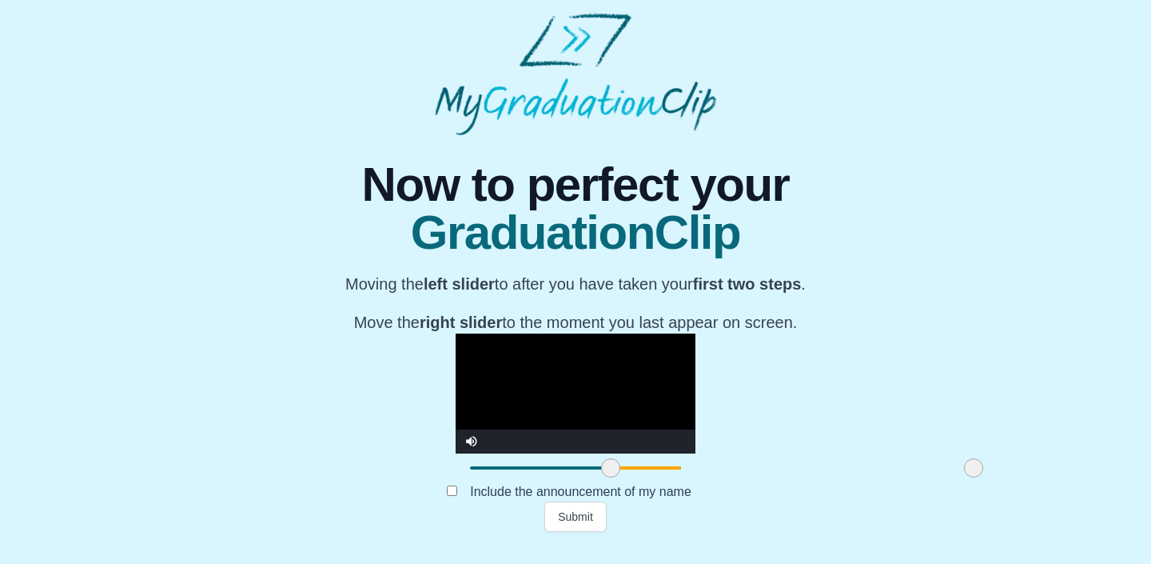
click at [812, 509] on div "**********" at bounding box center [576, 333] width 576 height 397
click at [557, 532] on button "Submit" at bounding box center [576, 516] width 62 height 30
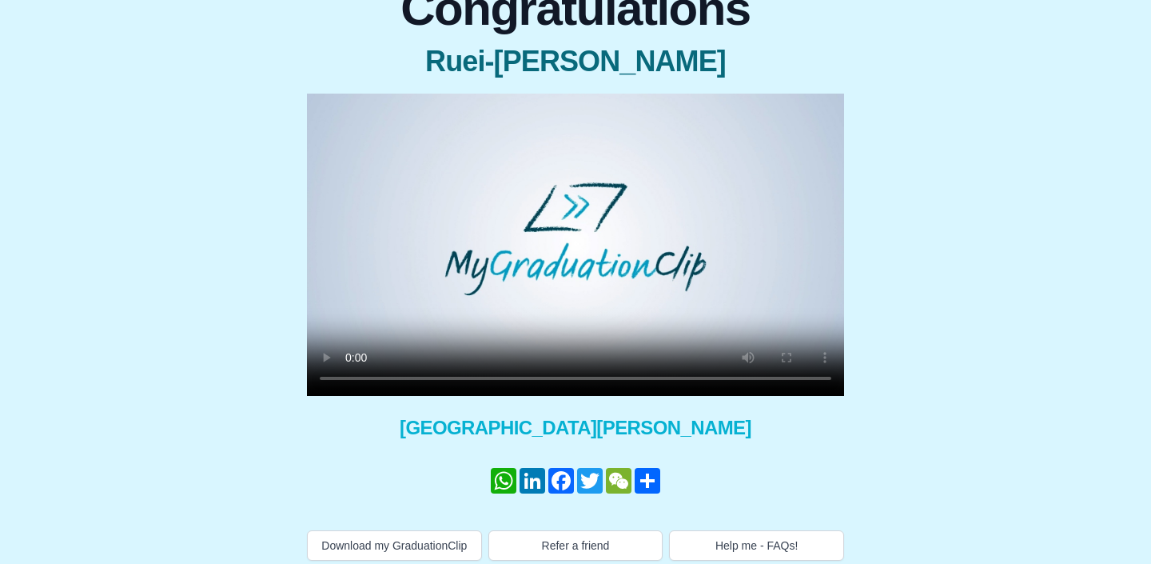
scroll to position [189, 0]
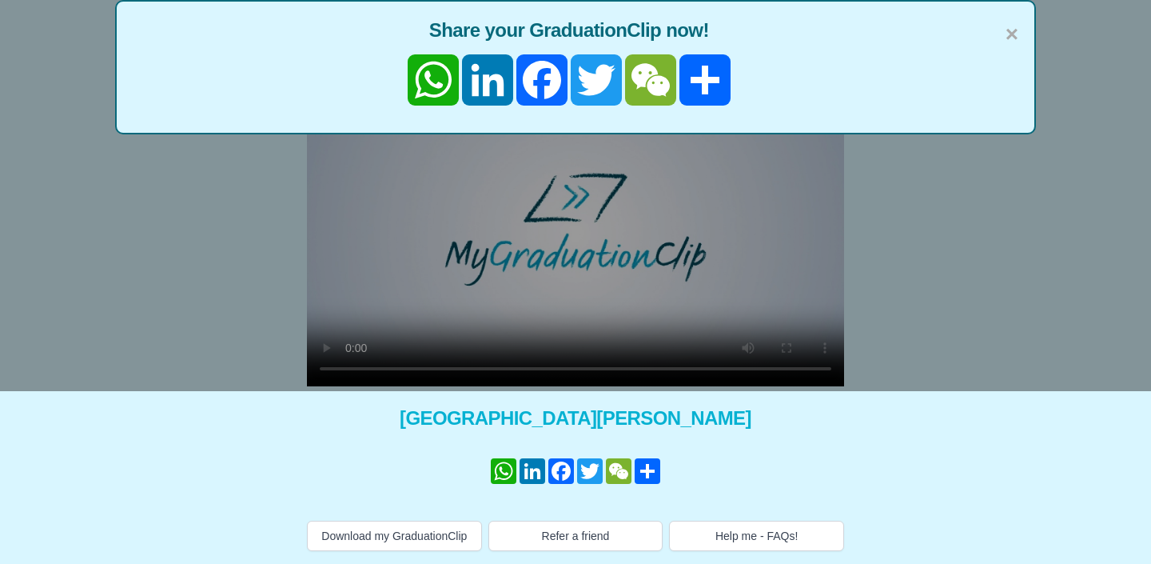
click at [622, 190] on div "× Share your GraduationClip now! WhatsApp LinkedIn Facebook Twitter WeChat Share" at bounding box center [575, 109] width 1151 height 564
click at [1015, 18] on span "×" at bounding box center [1012, 35] width 13 height 34
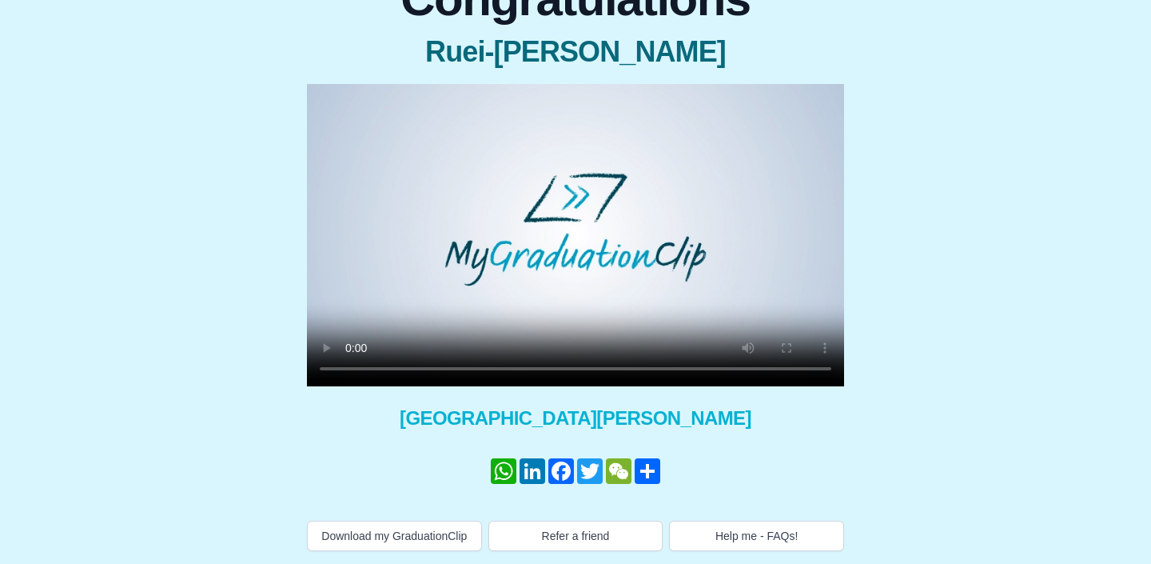
click at [552, 208] on video at bounding box center [575, 235] width 537 height 302
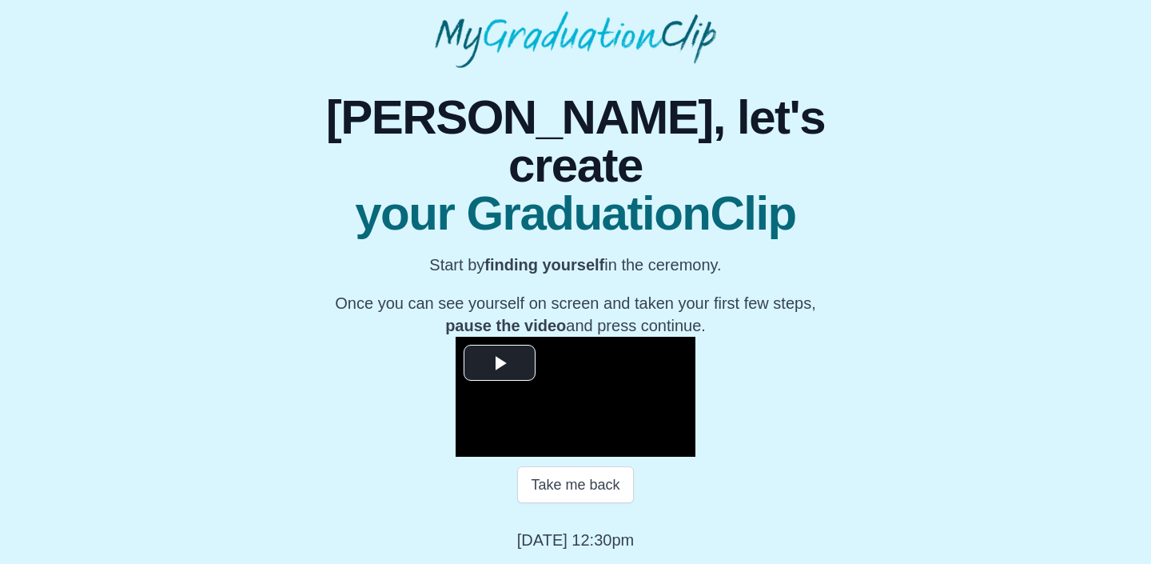
scroll to position [224, 0]
click at [613, 337] on video "Video Player" at bounding box center [576, 397] width 240 height 120
click at [578, 360] on video "Video Player" at bounding box center [576, 397] width 240 height 120
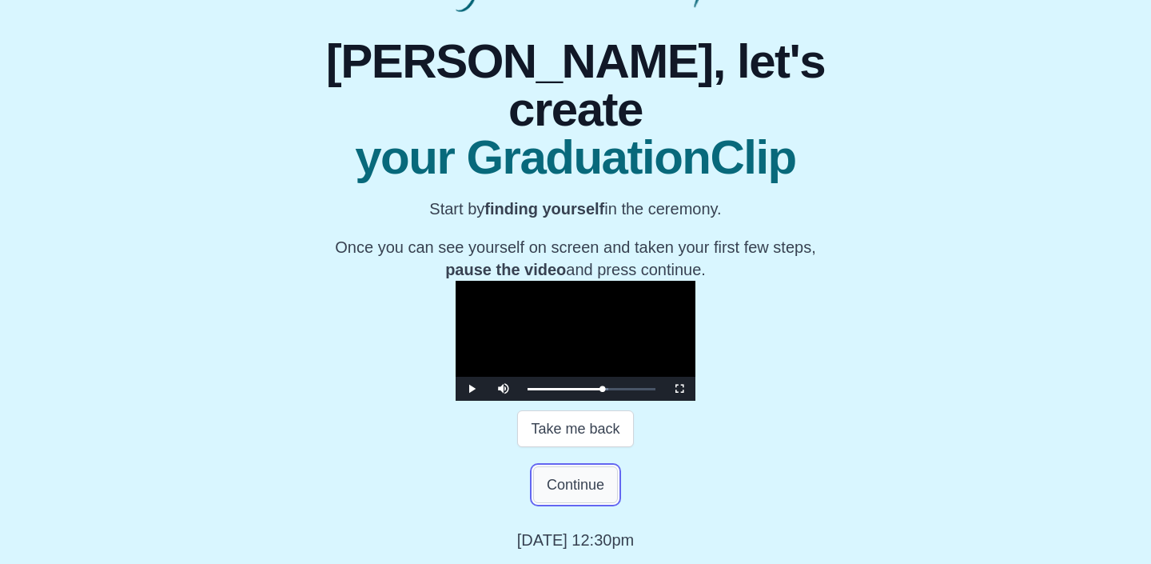
click at [577, 503] on button "Continue" at bounding box center [575, 484] width 85 height 37
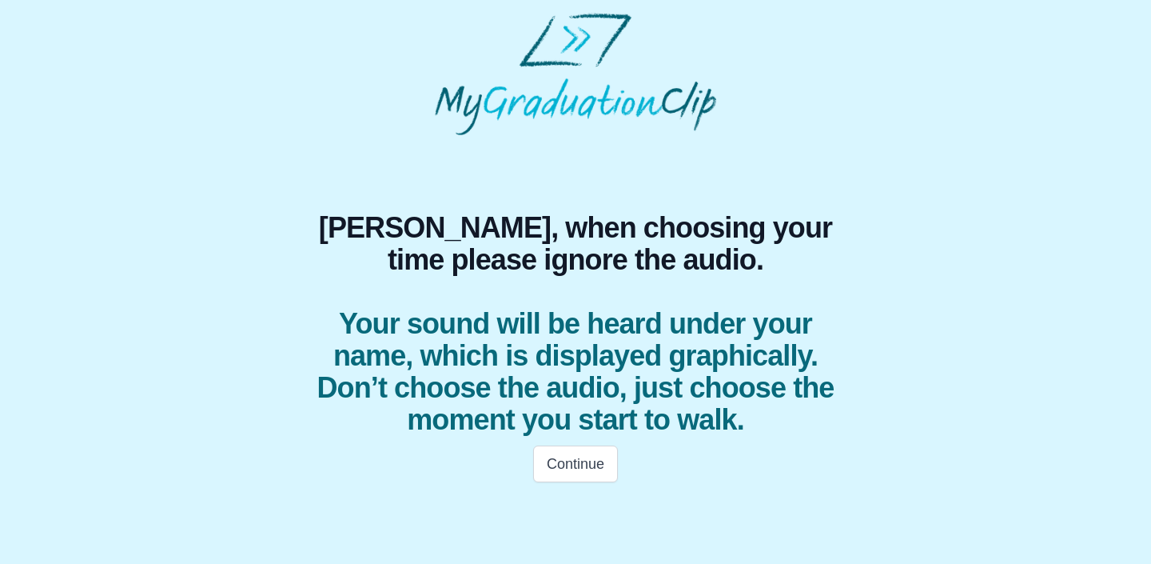
scroll to position [0, 0]
click at [571, 457] on button "Continue" at bounding box center [575, 463] width 85 height 37
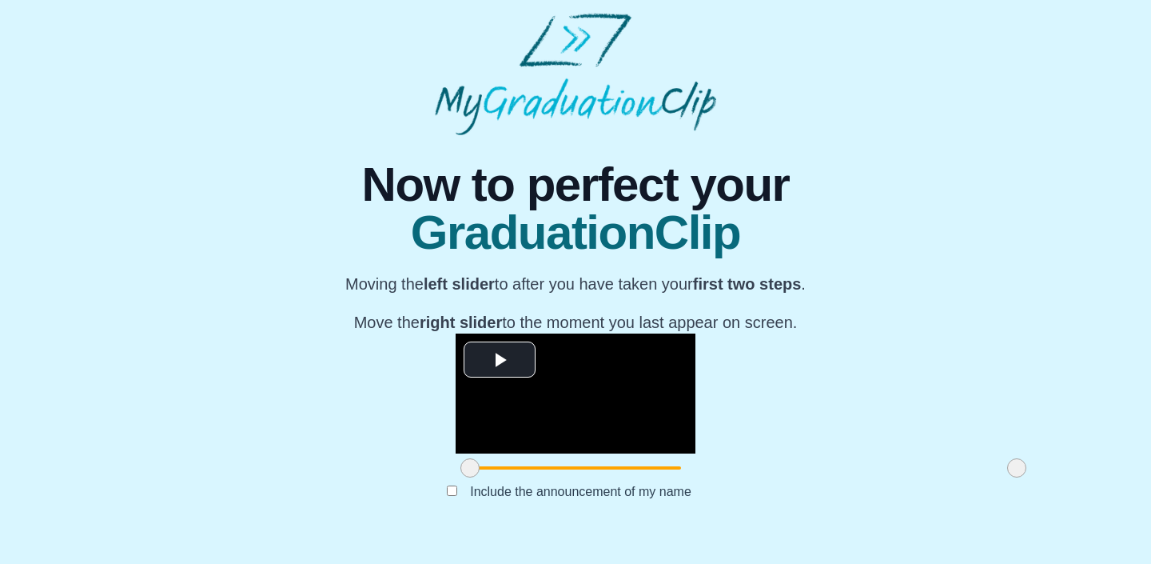
scroll to position [186, 0]
click at [577, 333] on video "Video Player" at bounding box center [576, 393] width 240 height 120
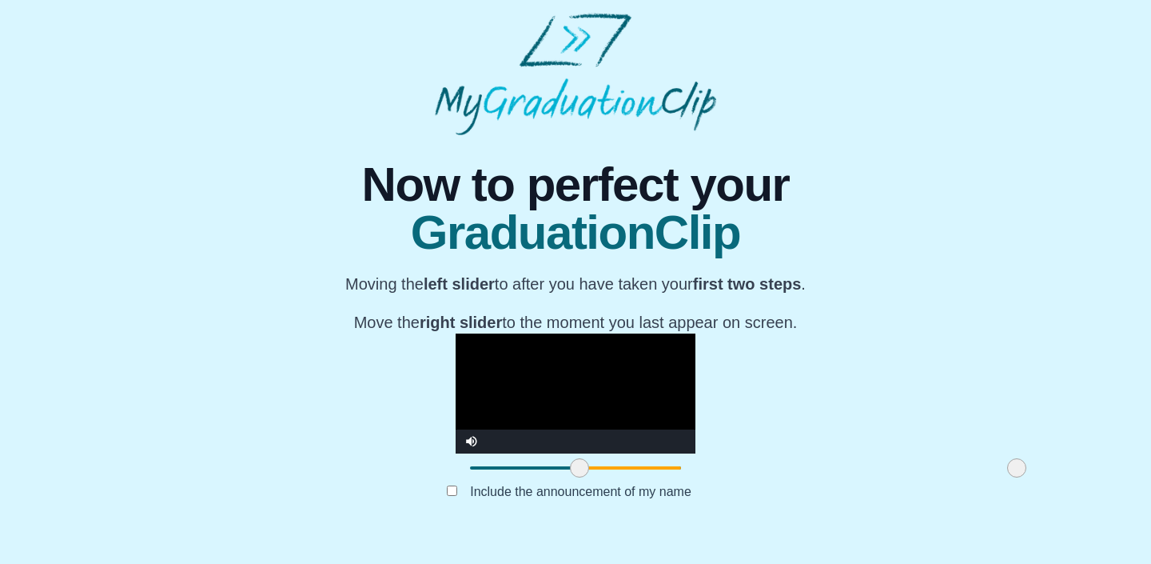
drag, startPoint x: 305, startPoint y: 489, endPoint x: 415, endPoint y: 487, distance: 110.4
click at [570, 477] on span at bounding box center [579, 467] width 19 height 19
drag, startPoint x: 844, startPoint y: 489, endPoint x: 674, endPoint y: 481, distance: 170.5
click at [837, 477] on span at bounding box center [846, 467] width 19 height 19
drag, startPoint x: 682, startPoint y: 485, endPoint x: 812, endPoint y: 486, distance: 129.6
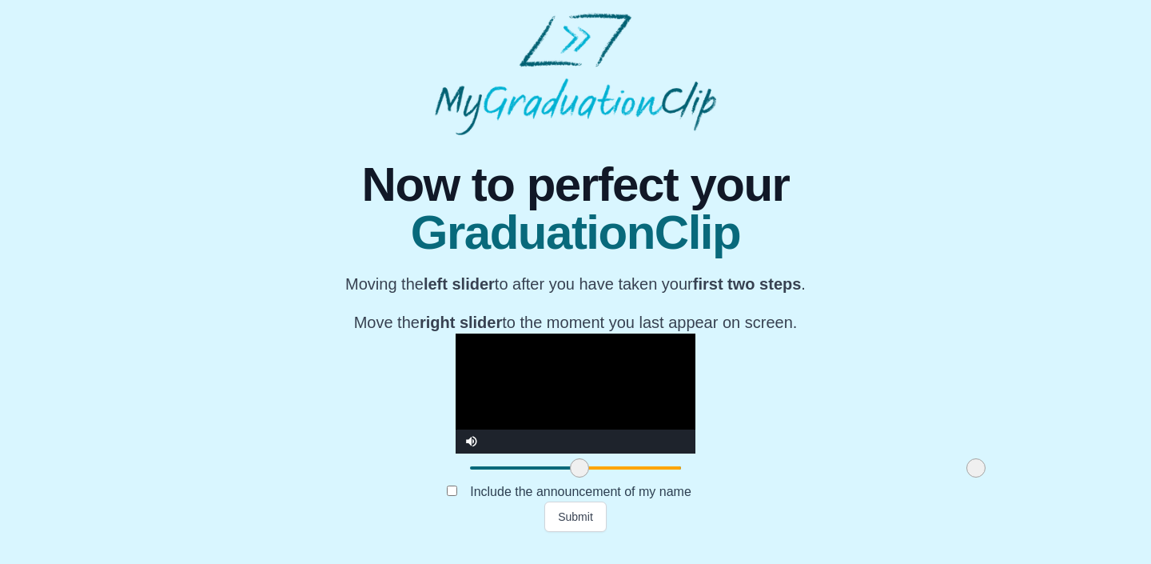
click at [967, 477] on span at bounding box center [976, 467] width 19 height 19
click at [593, 532] on button "Submit" at bounding box center [576, 516] width 62 height 30
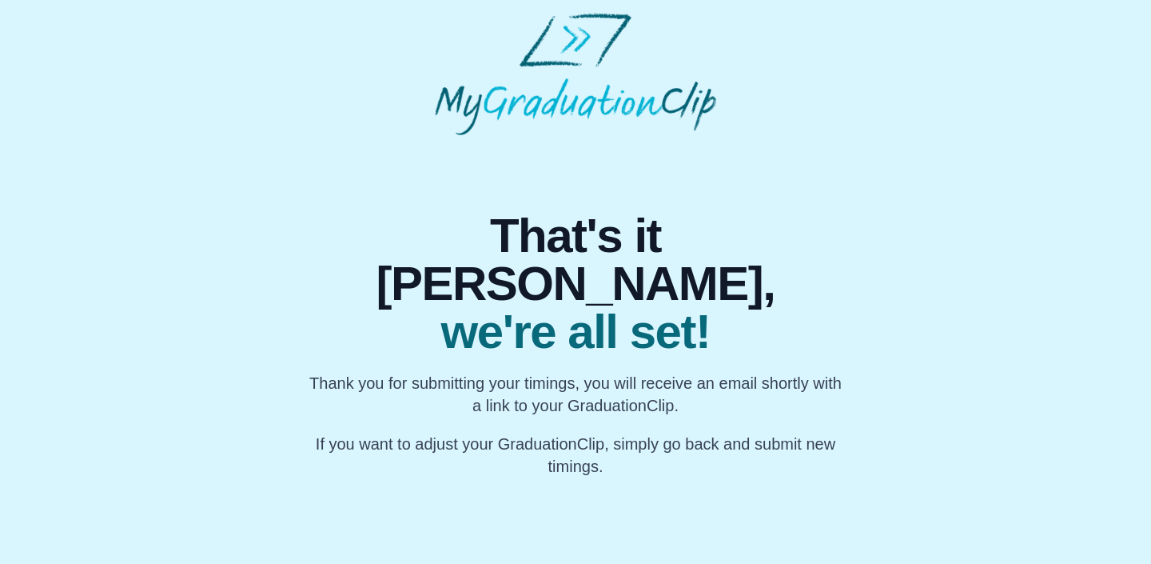
scroll to position [0, 0]
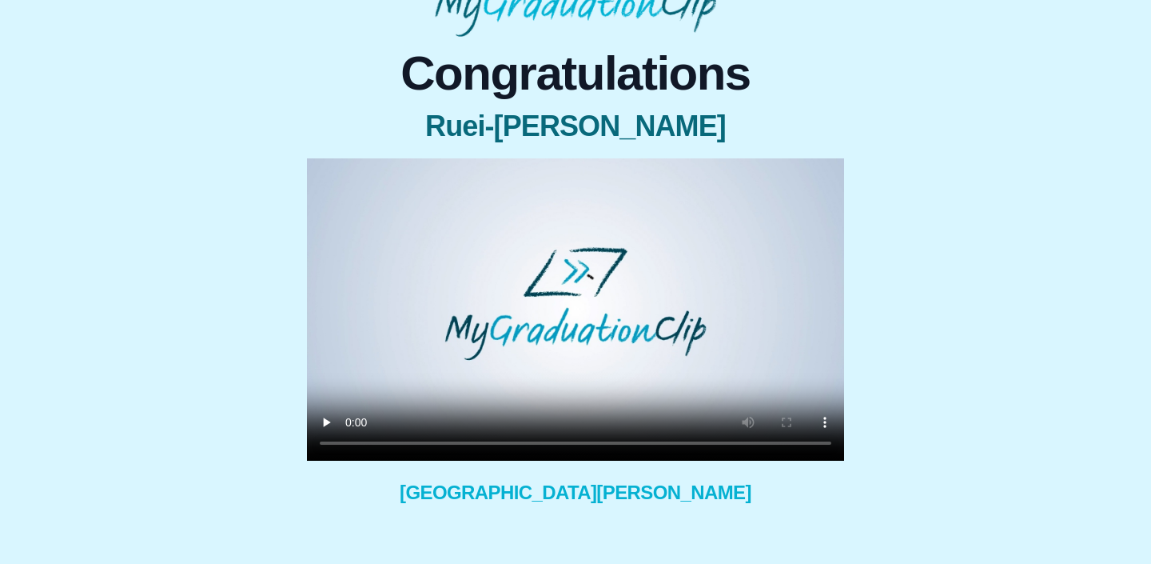
scroll to position [125, 0]
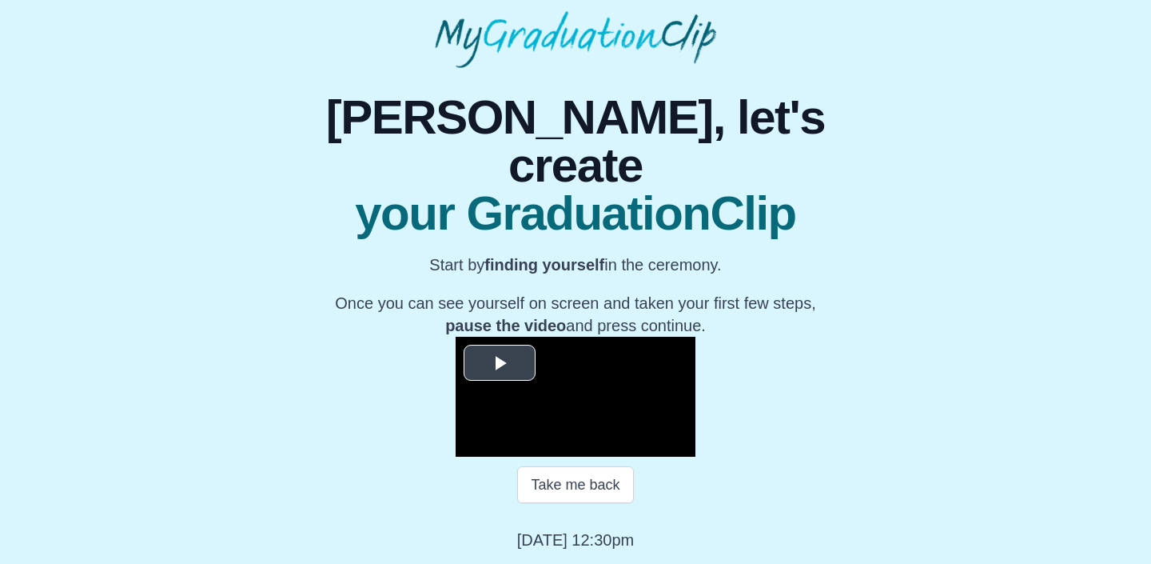
scroll to position [224, 0]
click at [501, 337] on video "Video Player" at bounding box center [576, 397] width 240 height 120
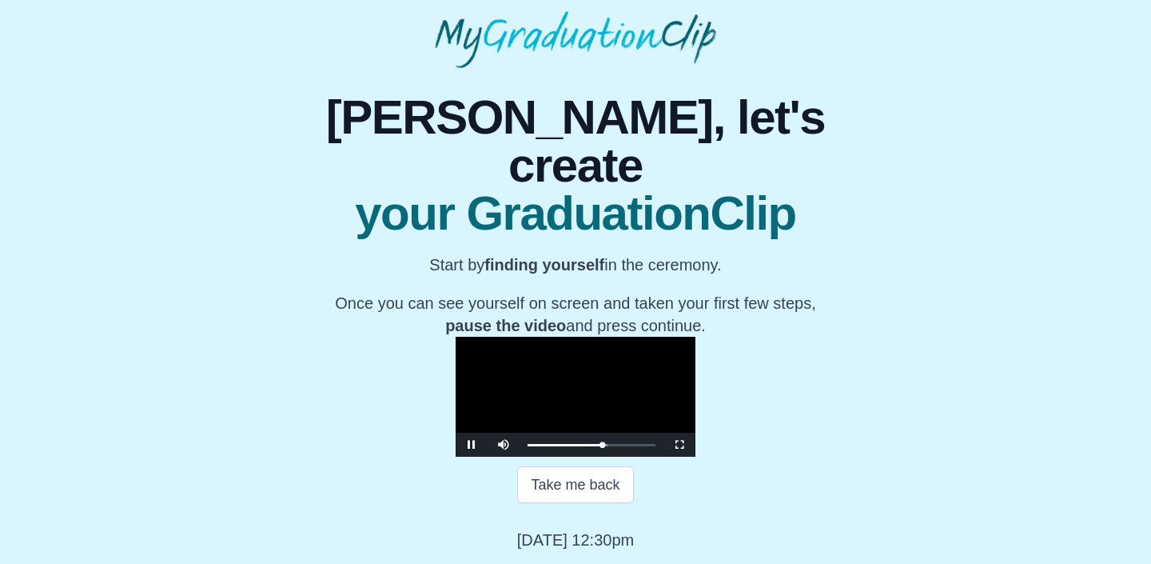
click at [586, 357] on video "Video Player" at bounding box center [576, 397] width 240 height 120
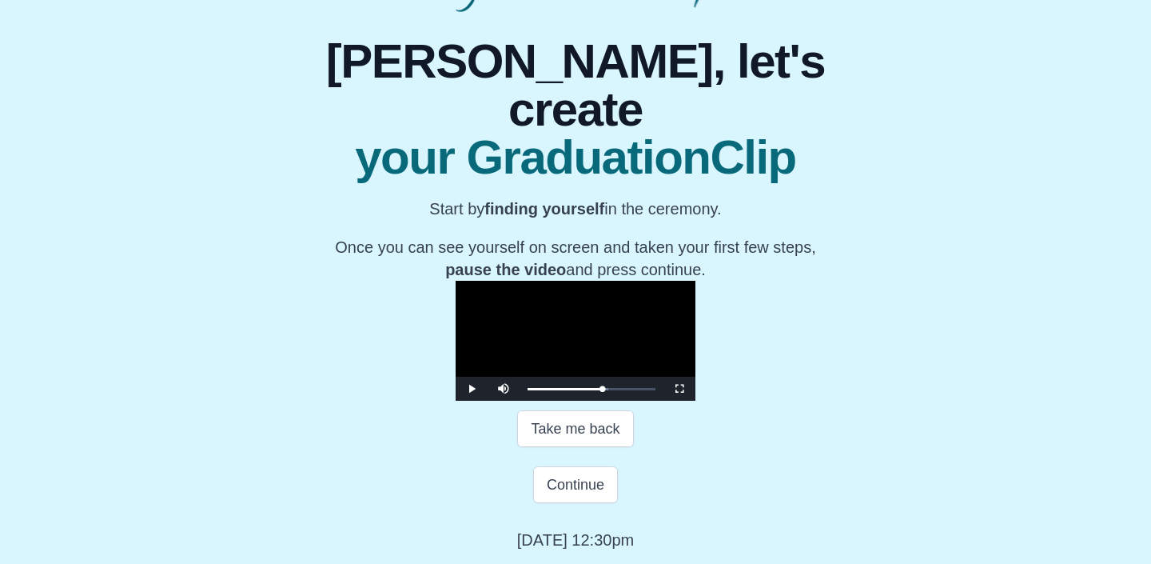
click at [633, 387] on video "Video Player" at bounding box center [576, 341] width 240 height 120
click at [601, 391] on div "12:06 Progress : 0%" at bounding box center [564, 389] width 73 height 4
click at [602, 391] on div "12:23 Progress : 0%" at bounding box center [565, 389] width 74 height 4
click at [577, 503] on button "Continue" at bounding box center [575, 484] width 85 height 37
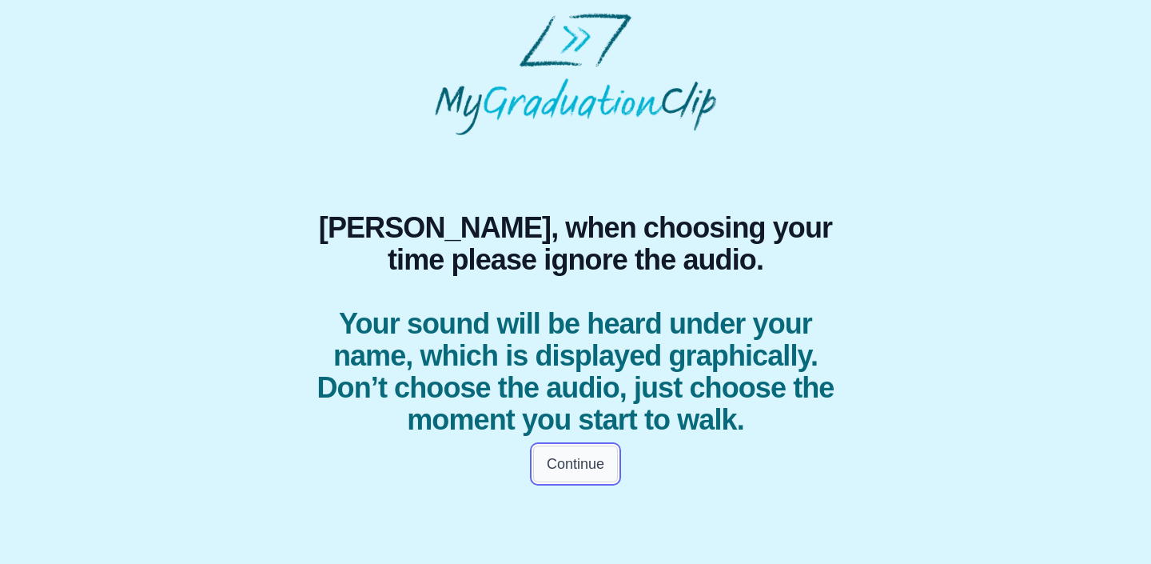
click at [577, 450] on button "Continue" at bounding box center [575, 463] width 85 height 37
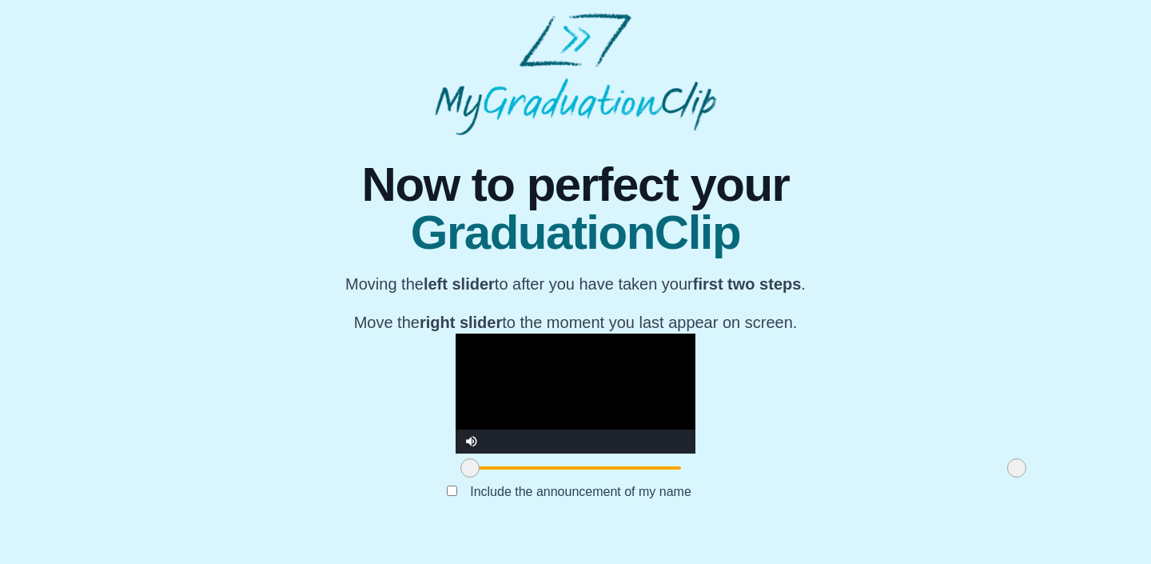
click at [577, 450] on video "Video Player" at bounding box center [576, 393] width 240 height 120
drag, startPoint x: 300, startPoint y: 501, endPoint x: 372, endPoint y: 510, distance: 72.6
click at [528, 482] on div at bounding box center [542, 467] width 29 height 29
click at [456, 394] on video "Video Player" at bounding box center [576, 393] width 240 height 120
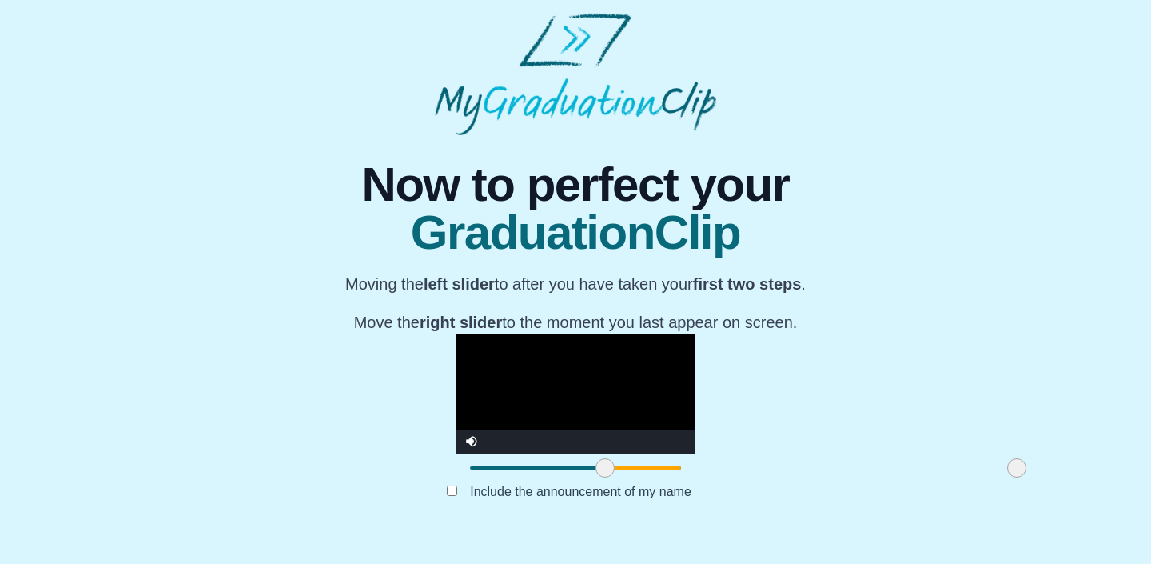
drag, startPoint x: 374, startPoint y: 498, endPoint x: 436, endPoint y: 503, distance: 61.8
click at [596, 477] on span at bounding box center [605, 467] width 19 height 19
drag, startPoint x: 437, startPoint y: 502, endPoint x: 509, endPoint y: 506, distance: 72.9
click at [668, 477] on span at bounding box center [677, 467] width 19 height 19
click at [562, 378] on video "Video Player" at bounding box center [576, 393] width 240 height 120
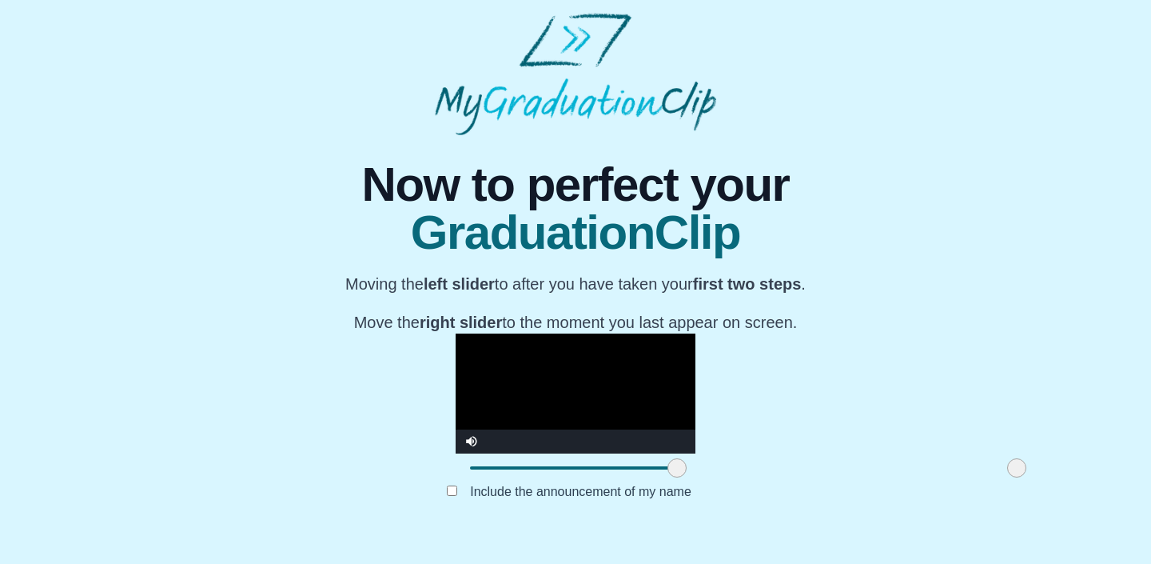
scroll to position [186, 0]
drag, startPoint x: 848, startPoint y: 490, endPoint x: 838, endPoint y: 497, distance: 11.5
click at [993, 482] on div at bounding box center [1007, 467] width 29 height 29
drag, startPoint x: 509, startPoint y: 483, endPoint x: 575, endPoint y: 488, distance: 66.5
click at [739, 477] on span at bounding box center [748, 467] width 19 height 19
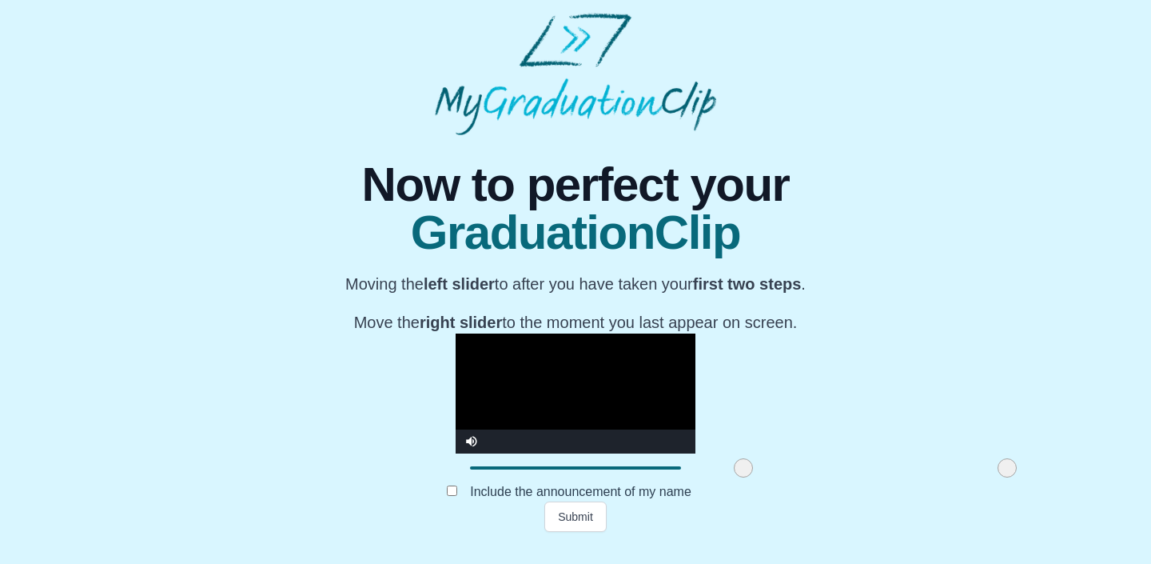
click at [605, 371] on video "Video Player" at bounding box center [576, 393] width 240 height 120
drag, startPoint x: 570, startPoint y: 485, endPoint x: 558, endPoint y: 486, distance: 12.0
click at [724, 477] on span at bounding box center [733, 467] width 19 height 19
click at [611, 333] on video "Video Player" at bounding box center [576, 393] width 240 height 120
drag, startPoint x: 558, startPoint y: 488, endPoint x: 532, endPoint y: 489, distance: 26.4
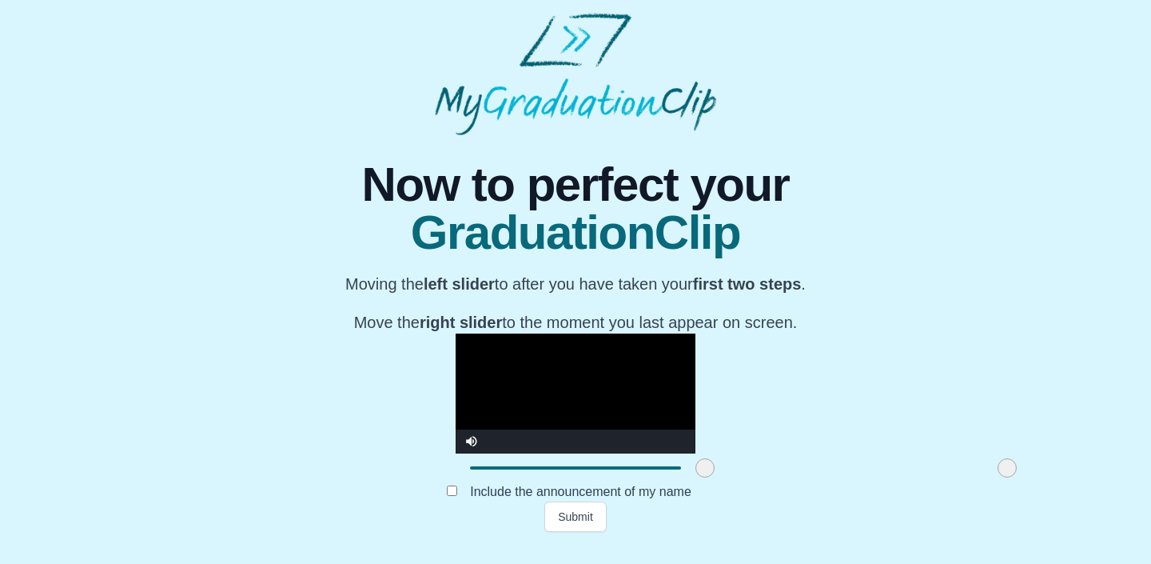
click at [696, 477] on span at bounding box center [705, 467] width 19 height 19
click at [573, 357] on video "Video Player" at bounding box center [576, 393] width 240 height 120
drag, startPoint x: 538, startPoint y: 485, endPoint x: 504, endPoint y: 488, distance: 34.5
click at [661, 477] on span at bounding box center [670, 467] width 19 height 19
click at [521, 390] on video "Video Player" at bounding box center [576, 393] width 240 height 120
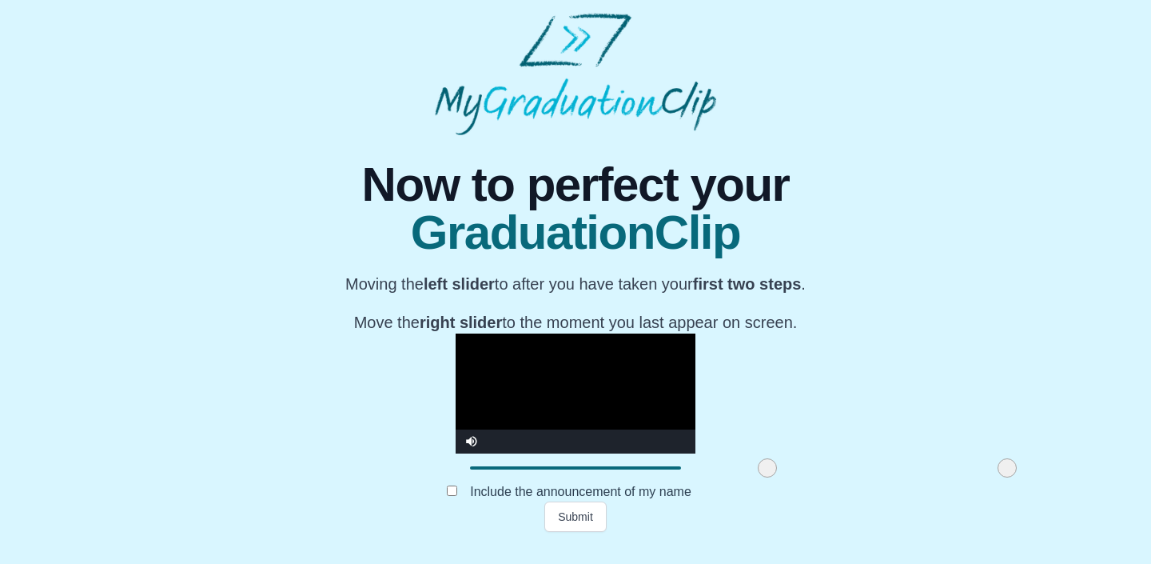
drag, startPoint x: 501, startPoint y: 490, endPoint x: 598, endPoint y: 500, distance: 97.2
click at [753, 482] on div at bounding box center [767, 467] width 29 height 29
click at [554, 532] on button "Submit" at bounding box center [576, 516] width 62 height 30
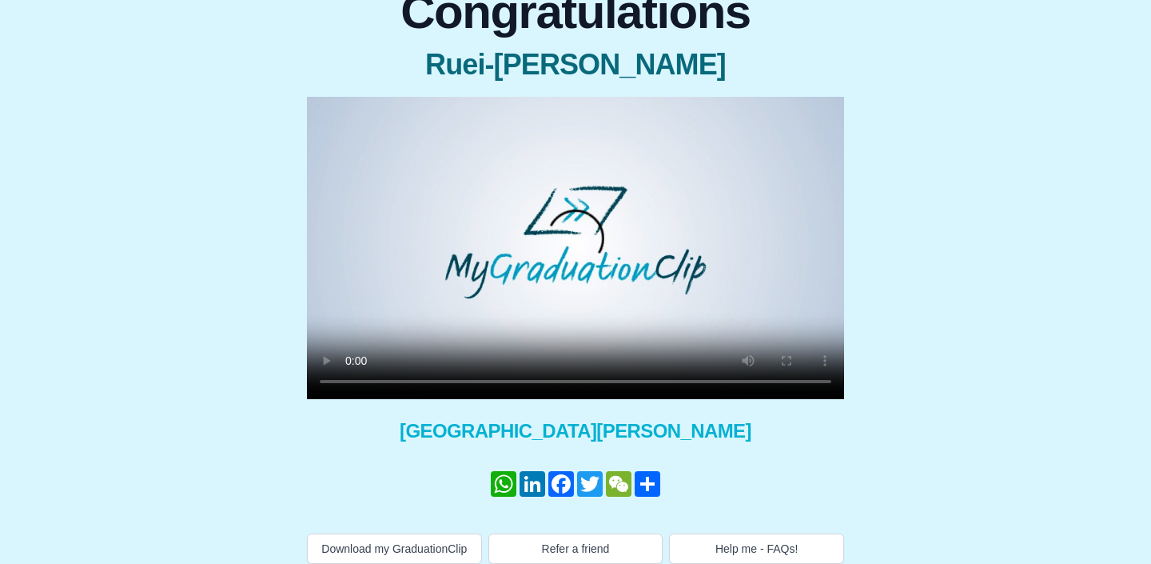
scroll to position [189, 0]
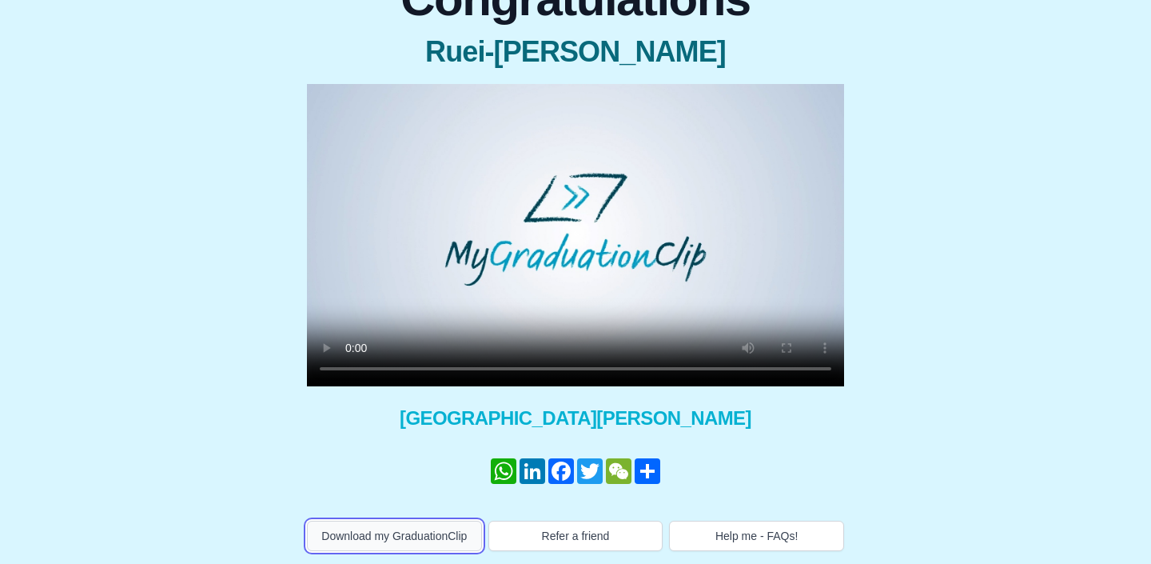
click at [450, 521] on button "Download my GraduationClip" at bounding box center [394, 536] width 175 height 30
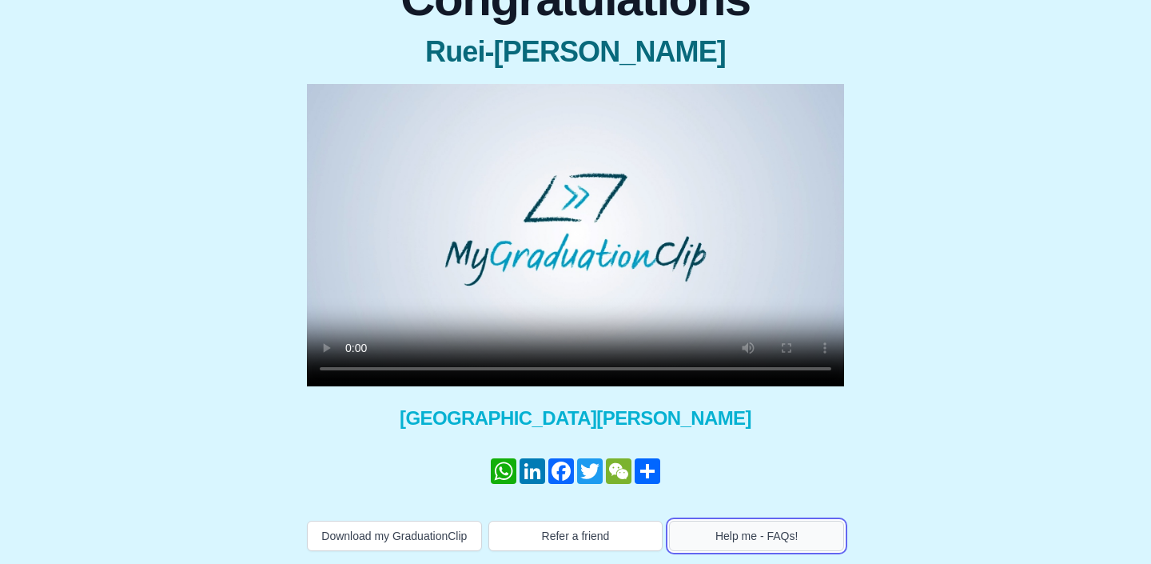
click at [798, 525] on button "Help me - FAQs!" at bounding box center [756, 536] width 175 height 30
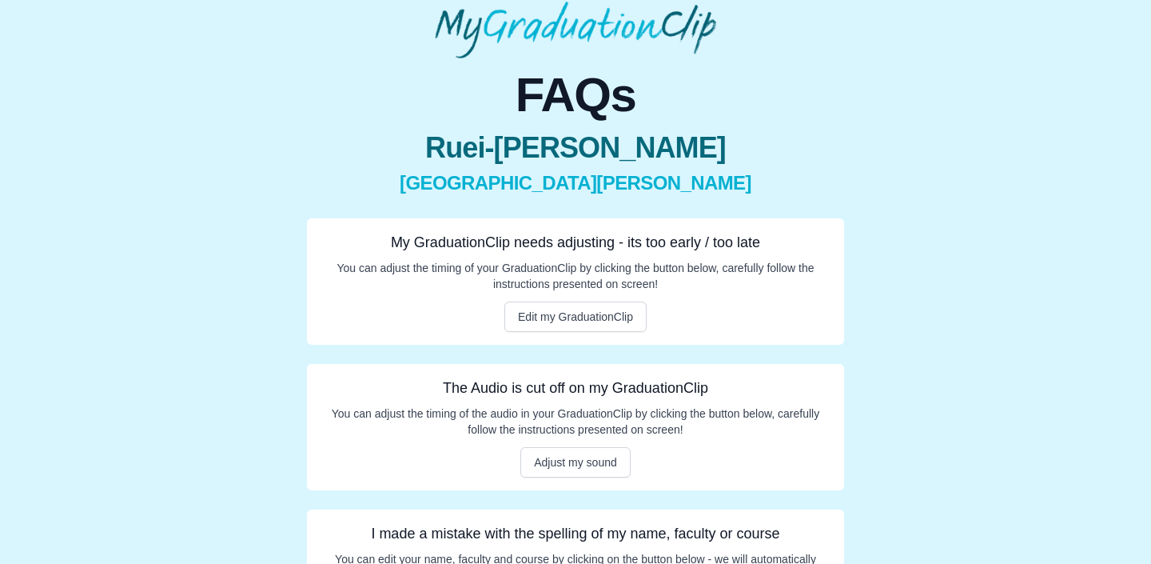
scroll to position [162, 0]
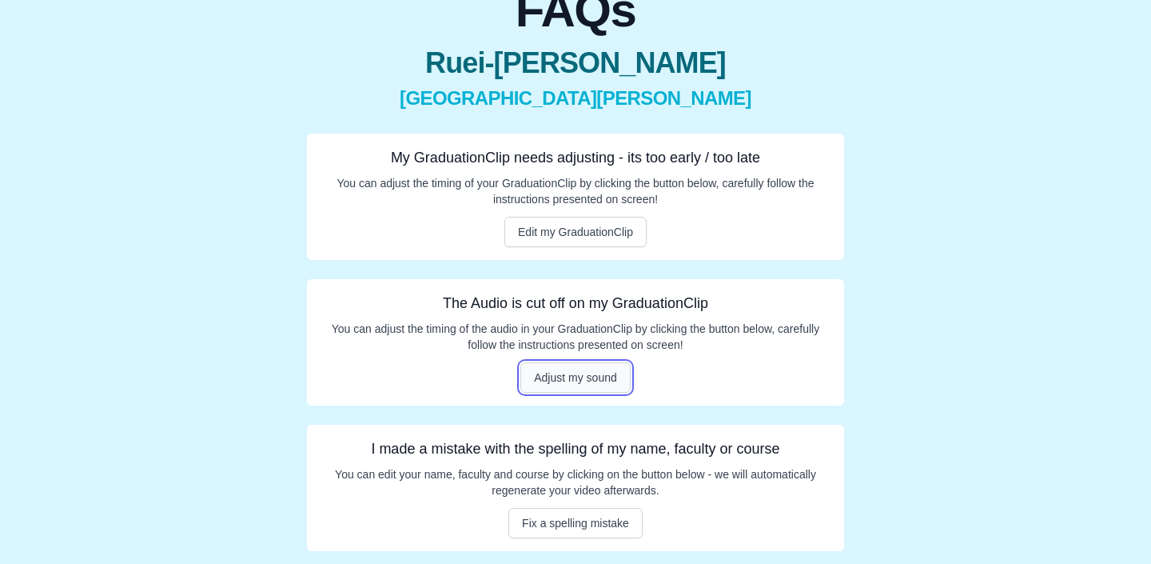
click at [618, 377] on button "Adjust my sound" at bounding box center [576, 377] width 110 height 30
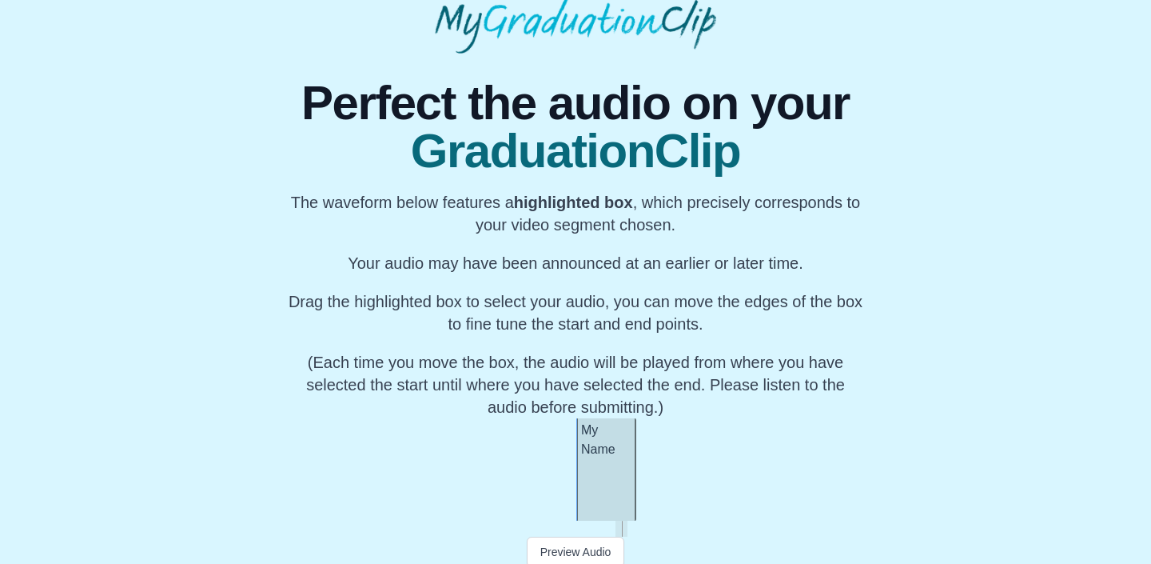
scroll to position [128, 0]
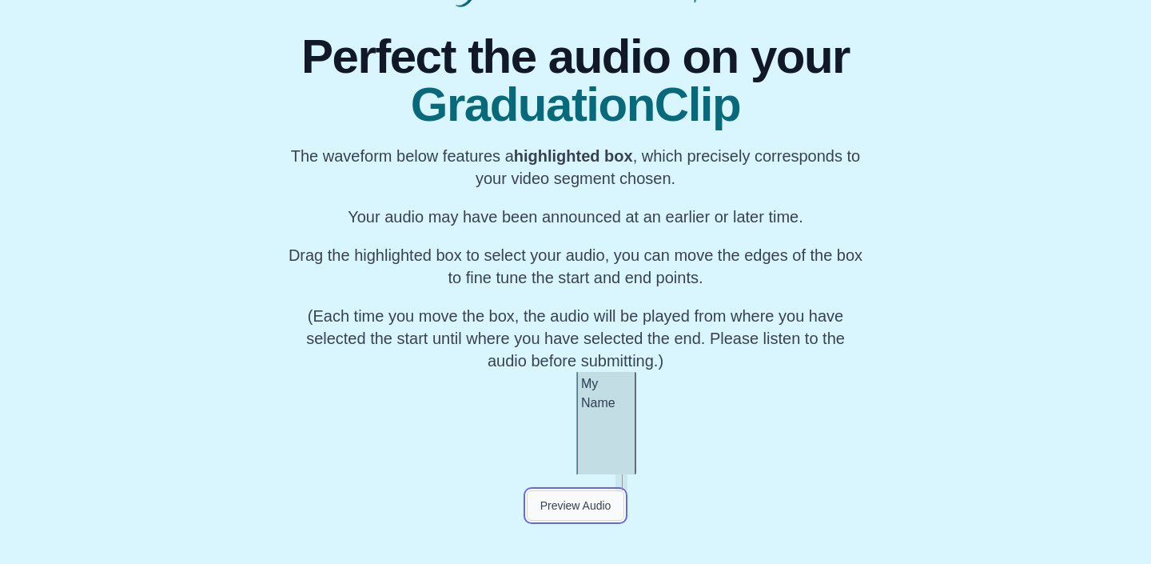
click at [597, 510] on button "Preview Audio" at bounding box center [576, 505] width 98 height 30
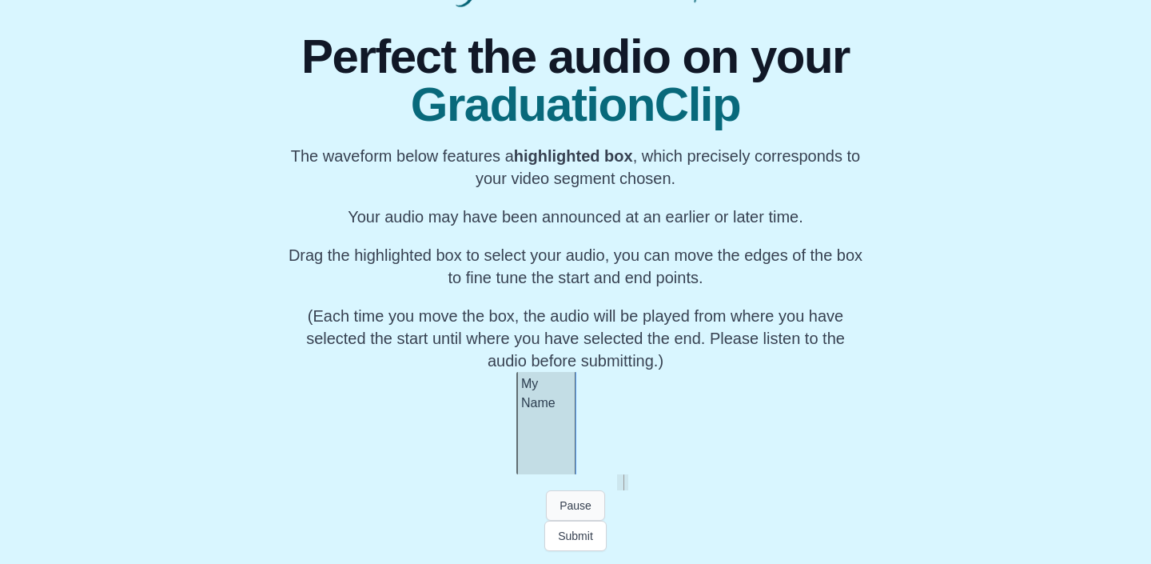
scroll to position [0, 14680]
click at [509, 438] on div at bounding box center [510, 423] width 6 height 102
click at [572, 515] on button "Preview Audio" at bounding box center [576, 505] width 98 height 30
click at [575, 529] on button "Submit" at bounding box center [576, 536] width 62 height 30
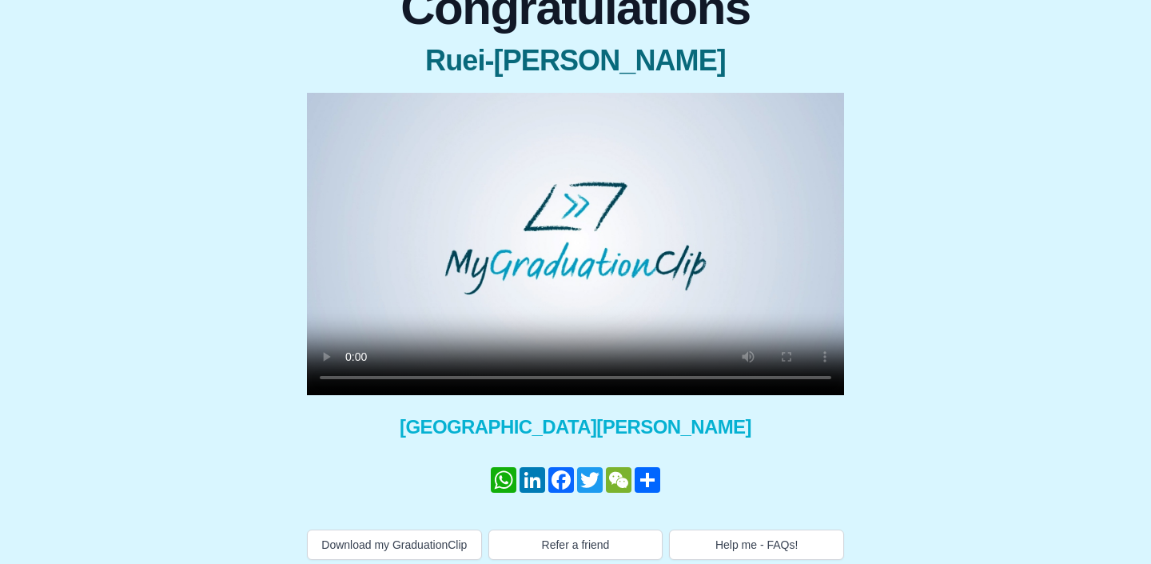
scroll to position [189, 0]
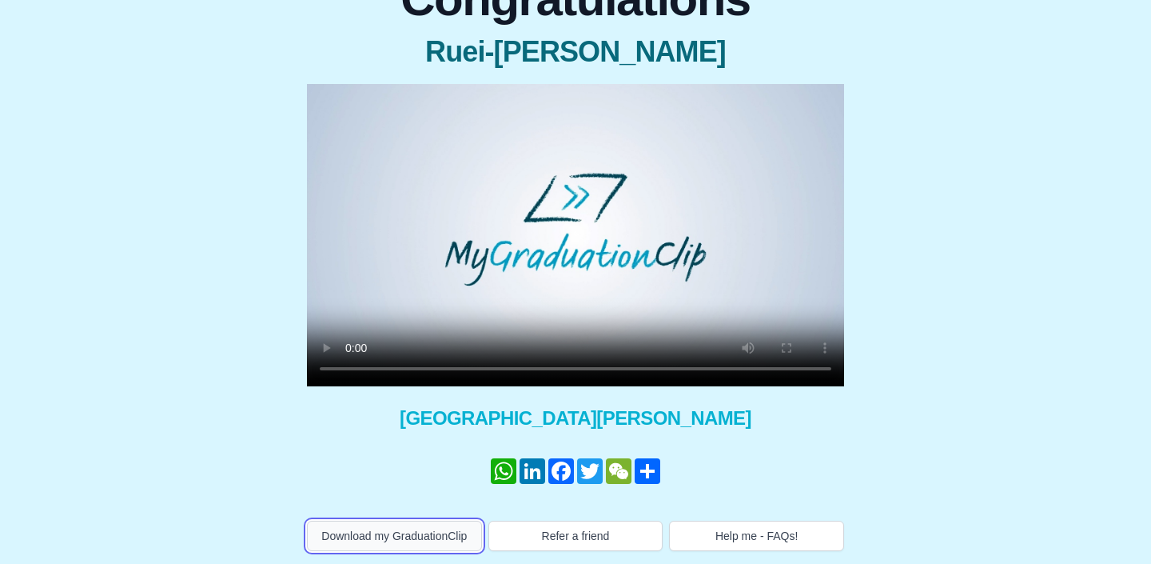
click at [436, 521] on button "Download my GraduationClip" at bounding box center [394, 536] width 175 height 30
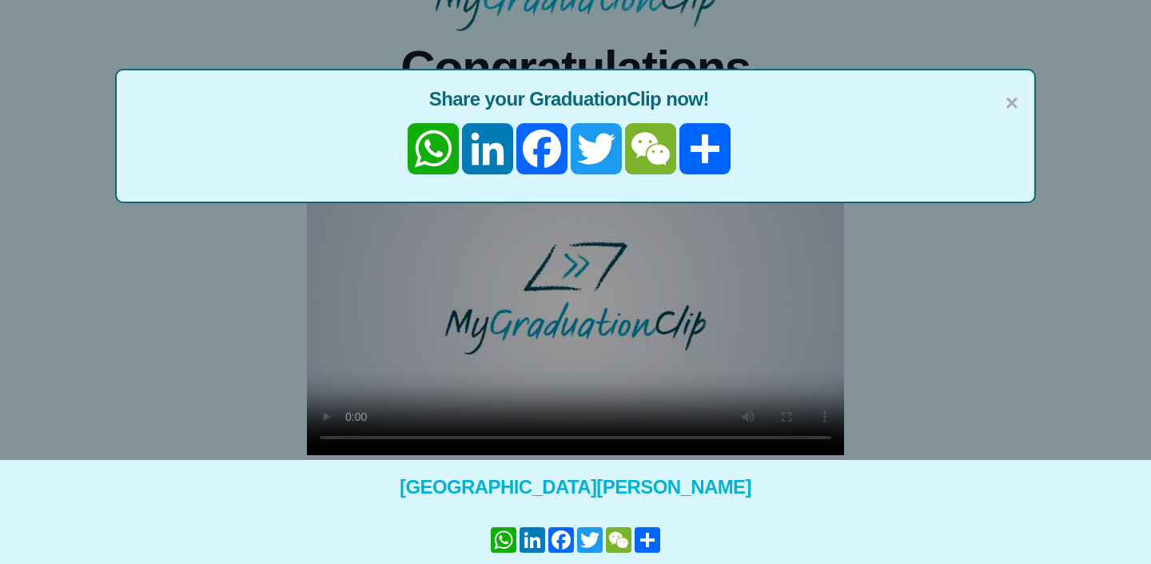
scroll to position [0, 0]
